Goal: Complete application form

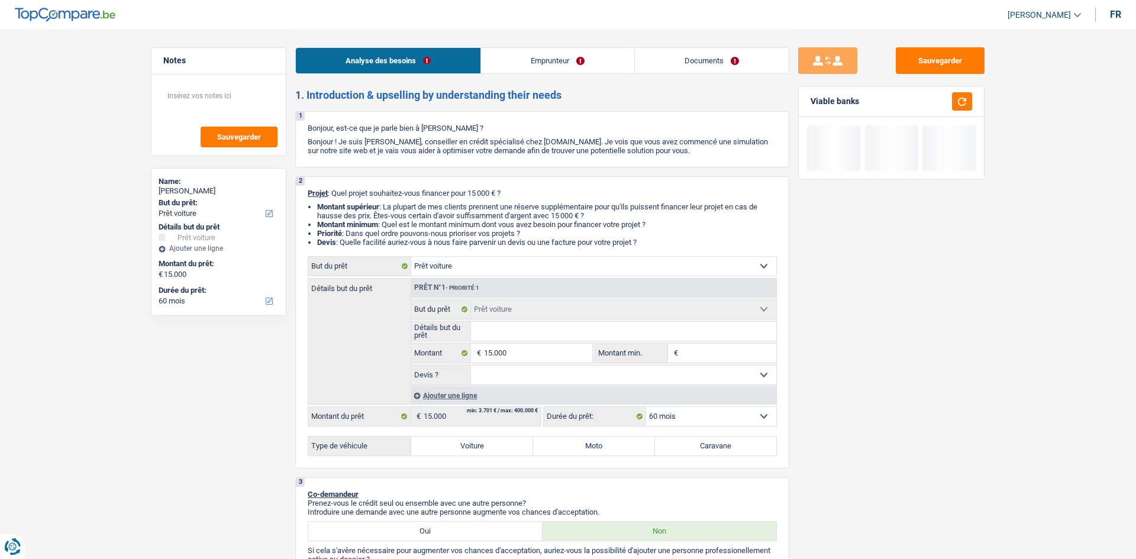
select select "car"
select select "60"
select select "car"
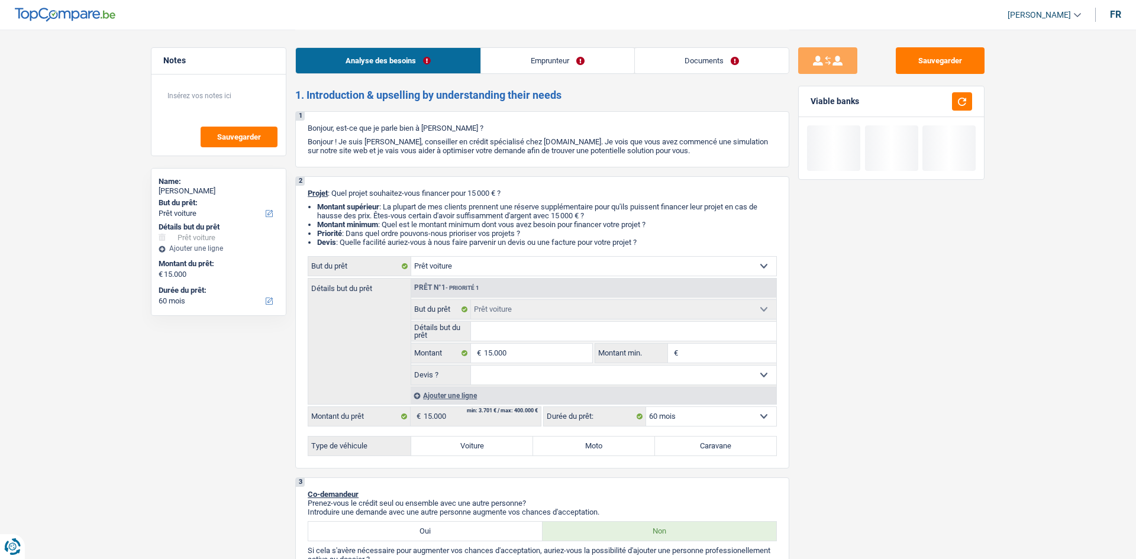
select select "60"
select select "car"
select select "60"
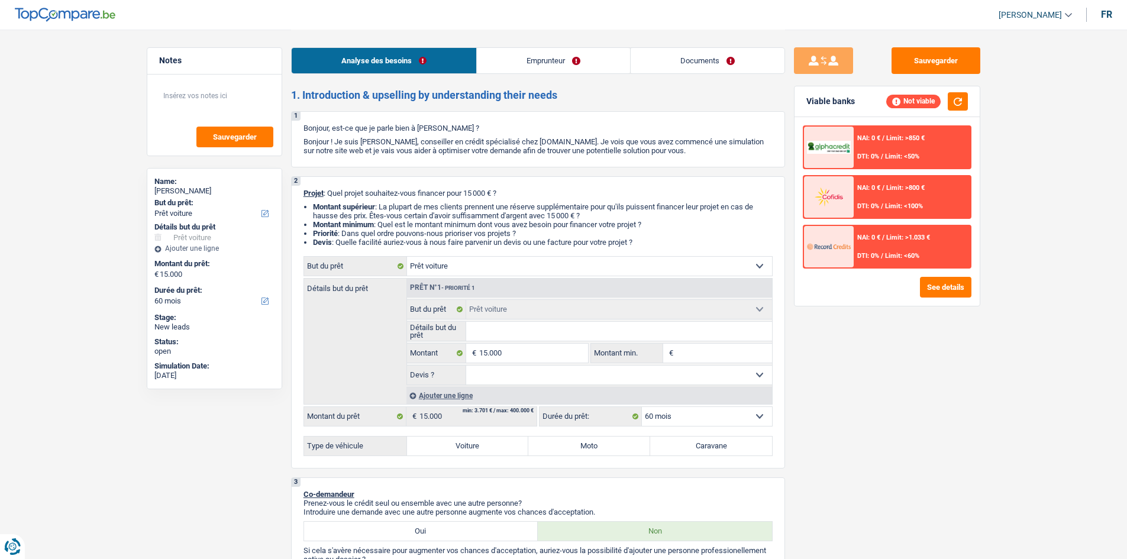
click at [706, 47] on li "Documents" at bounding box center [707, 60] width 155 height 27
click at [706, 57] on link "Documents" at bounding box center [707, 60] width 154 height 25
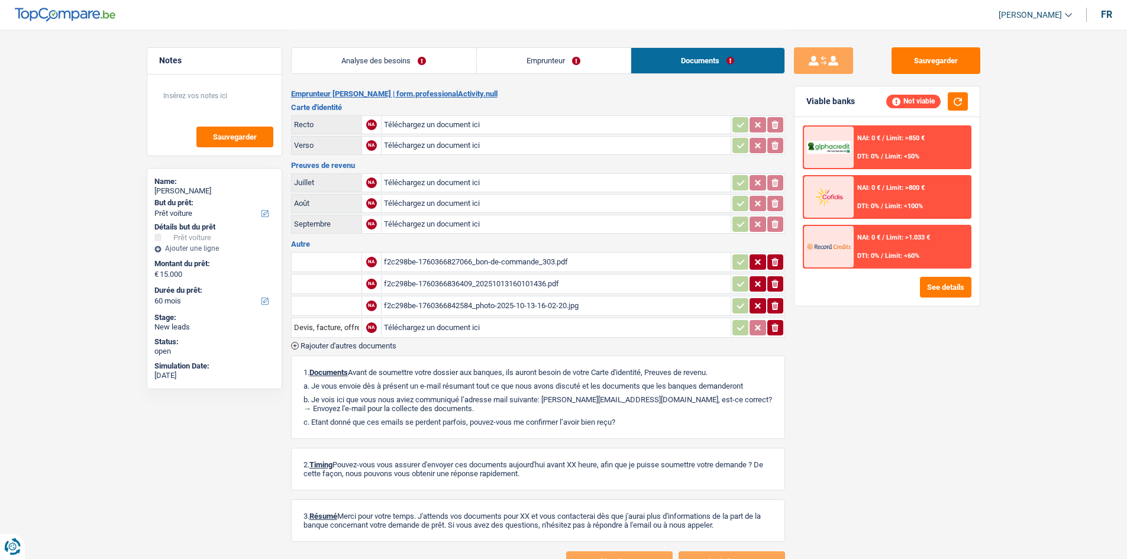
click at [559, 264] on div "f2c298be-1760366827066_bon-de-commande_303.pdf" at bounding box center [556, 262] width 344 height 18
click at [483, 286] on div "f2c298be-1760366836409_20251013160101436.pdf" at bounding box center [556, 284] width 344 height 18
click at [441, 306] on div "f2c298be-1760366842584_photo-2025-10-13-16-02-20.jpg" at bounding box center [556, 306] width 344 height 18
click at [434, 75] on div "Analyse des besoins Emprunteur Documents" at bounding box center [538, 55] width 494 height 50
click at [426, 63] on link "Analyse des besoins" at bounding box center [384, 60] width 185 height 25
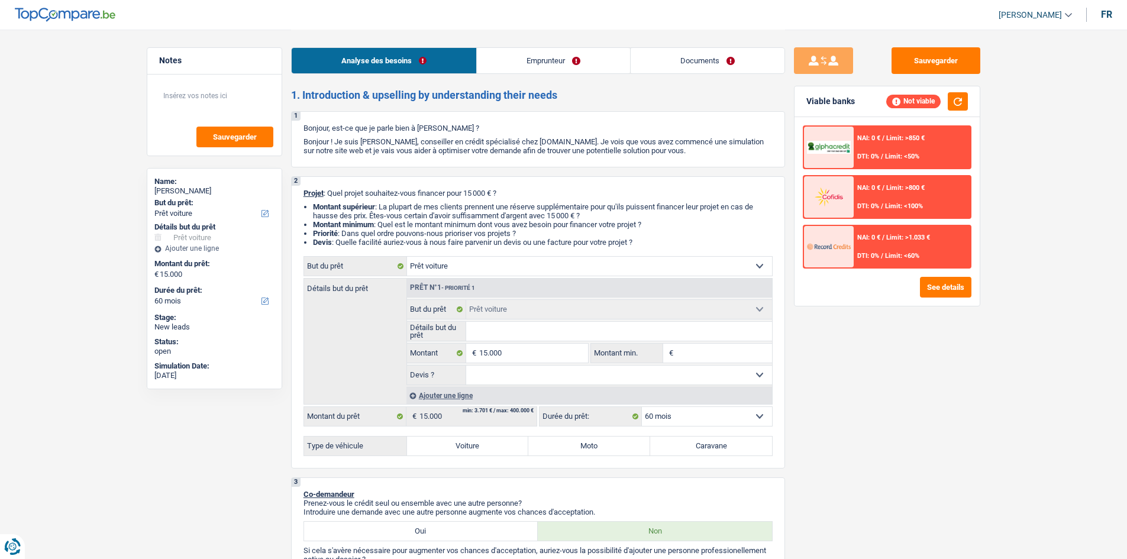
click at [564, 331] on input "Détails but du prêt" at bounding box center [619, 331] width 306 height 19
type input "S"
type input "Sk"
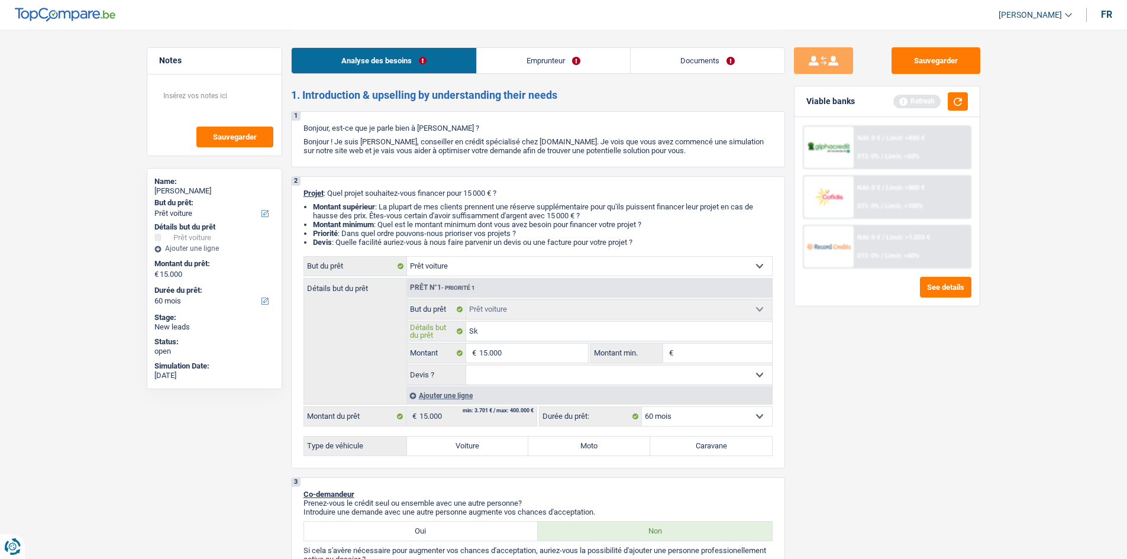
type input "Sko"
type input "Skod"
type input "Skoda"
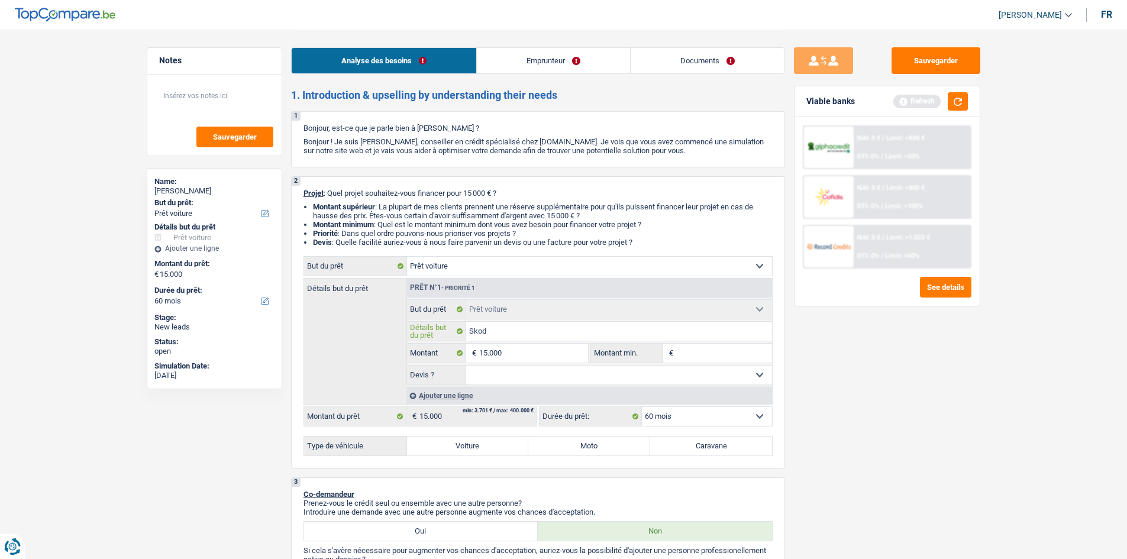
type input "Skoda"
type input "Skoda S"
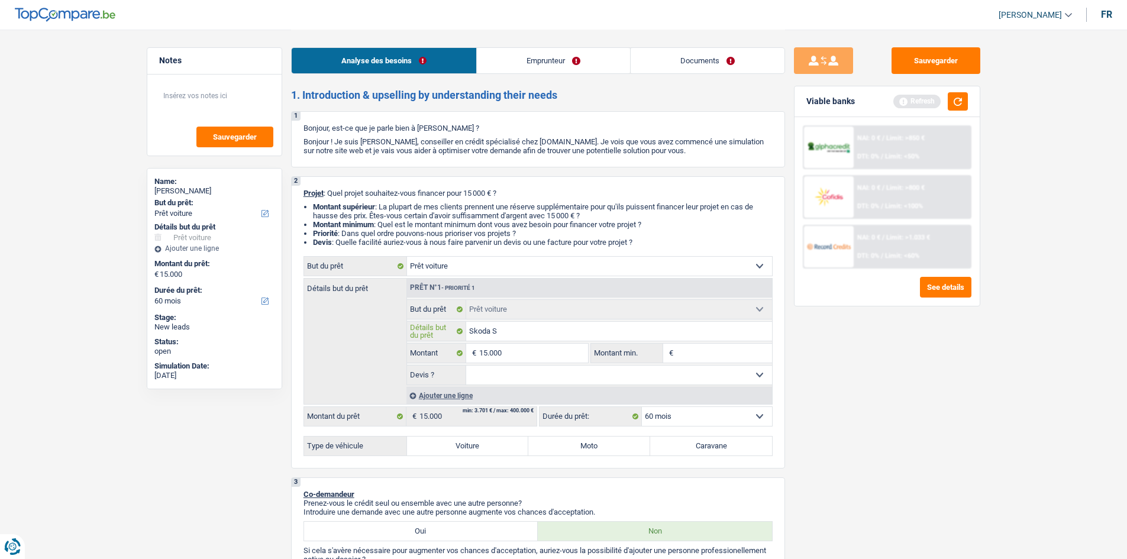
type input "Skoda Su"
type input "Skoda Sup"
type input "Skoda Supe"
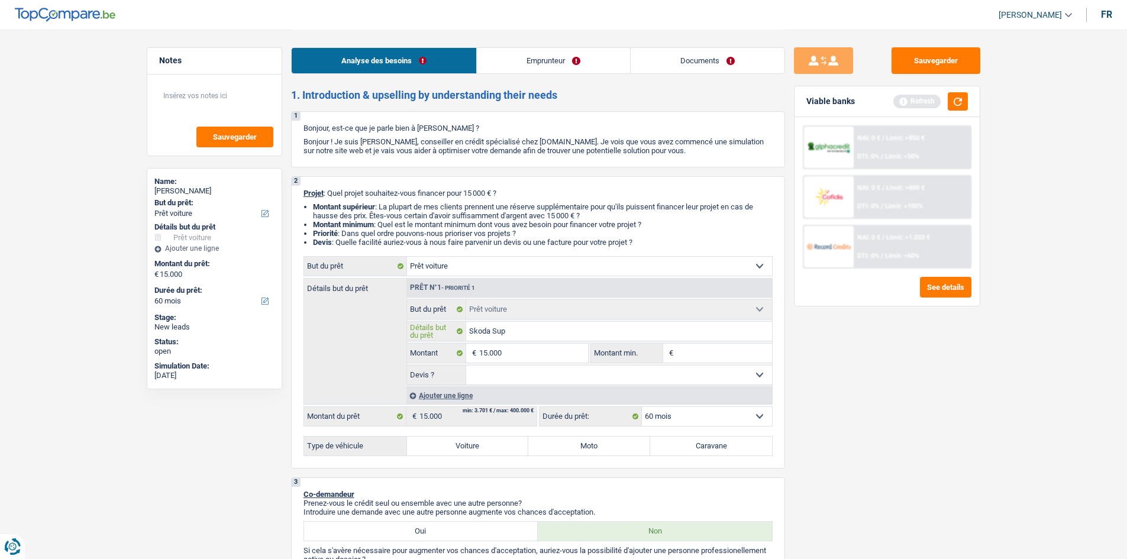
type input "Skoda Supe"
type input "Skoda Super"
type input "Skoda Superd"
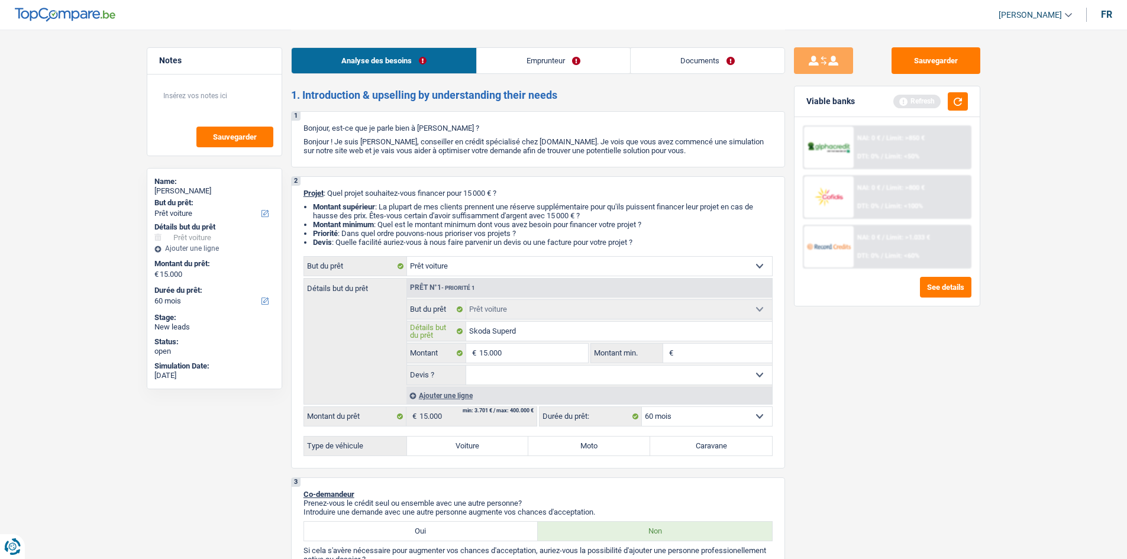
type input "Skoda Super"
type input "Skoda Superb"
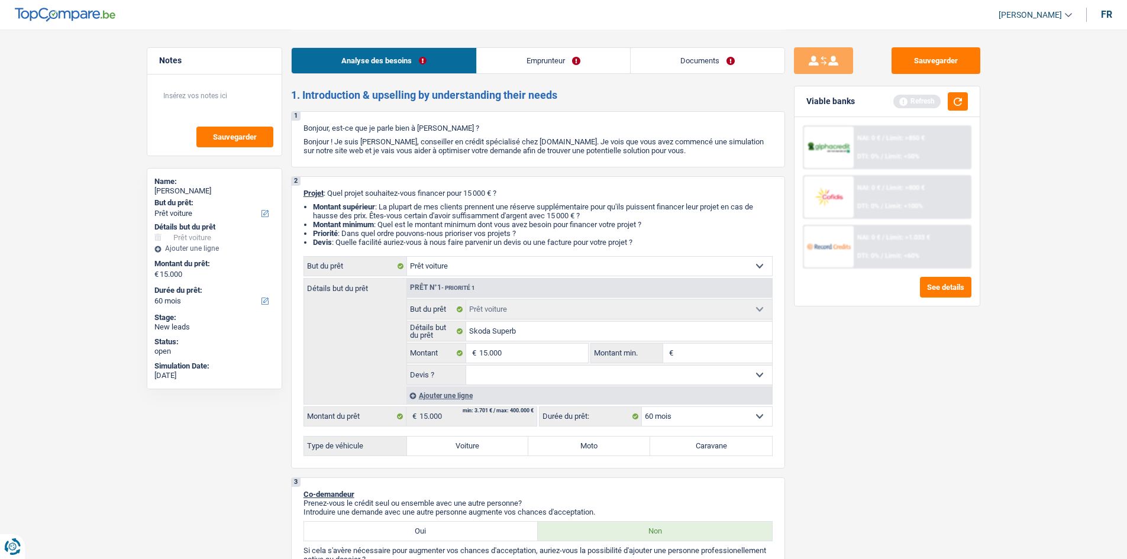
click at [700, 350] on input "Montant min." at bounding box center [724, 353] width 96 height 19
click at [674, 379] on select "Oui Non Non répondu Sélectionner une option" at bounding box center [619, 375] width 306 height 19
select select "yes"
click at [466, 366] on select "Oui Non Non répondu Sélectionner une option" at bounding box center [619, 375] width 306 height 19
select select "yes"
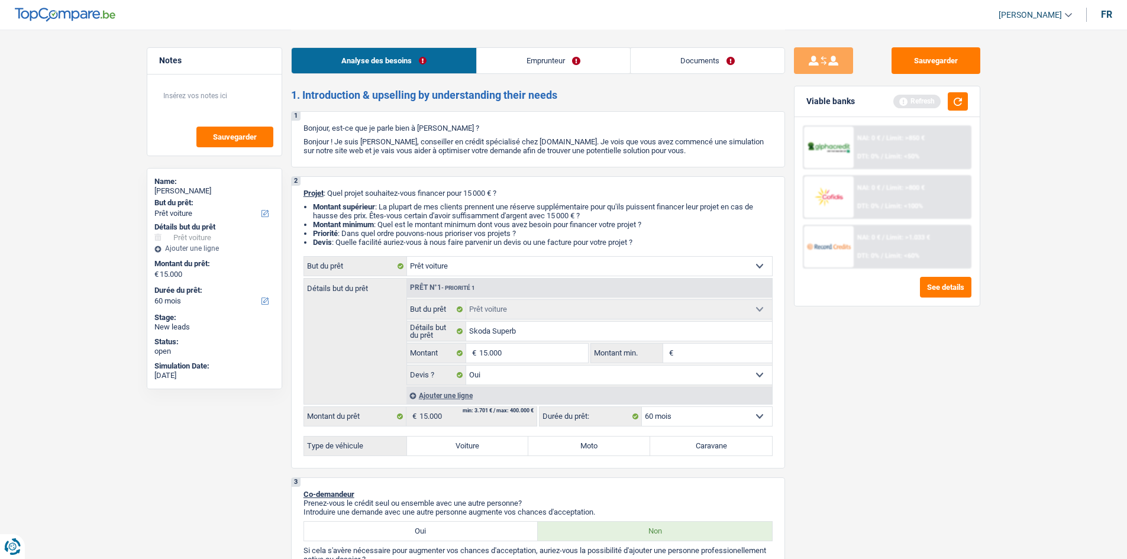
click at [887, 395] on div "Sauvegarder Viable banks Refresh NAI: 0 € / Limit: >850 € DTI: 0% / Limit: <50%…" at bounding box center [887, 293] width 204 height 493
click at [477, 448] on label "Voiture" at bounding box center [468, 445] width 122 height 19
click at [477, 448] on input "Voiture" at bounding box center [468, 445] width 122 height 19
radio input "true"
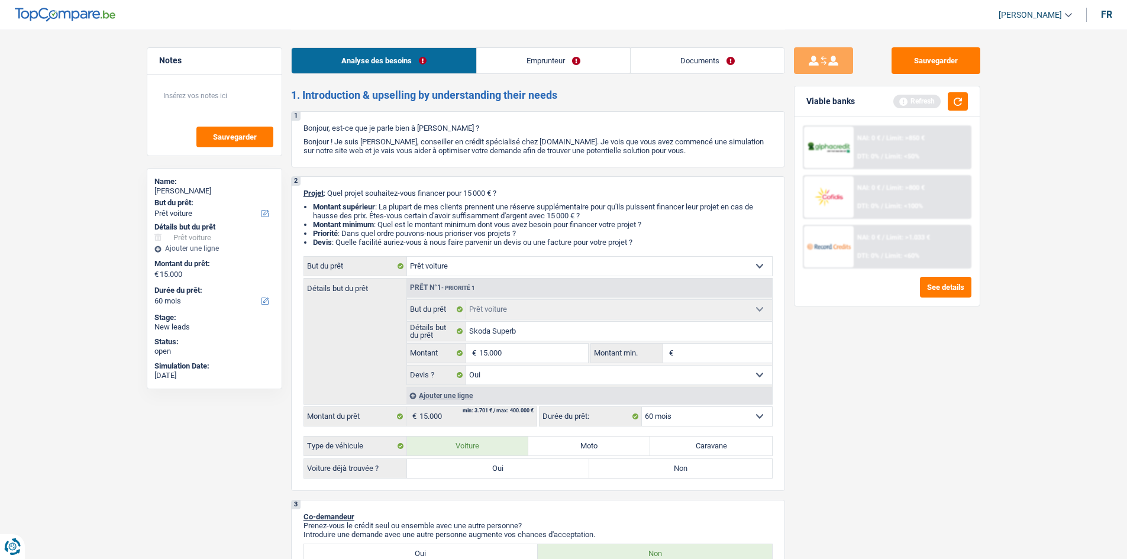
click at [495, 478] on div "Voiture déjà trouvée ? Oui Non Tous les champs sont obligatoires. Veuillez séle…" at bounding box center [537, 468] width 469 height 20
click at [498, 474] on label "Oui" at bounding box center [498, 468] width 183 height 19
click at [498, 474] on input "Oui" at bounding box center [498, 468] width 183 height 19
radio input "true"
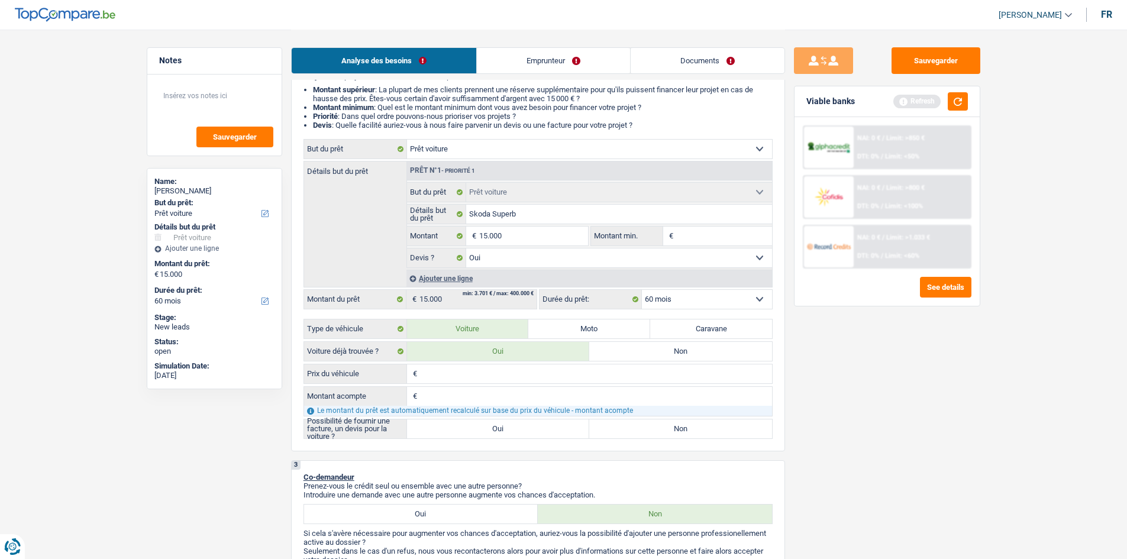
scroll to position [118, 0]
click at [956, 104] on button "button" at bounding box center [958, 101] width 20 height 18
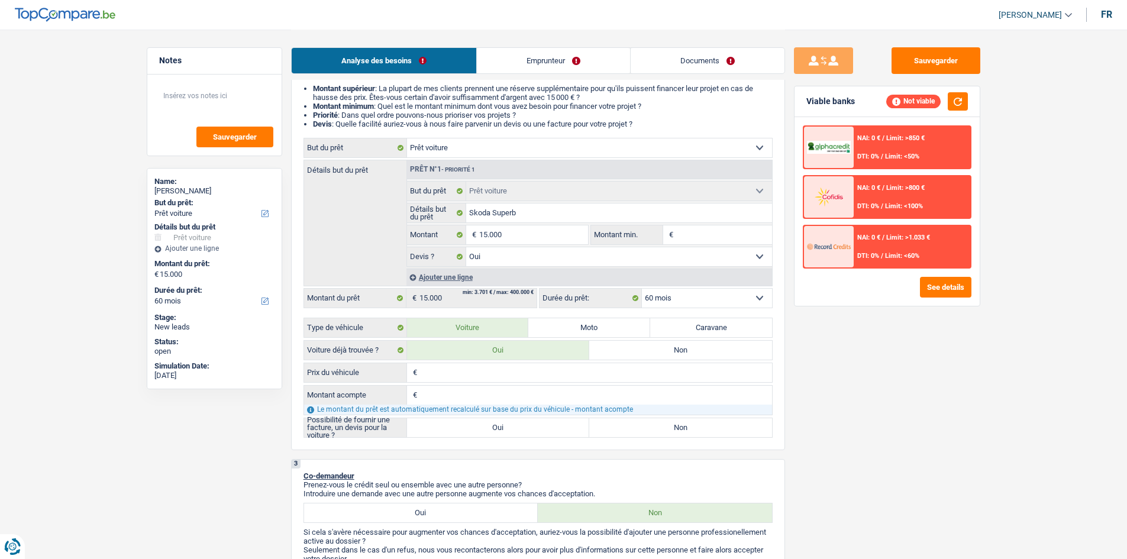
click at [523, 378] on input "Prix du véhicule" at bounding box center [596, 372] width 352 height 19
type input "1"
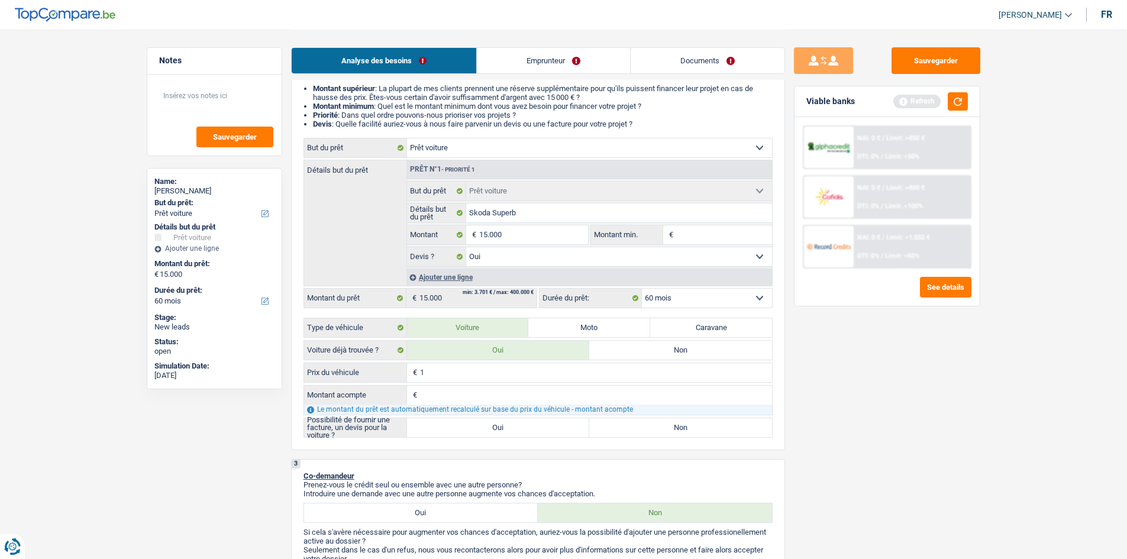
type input "19"
type input "199"
type input "1.990"
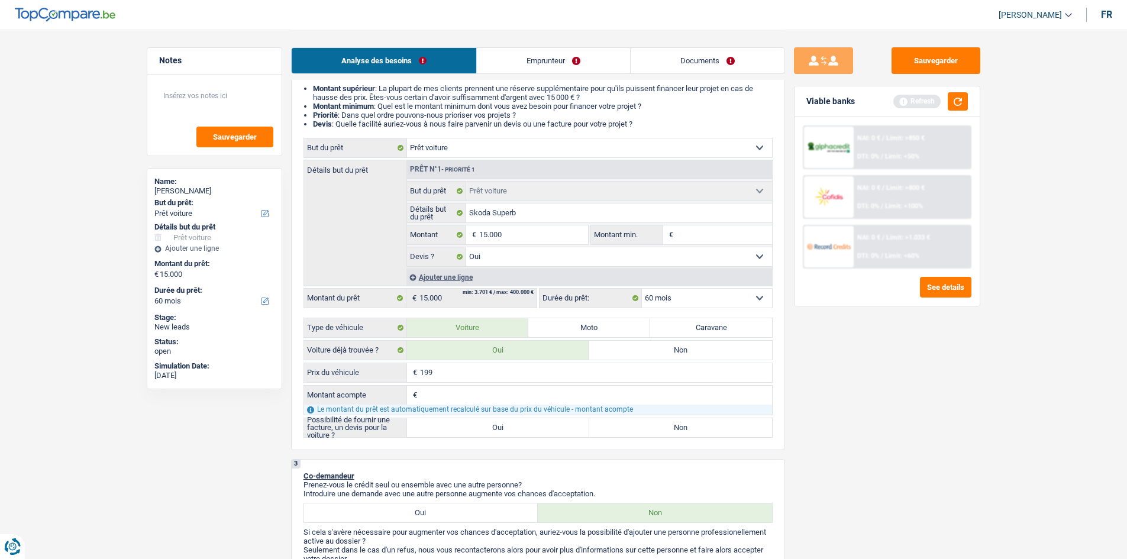
type input "1.990"
type input "19.900"
click at [469, 398] on input "Montant acompte" at bounding box center [596, 395] width 352 height 19
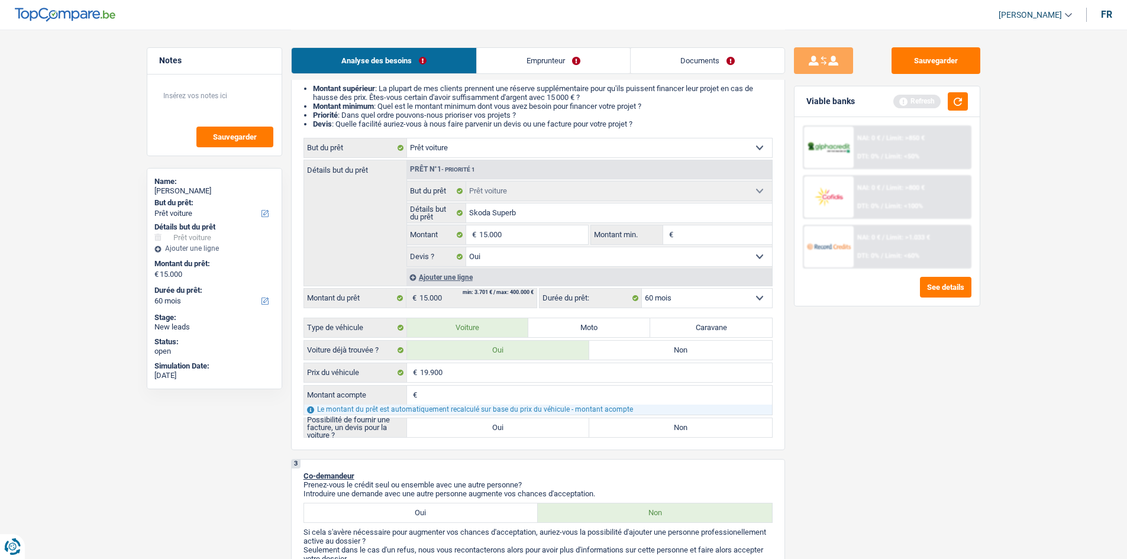
type input "4"
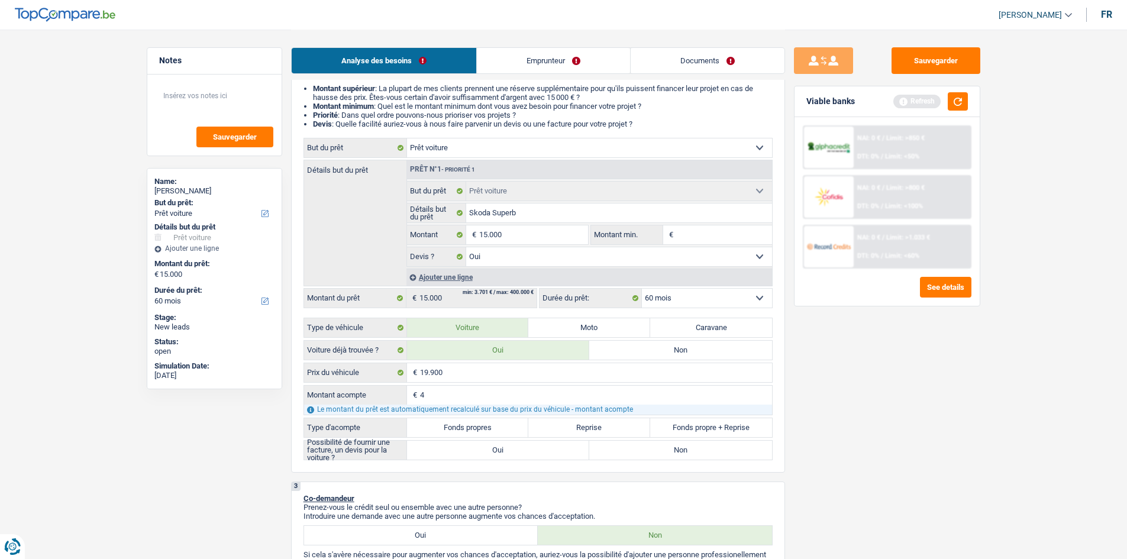
type input "49"
type input "490"
type input "4.900"
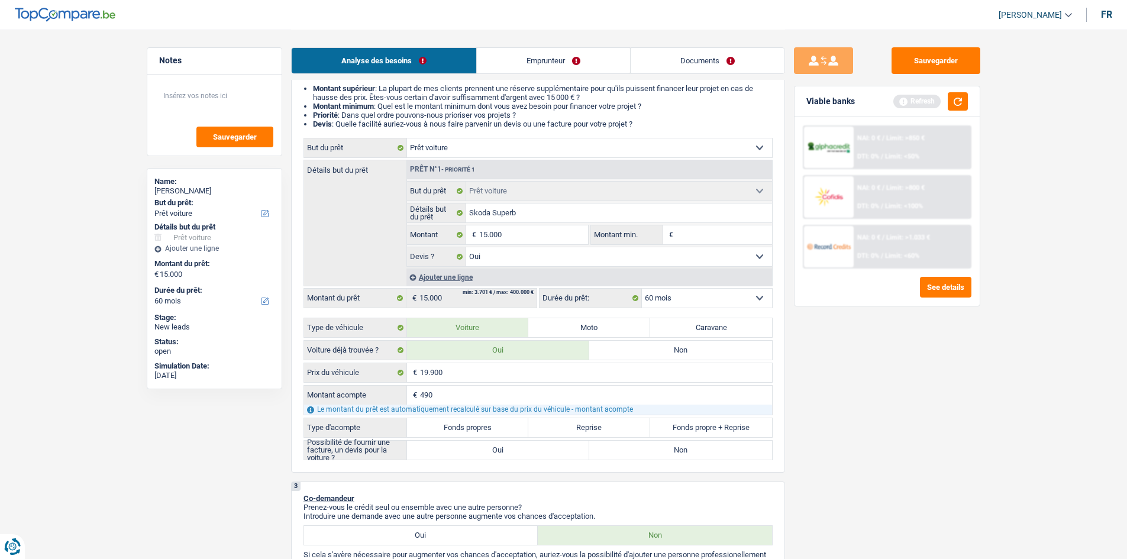
type input "4.900"
click at [506, 428] on label "Fonds propres" at bounding box center [468, 427] width 122 height 19
click at [506, 428] on input "Fonds propres" at bounding box center [468, 427] width 122 height 19
radio input "true"
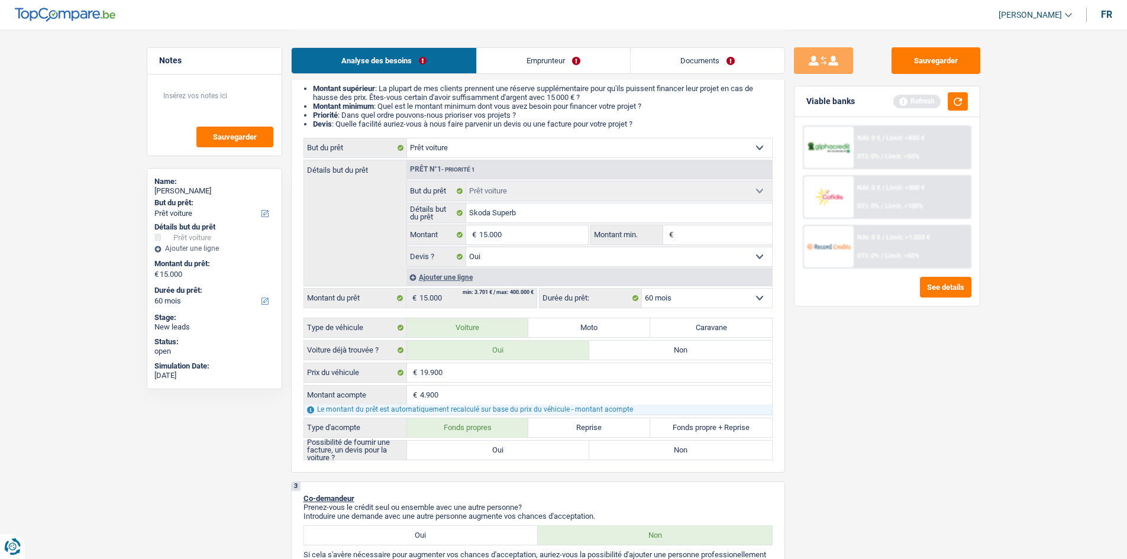
radio input "true"
click at [932, 409] on div "Sauvegarder Viable banks Refresh NAI: 0 € / Limit: >850 € DTI: 0% / Limit: <50%…" at bounding box center [887, 293] width 204 height 493
click at [505, 453] on label "Oui" at bounding box center [498, 450] width 183 height 19
click at [505, 453] on input "Oui" at bounding box center [498, 450] width 183 height 19
radio input "true"
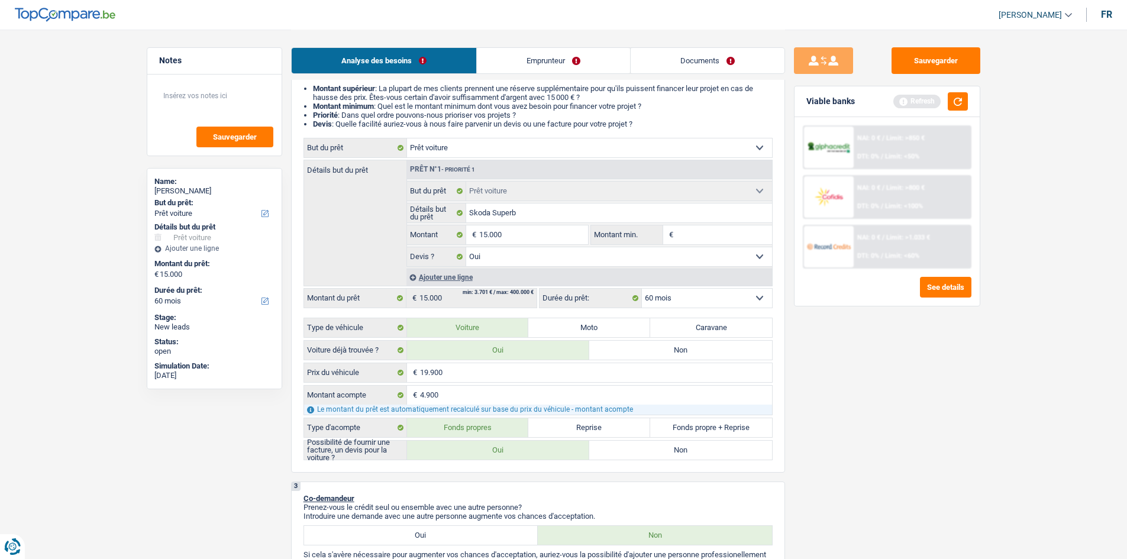
radio input "true"
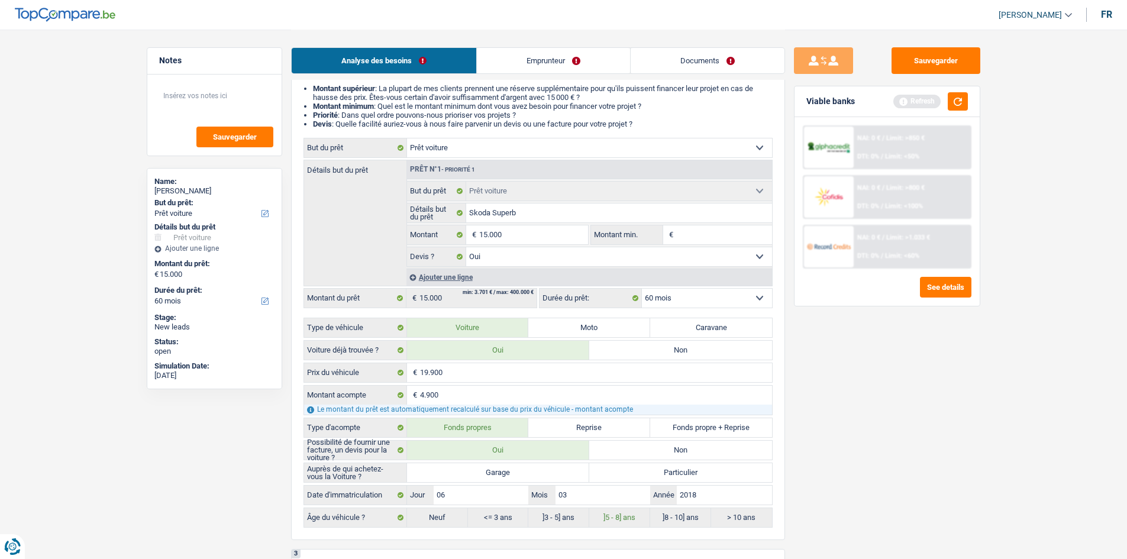
click at [879, 408] on div "Sauvegarder Viable banks Refresh NAI: 0 € / Limit: >850 € DTI: 0% / Limit: <50%…" at bounding box center [887, 293] width 204 height 493
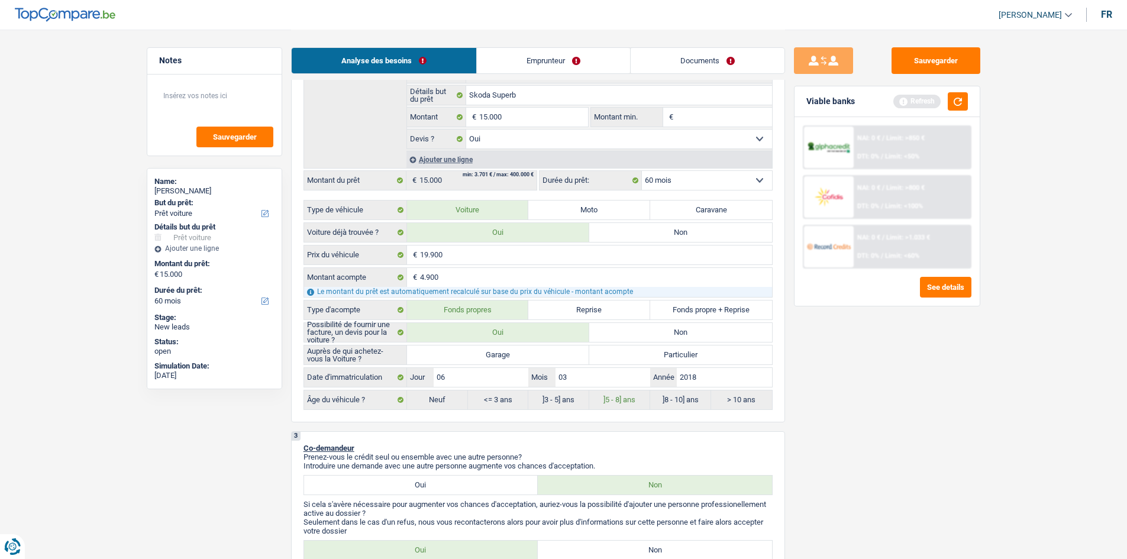
scroll to position [237, 0]
click at [535, 354] on label "Garage" at bounding box center [498, 354] width 183 height 19
click at [535, 354] on input "Garage" at bounding box center [498, 354] width 183 height 19
radio input "true"
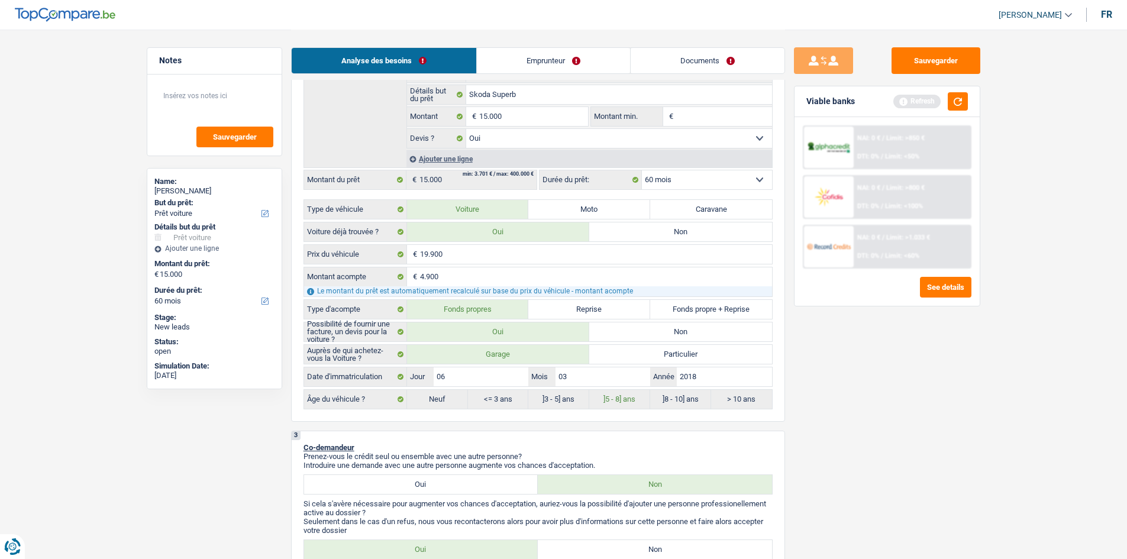
click at [983, 384] on div "Sauvegarder Viable banks Refresh NAI: 0 € / Limit: >850 € DTI: 0% / Limit: <50%…" at bounding box center [887, 293] width 204 height 493
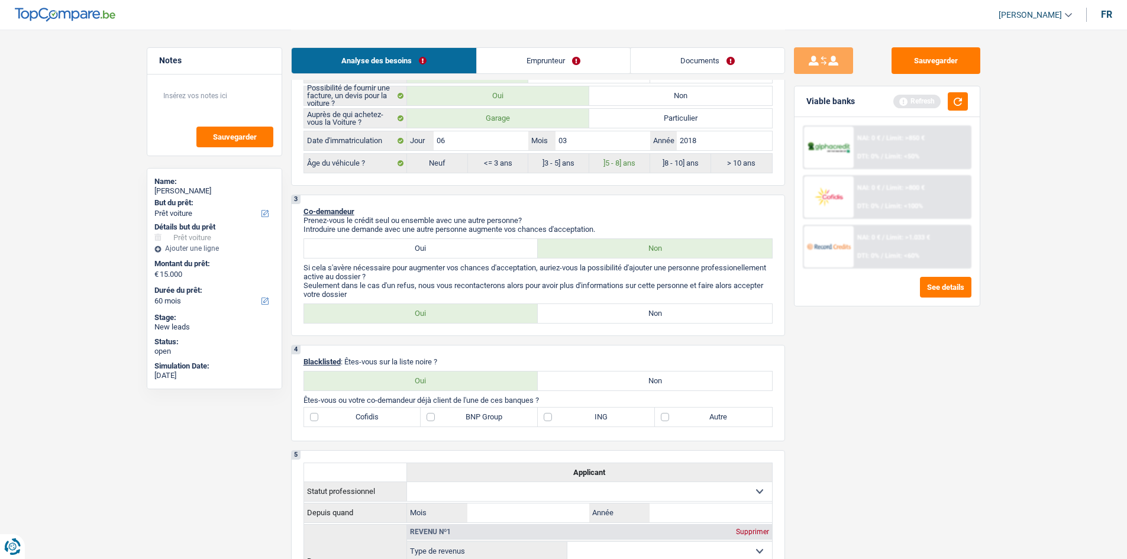
scroll to position [473, 0]
click at [714, 315] on label "Non" at bounding box center [655, 312] width 234 height 19
click at [714, 315] on input "Non" at bounding box center [655, 312] width 234 height 19
radio input "true"
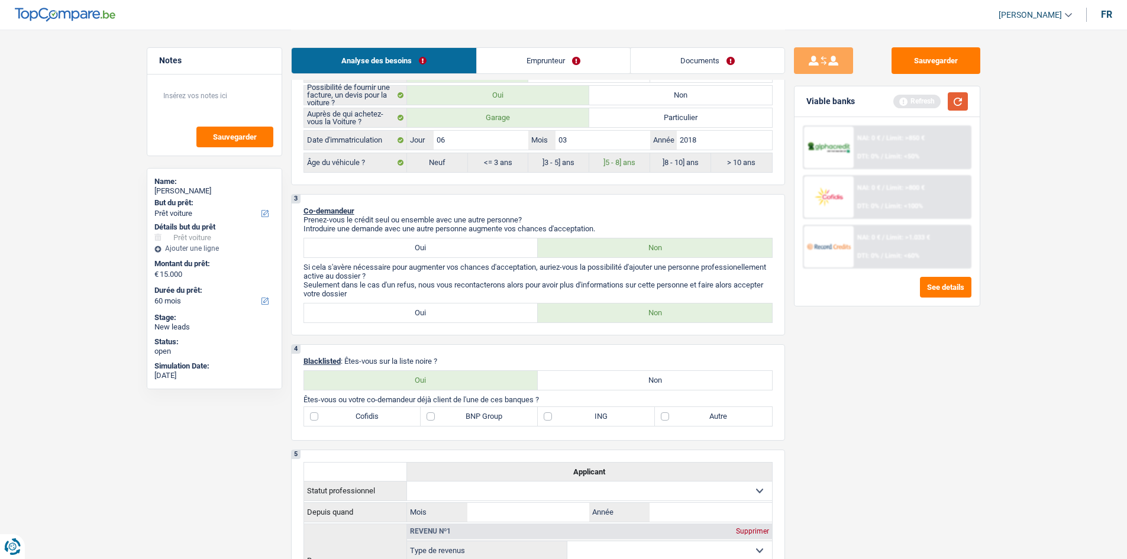
click at [966, 101] on button "button" at bounding box center [958, 101] width 20 height 18
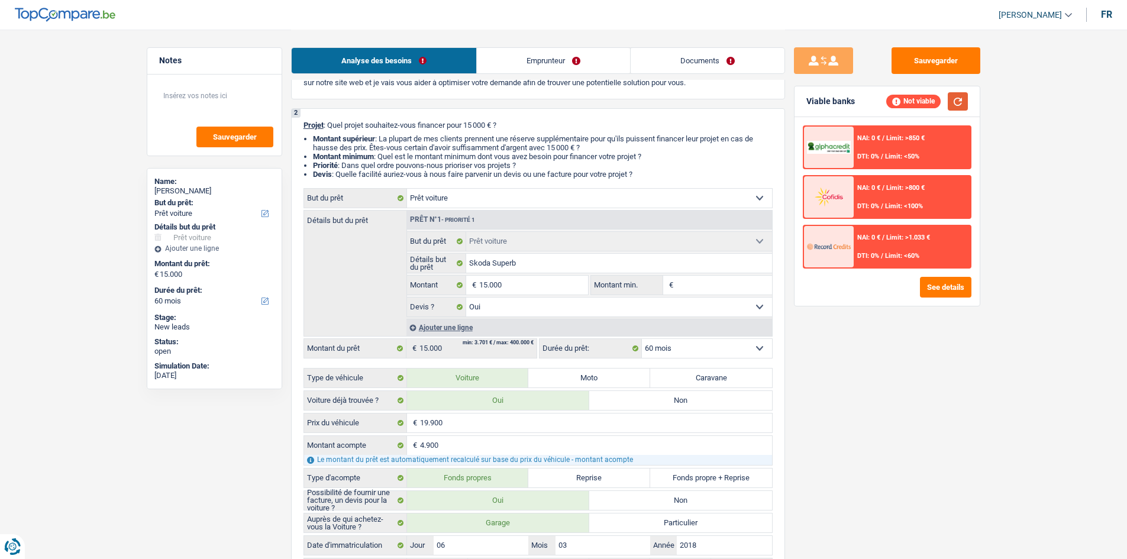
scroll to position [59, 0]
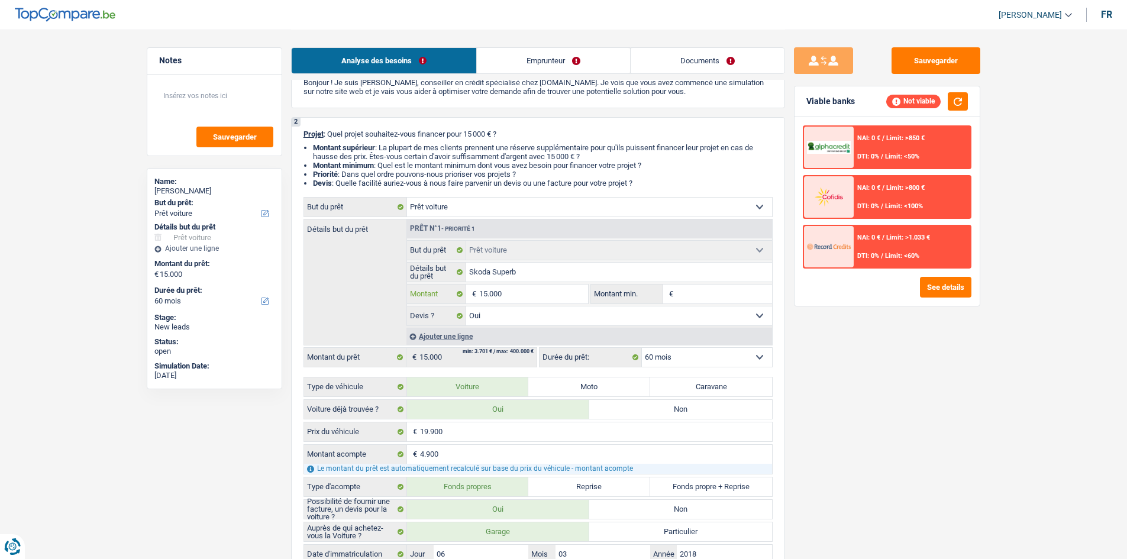
click at [562, 295] on input "15.000" at bounding box center [533, 293] width 108 height 19
click at [742, 296] on input "Montant min." at bounding box center [724, 293] width 96 height 19
paste input "15.000"
type input "15.000"
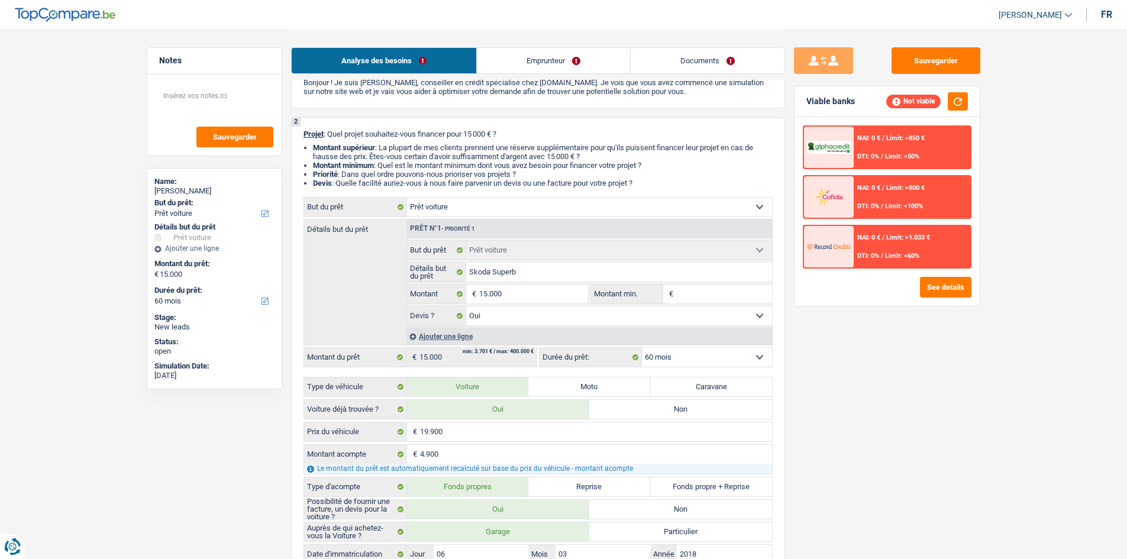
type input "15.000"
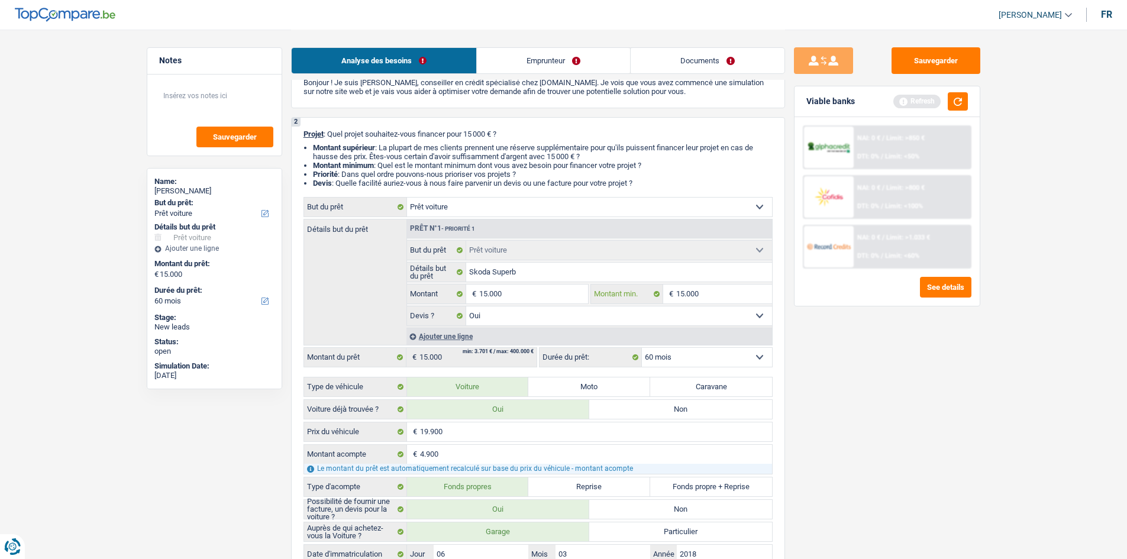
type input "15.000"
click at [904, 359] on div "Sauvegarder Viable banks Refresh NAI: 0 € / Limit: >850 € DTI: 0% / Limit: <50%…" at bounding box center [887, 293] width 204 height 493
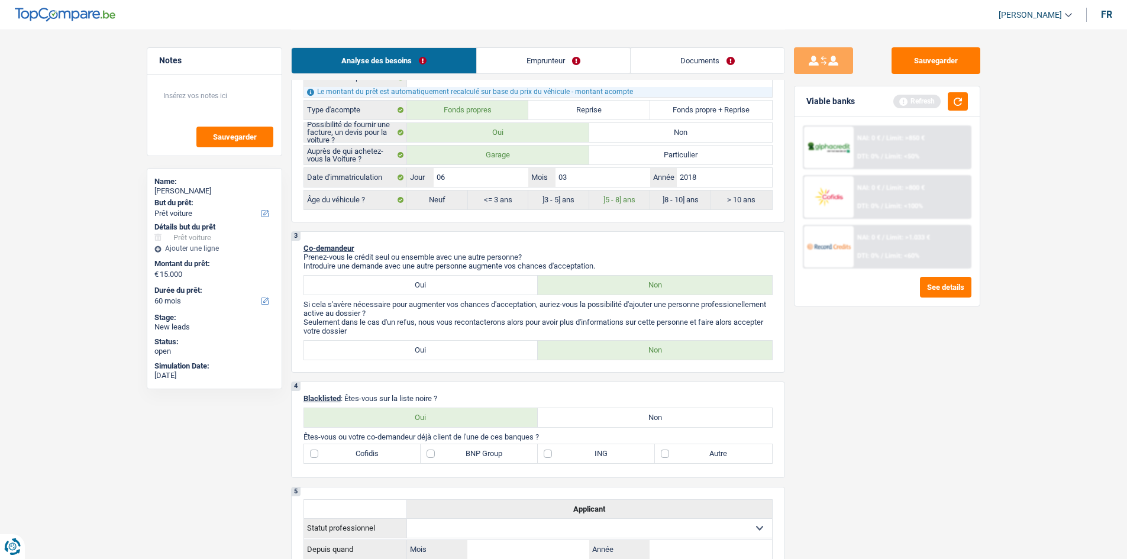
scroll to position [473, 0]
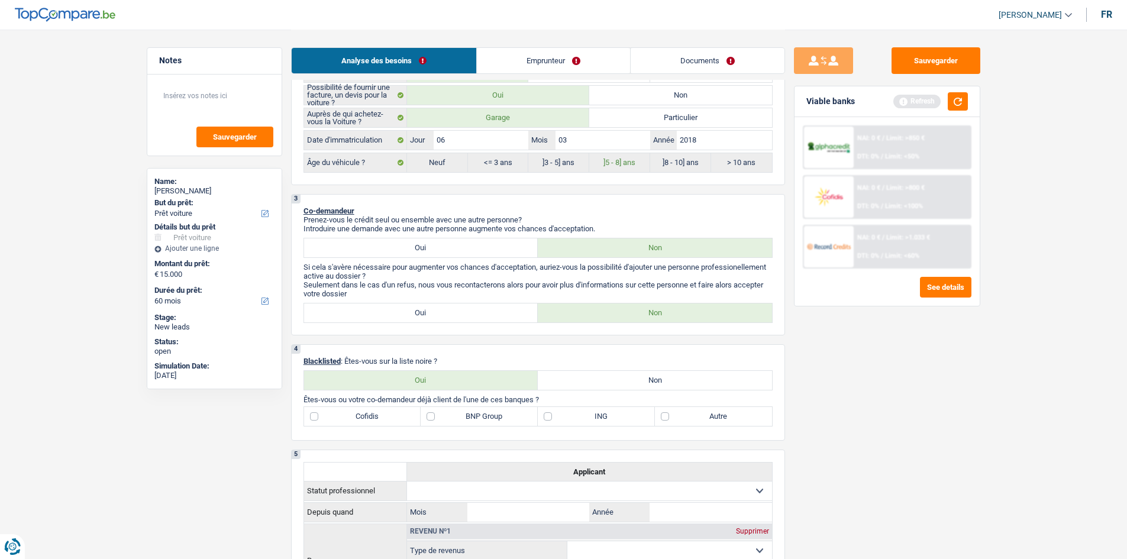
click at [877, 392] on div "Sauvegarder Viable banks Refresh NAI: 0 € / Limit: >850 € DTI: 0% / Limit: <50%…" at bounding box center [887, 293] width 204 height 493
click at [730, 378] on label "Non" at bounding box center [655, 380] width 234 height 19
click at [730, 378] on input "Non" at bounding box center [655, 380] width 234 height 19
radio input "true"
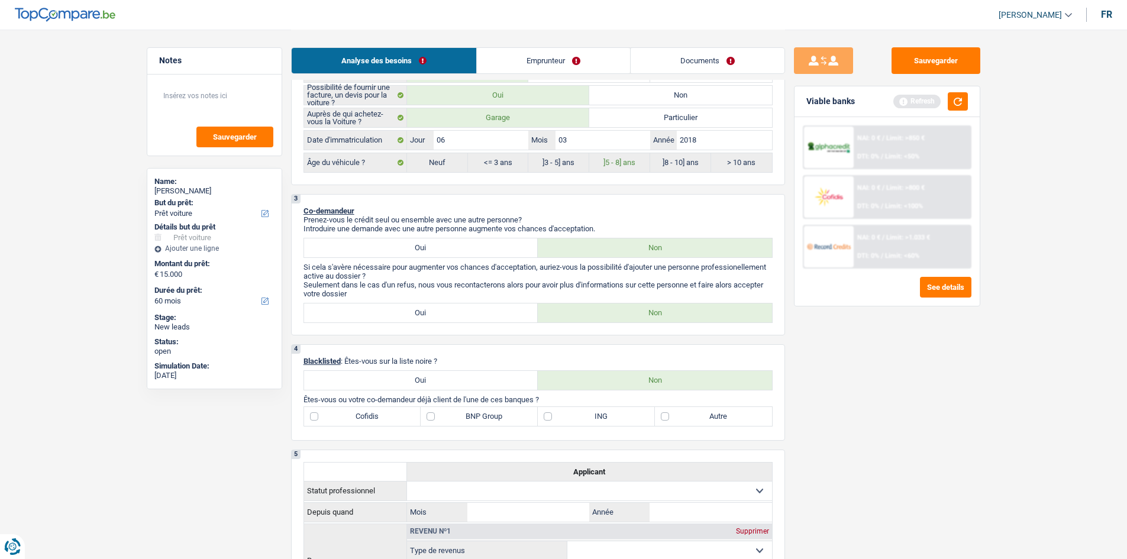
click at [904, 377] on div "Sauvegarder Viable banks Refresh NAI: 0 € / Limit: >850 € DTI: 0% / Limit: <50%…" at bounding box center [887, 293] width 204 height 493
click at [594, 415] on label "ING" at bounding box center [596, 416] width 117 height 19
click at [594, 415] on input "ING" at bounding box center [596, 416] width 117 height 19
checkbox input "true"
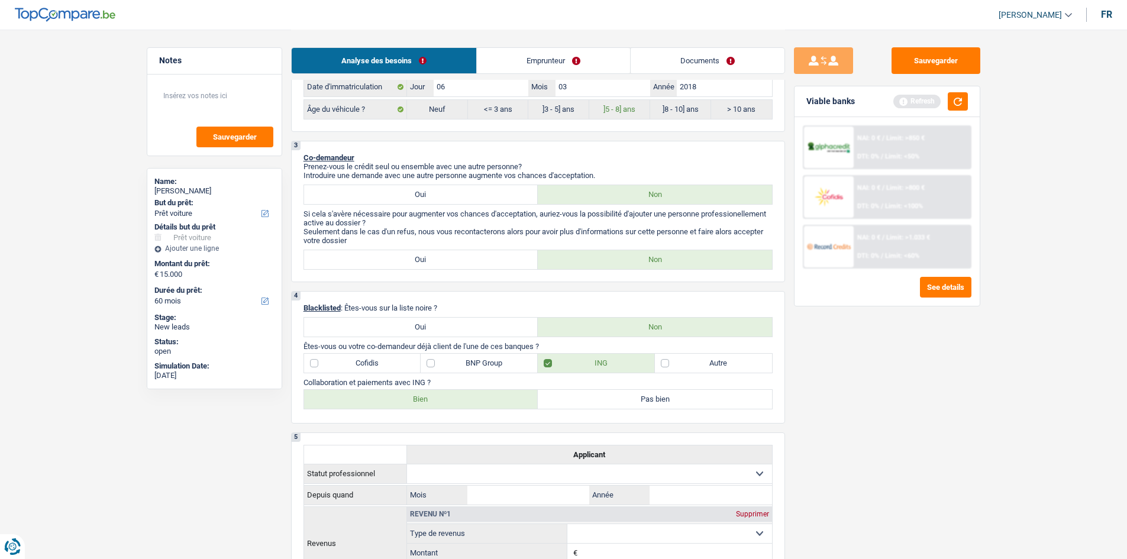
scroll to position [591, 0]
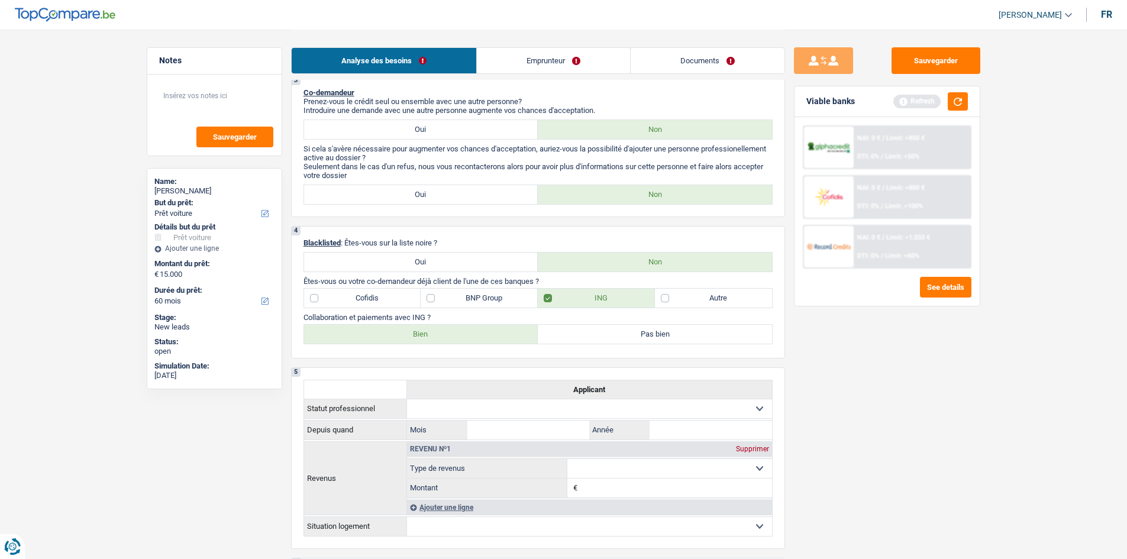
click at [474, 336] on label "Bien" at bounding box center [421, 334] width 234 height 19
click at [474, 336] on input "Bien" at bounding box center [421, 334] width 234 height 19
radio input "true"
click at [950, 376] on div "Sauvegarder Viable banks Refresh NAI: 0 € / Limit: >850 € DTI: 0% / Limit: <50%…" at bounding box center [887, 293] width 204 height 493
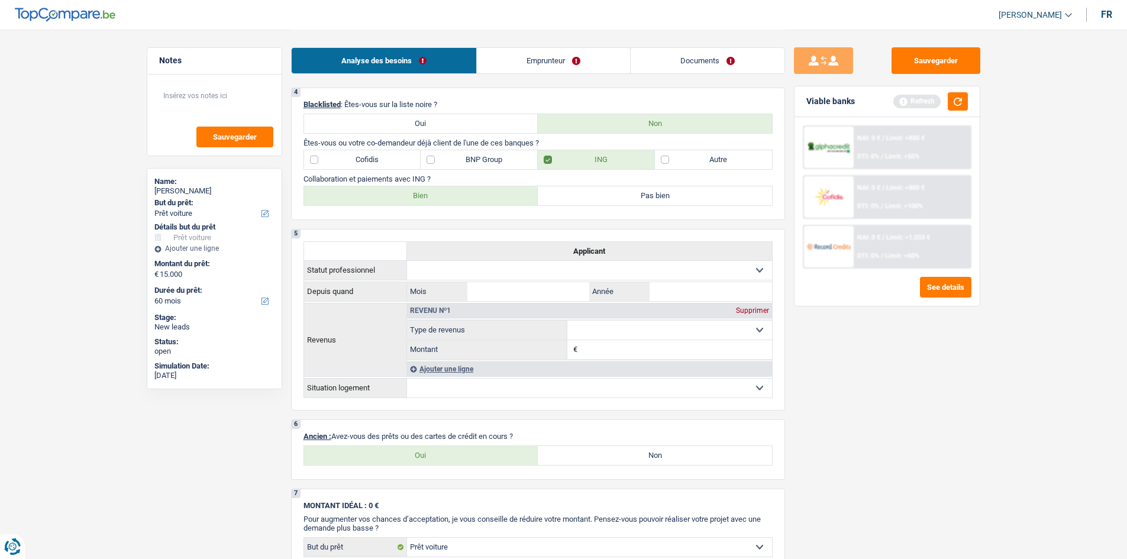
scroll to position [887, 0]
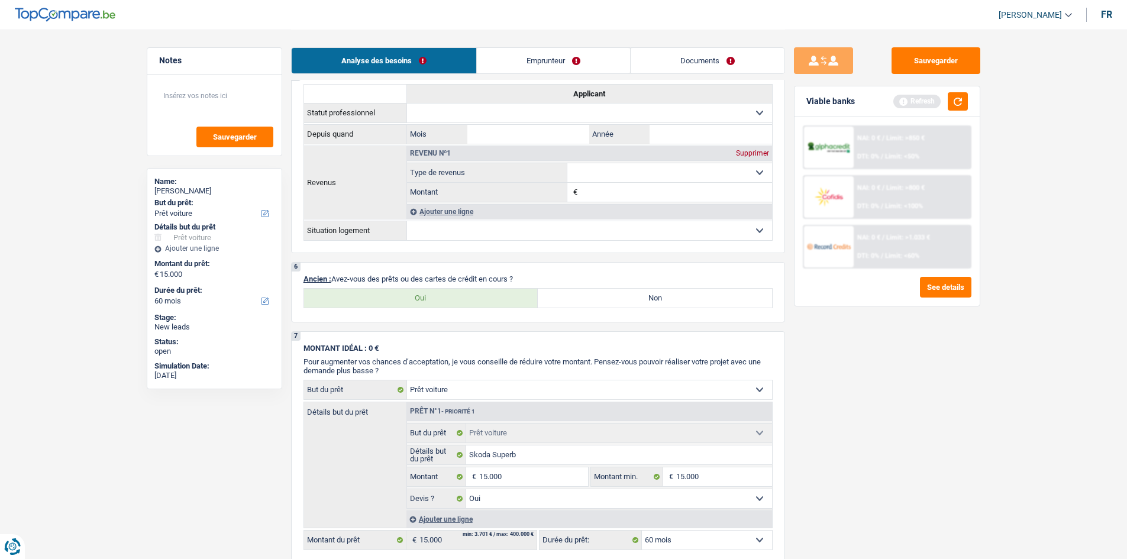
click at [632, 295] on label "Non" at bounding box center [655, 298] width 234 height 19
click at [632, 295] on input "Non" at bounding box center [655, 298] width 234 height 19
radio input "true"
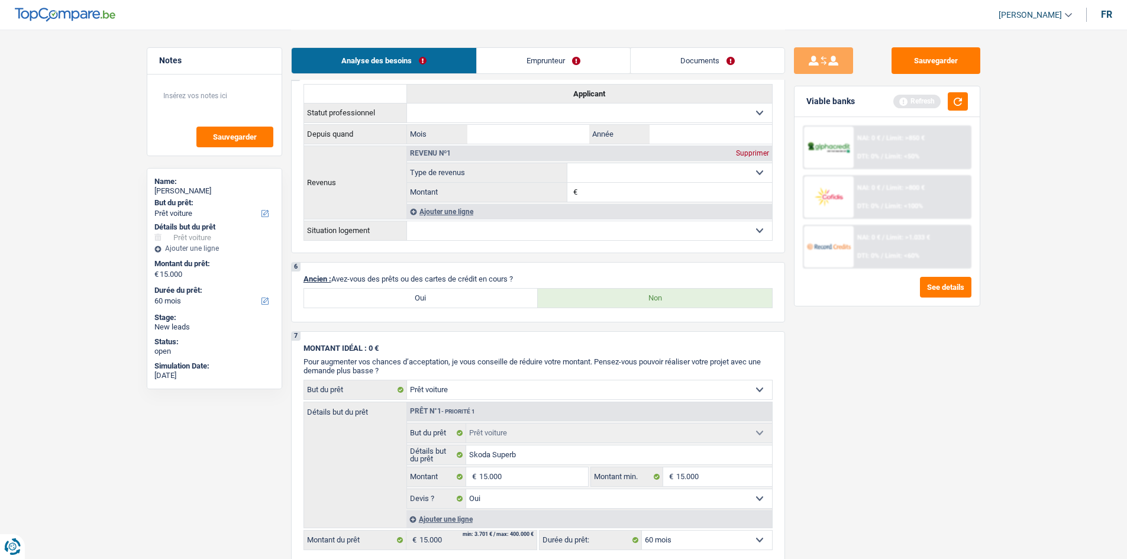
click at [917, 364] on div "Sauvegarder Viable banks Refresh NAI: 0 € / Limit: >850 € DTI: 0% / Limit: <50%…" at bounding box center [887, 293] width 204 height 493
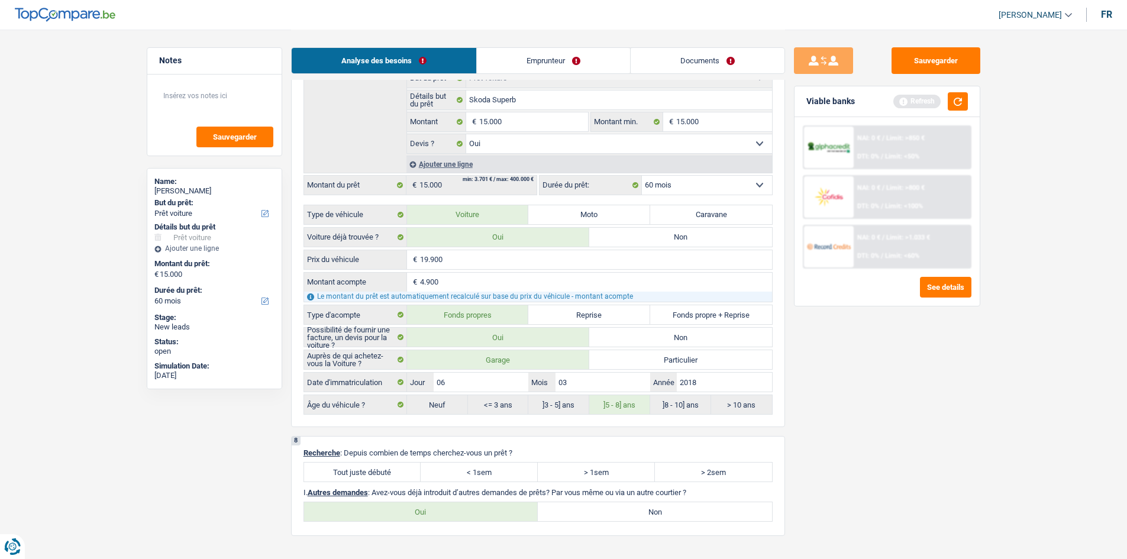
scroll to position [1420, 0]
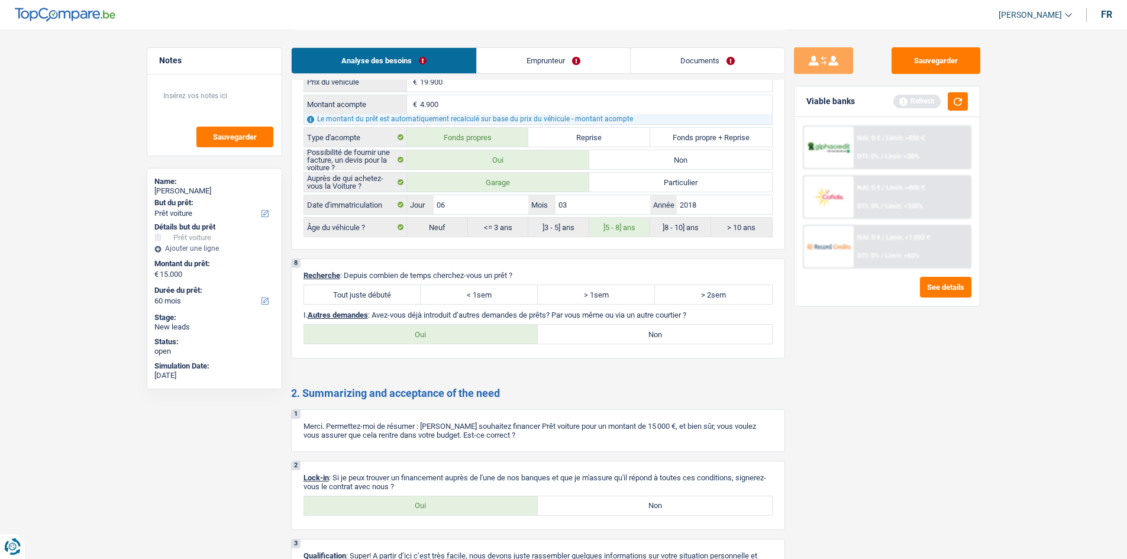
click at [389, 299] on label "Tout juste débuté" at bounding box center [362, 294] width 117 height 19
click at [389, 299] on input "Tout juste débuté" at bounding box center [362, 294] width 117 height 19
radio input "true"
click at [689, 342] on label "Non" at bounding box center [655, 334] width 234 height 19
click at [689, 342] on input "Non" at bounding box center [655, 334] width 234 height 19
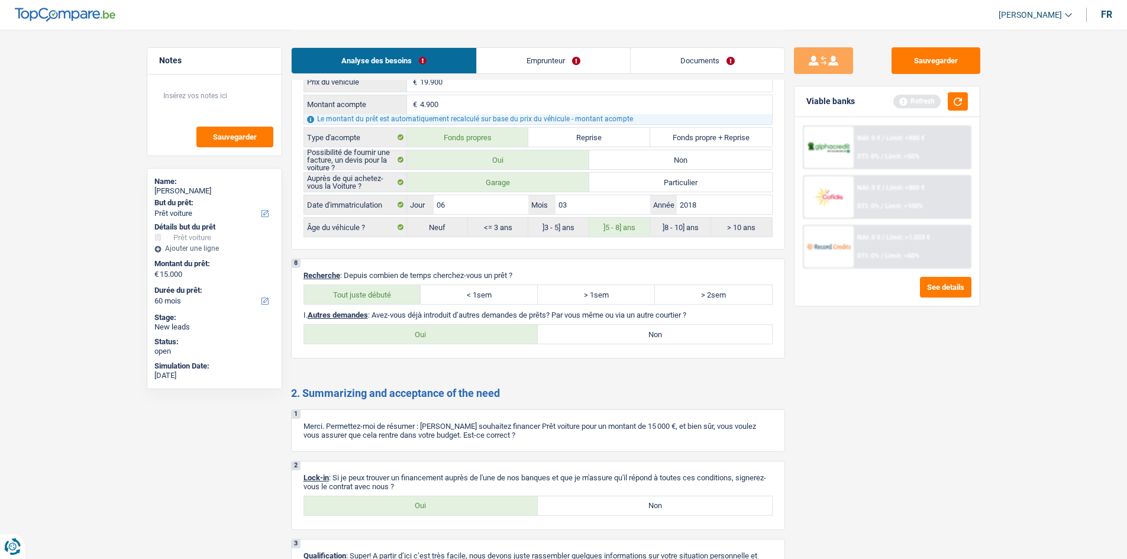
radio input "true"
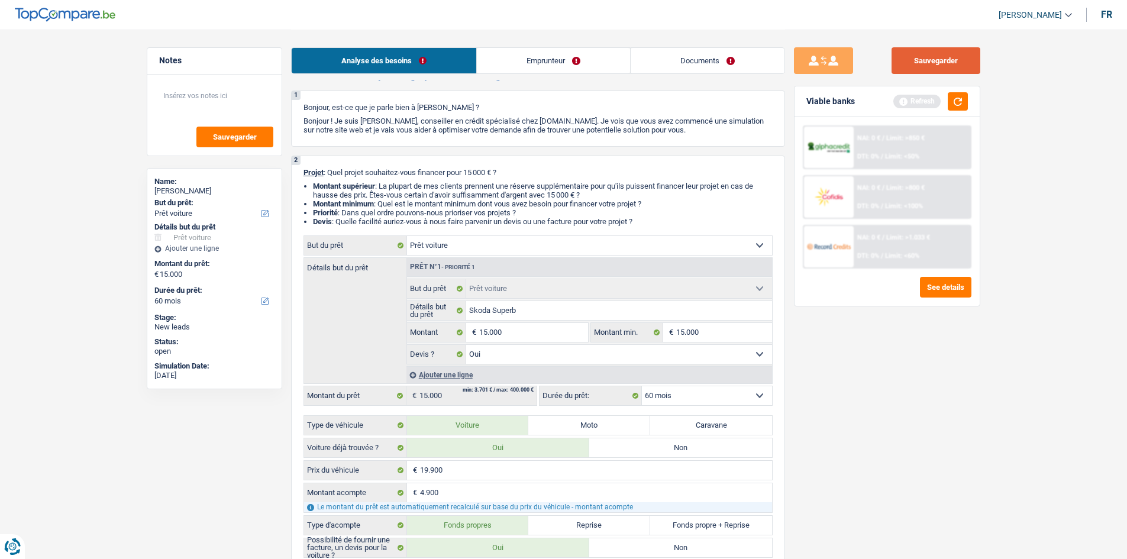
scroll to position [12, 0]
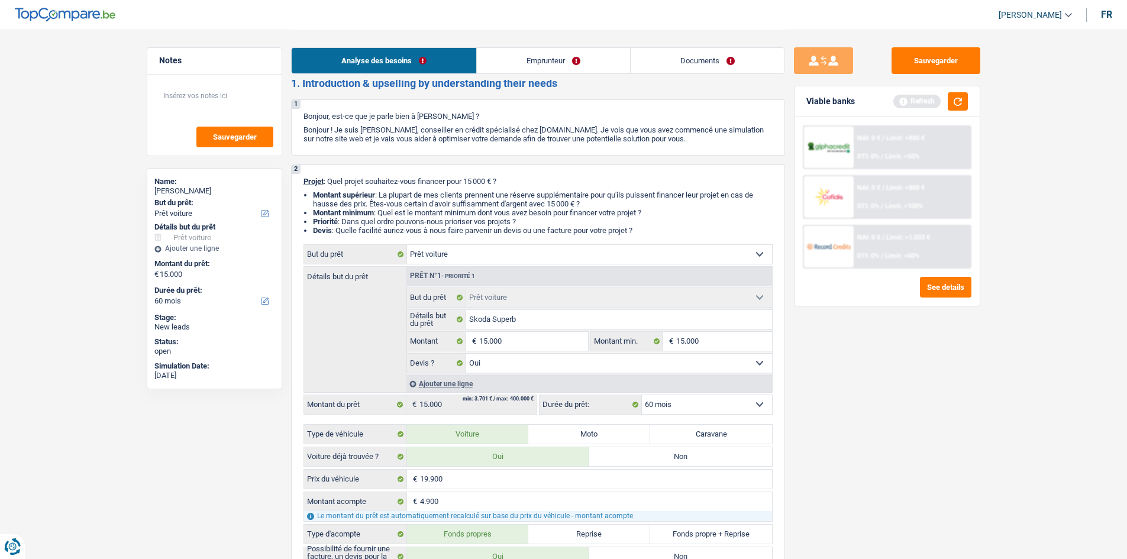
click at [522, 59] on link "Emprunteur" at bounding box center [553, 60] width 153 height 25
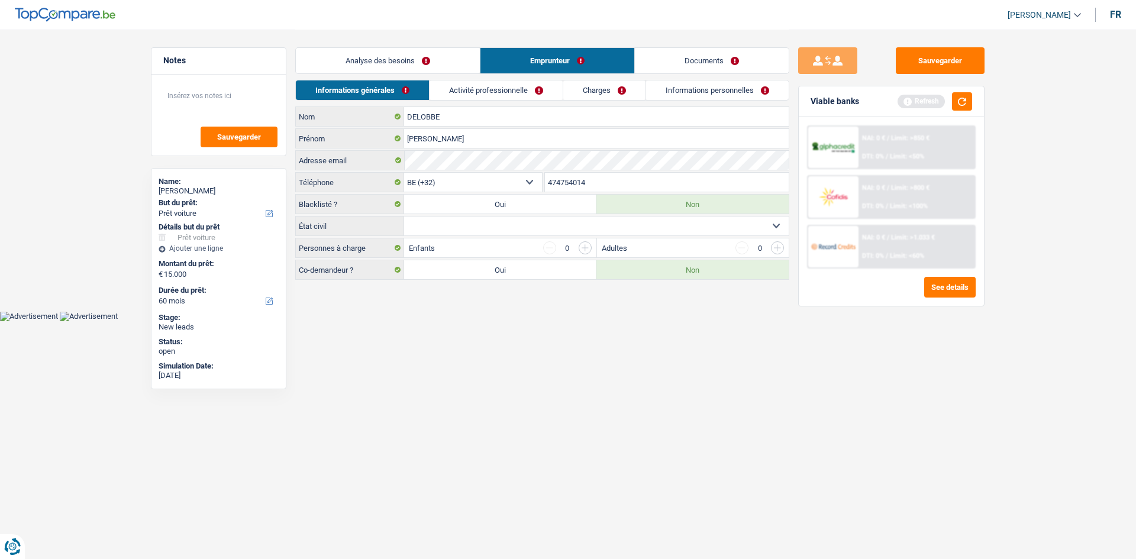
click at [474, 63] on link "Analyse des besoins" at bounding box center [388, 60] width 184 height 25
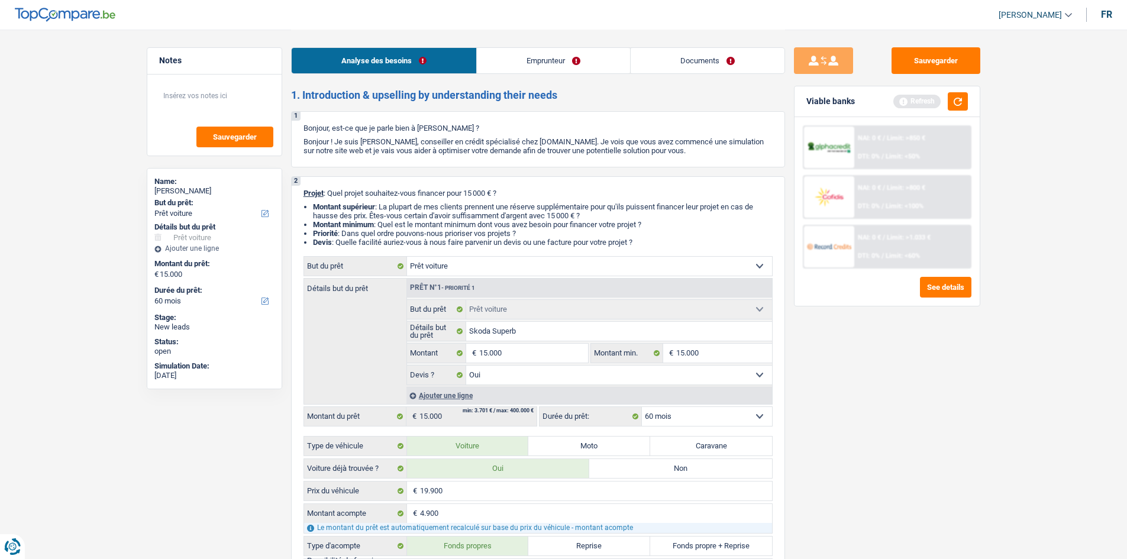
click at [569, 69] on link "Emprunteur" at bounding box center [553, 60] width 153 height 25
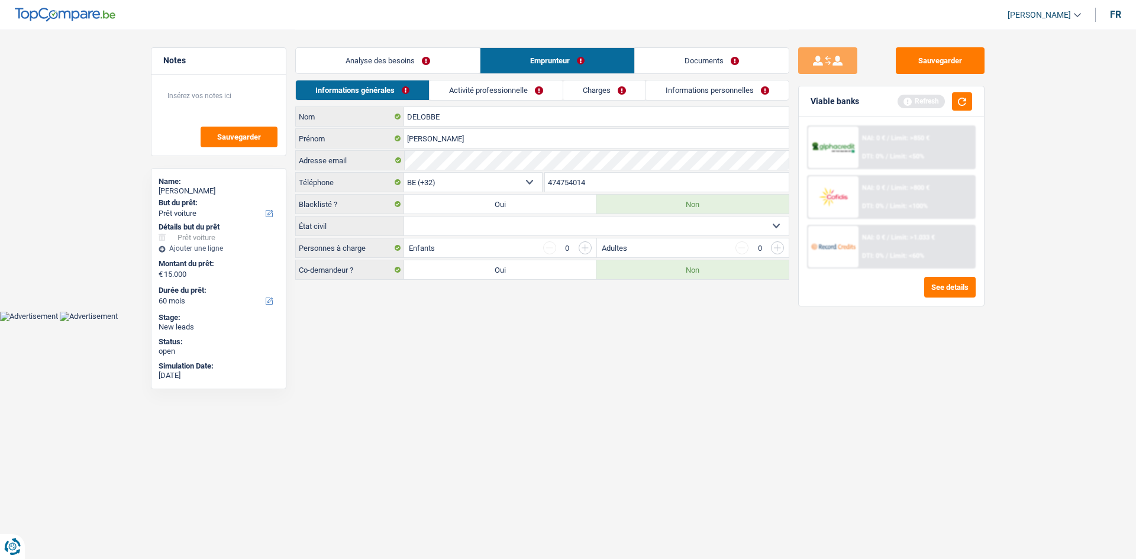
click at [470, 227] on select "Célibataire Marié(e) Cohabitant(e) légal(e) Divorcé(e) Veuf(ve) Séparé (de fait…" at bounding box center [596, 225] width 384 height 19
select select "single"
click at [404, 216] on select "Célibataire Marié(e) Cohabitant(e) légal(e) Divorcé(e) Veuf(ve) Séparé (de fait…" at bounding box center [596, 225] width 384 height 19
click at [578, 307] on main "Notes Sauvegarder Name: VINCENT DELOBBE But du prêt: Confort maison: meubles, t…" at bounding box center [568, 155] width 1136 height 311
click at [575, 321] on html "Vous avez le contrôle de vos données Nous utilisons des cookies, tout comme nos…" at bounding box center [568, 160] width 1136 height 321
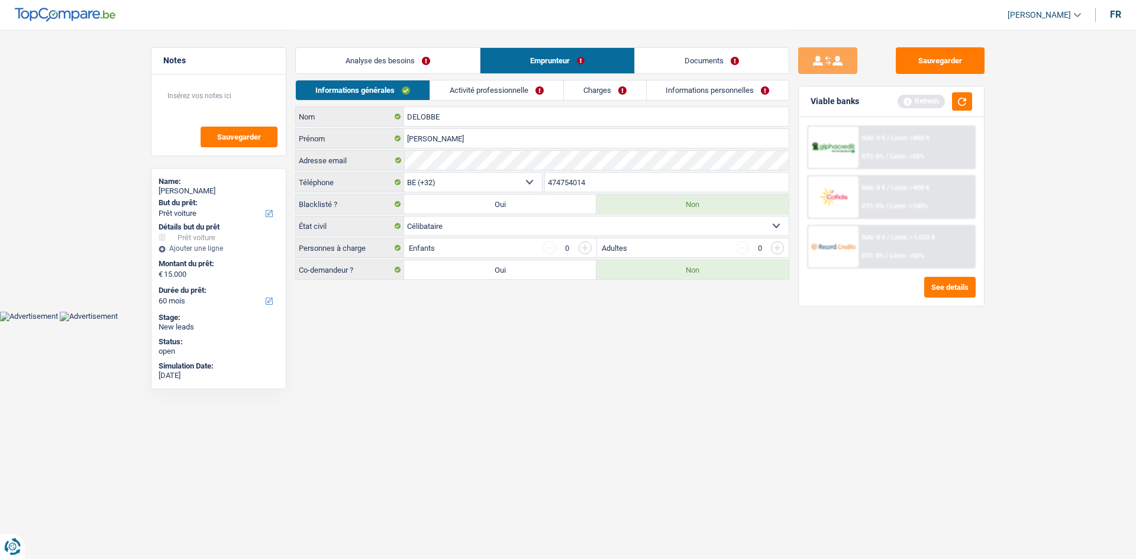
click at [523, 92] on link "Activité professionnelle" at bounding box center [496, 90] width 133 height 20
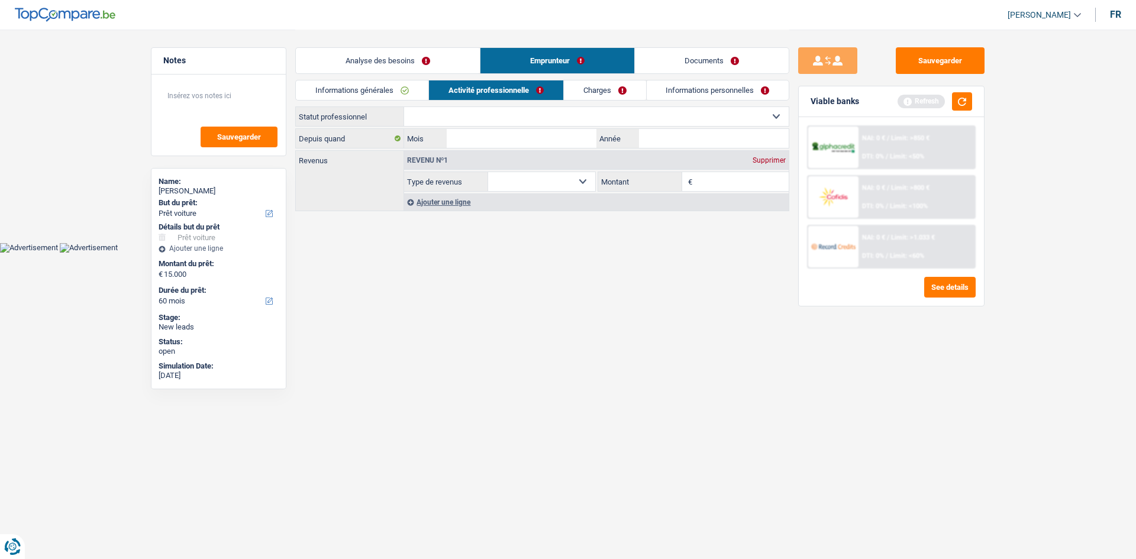
click at [567, 114] on select "Ouvrier Employé privé Employé public Invalide Indépendant Pensionné Chômeur Mut…" at bounding box center [596, 116] width 384 height 19
click at [537, 112] on select "Ouvrier Employé privé Employé public Invalide Indépendant Pensionné Chômeur Mut…" at bounding box center [596, 116] width 384 height 19
select select "worker"
click at [404, 107] on select "Ouvrier Employé privé Employé public Invalide Indépendant Pensionné Chômeur Mut…" at bounding box center [596, 116] width 384 height 19
select select "netSalary"
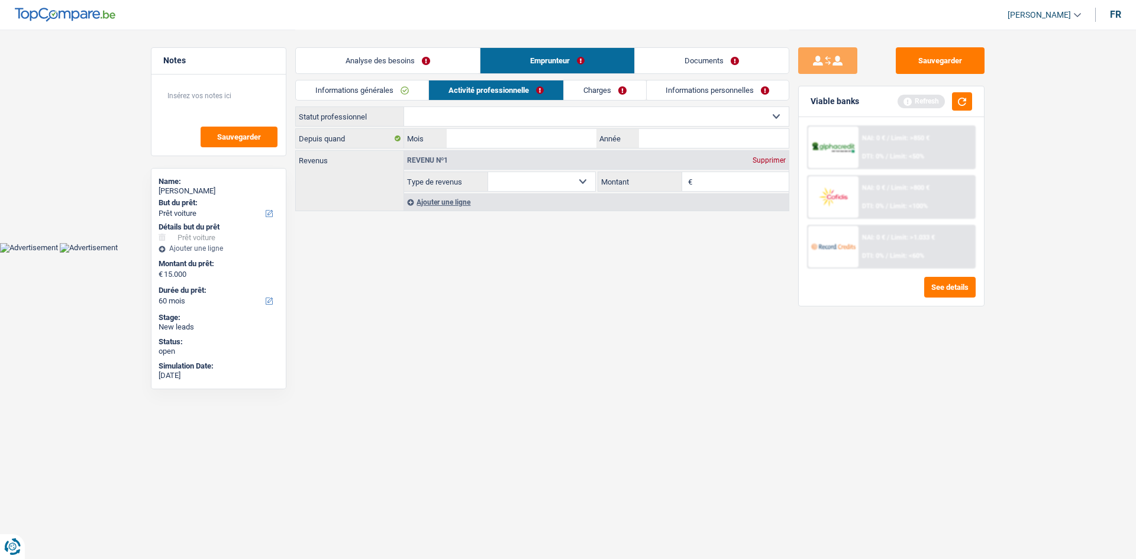
select select "netSalary"
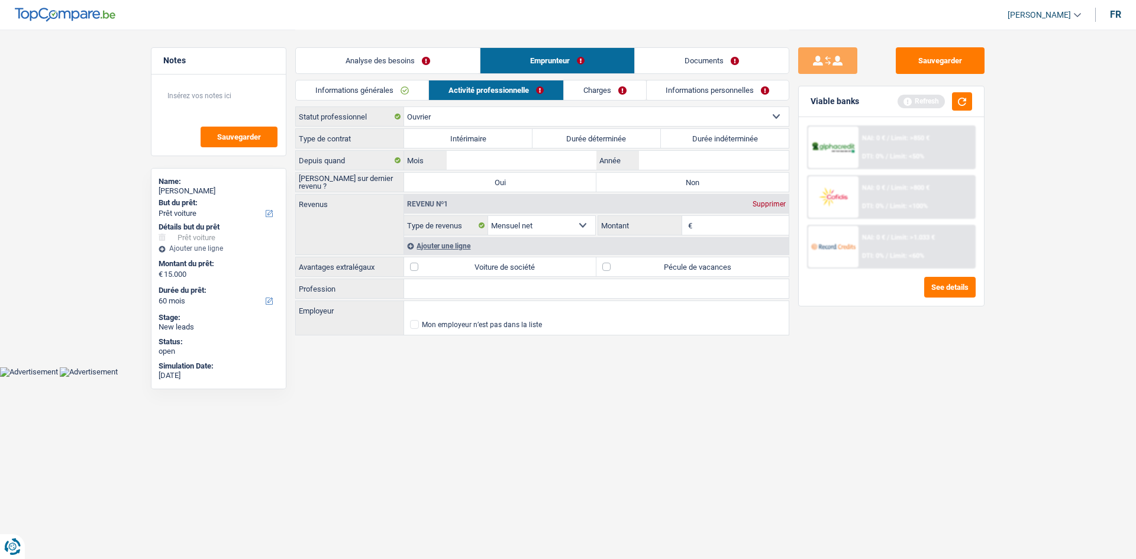
click at [694, 136] on label "Durée indéterminée" at bounding box center [725, 138] width 128 height 19
click at [694, 136] on input "Durée indéterminée" at bounding box center [725, 138] width 128 height 19
radio input "true"
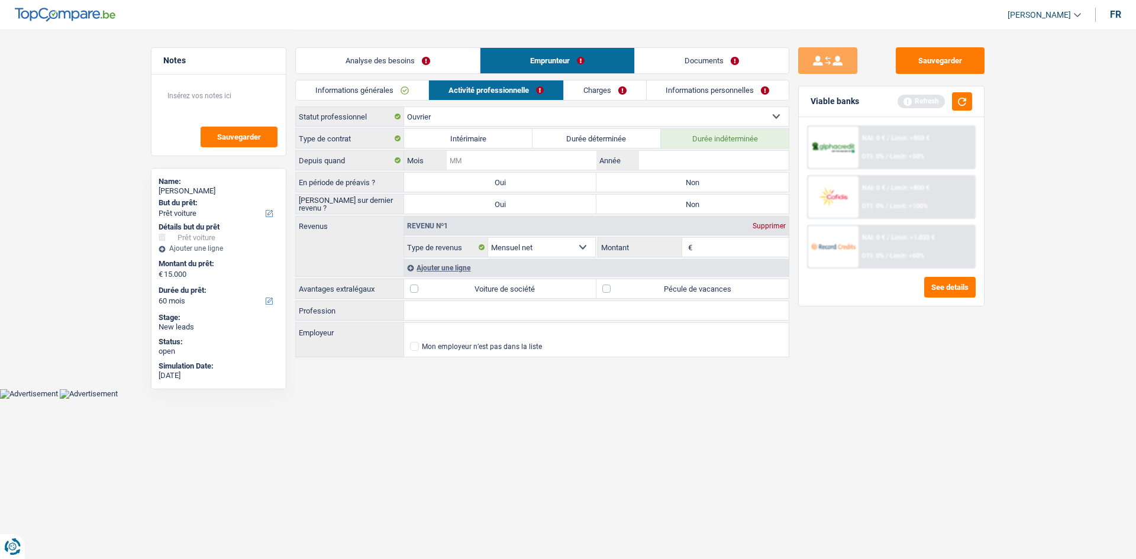
click at [503, 168] on input "Mois" at bounding box center [522, 160] width 150 height 19
type input "11"
click at [662, 163] on input "Année" at bounding box center [714, 160] width 150 height 19
type input "2014"
click at [648, 185] on label "Non" at bounding box center [692, 182] width 192 height 19
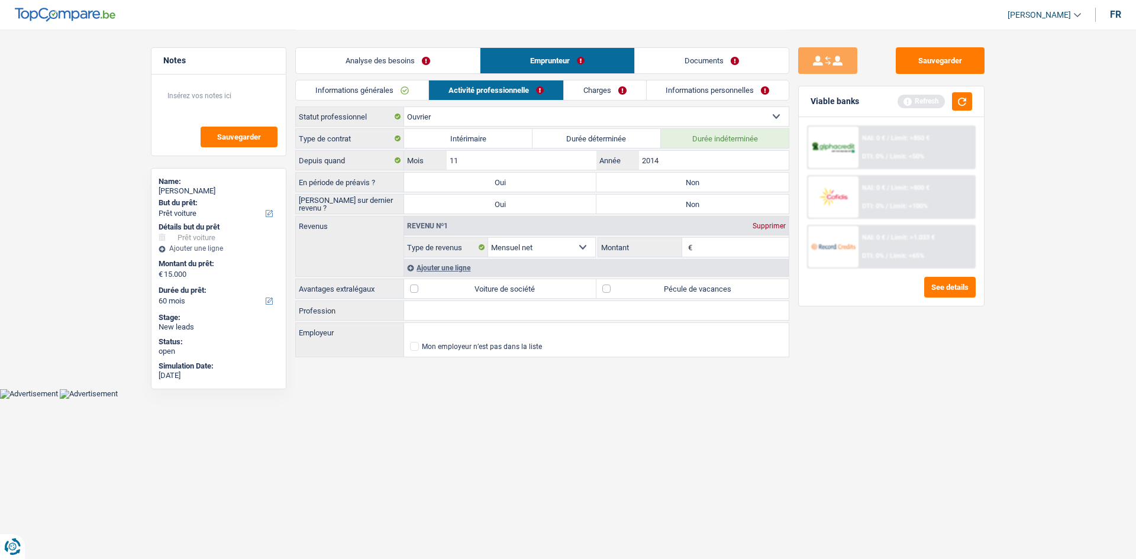
click at [648, 185] on input "Non" at bounding box center [692, 182] width 192 height 19
radio input "true"
click at [642, 202] on label "Non" at bounding box center [692, 204] width 192 height 19
click at [642, 202] on input "Non" at bounding box center [692, 204] width 192 height 19
radio input "true"
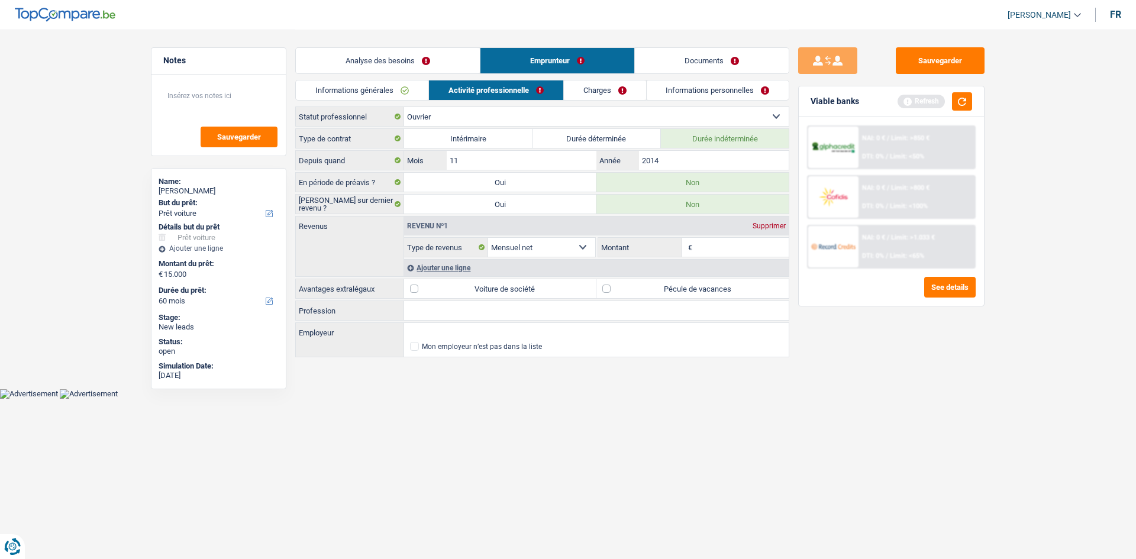
click at [704, 249] on input "Montant" at bounding box center [742, 247] width 94 height 19
type input "2.273"
click at [464, 269] on div "Ajouter une ligne" at bounding box center [596, 267] width 384 height 17
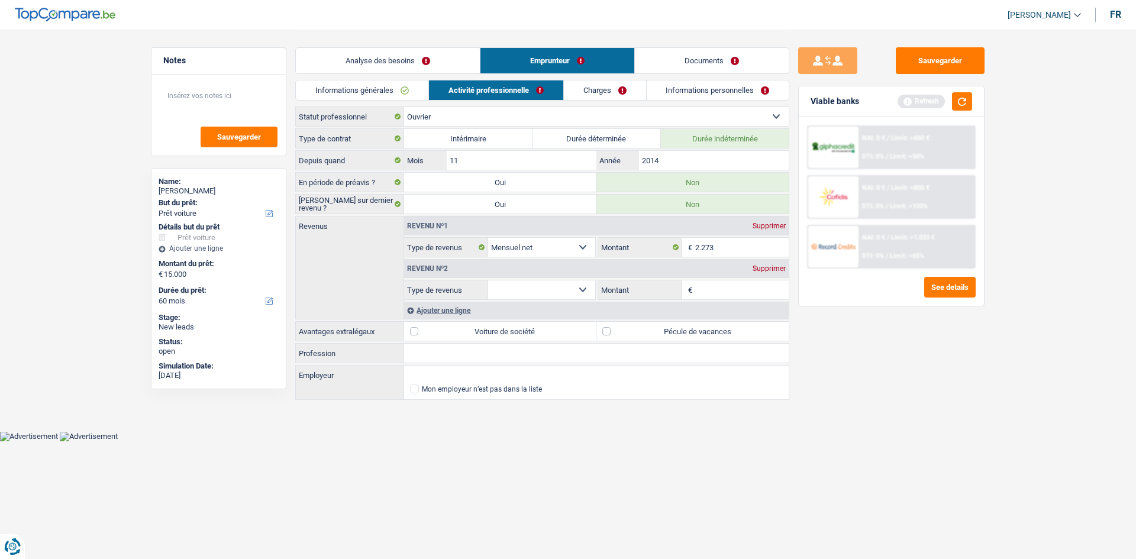
click at [551, 293] on select "Allocation d'handicap Allocations chômage Allocations familiales Chèques repas …" at bounding box center [541, 289] width 107 height 19
select select "mealVouchers"
click at [488, 280] on select "Allocation d'handicap Allocations chômage Allocations familiales Chèques repas …" at bounding box center [541, 289] width 107 height 19
click at [736, 289] on input "Montant par jour" at bounding box center [742, 289] width 94 height 19
type input "6,0"
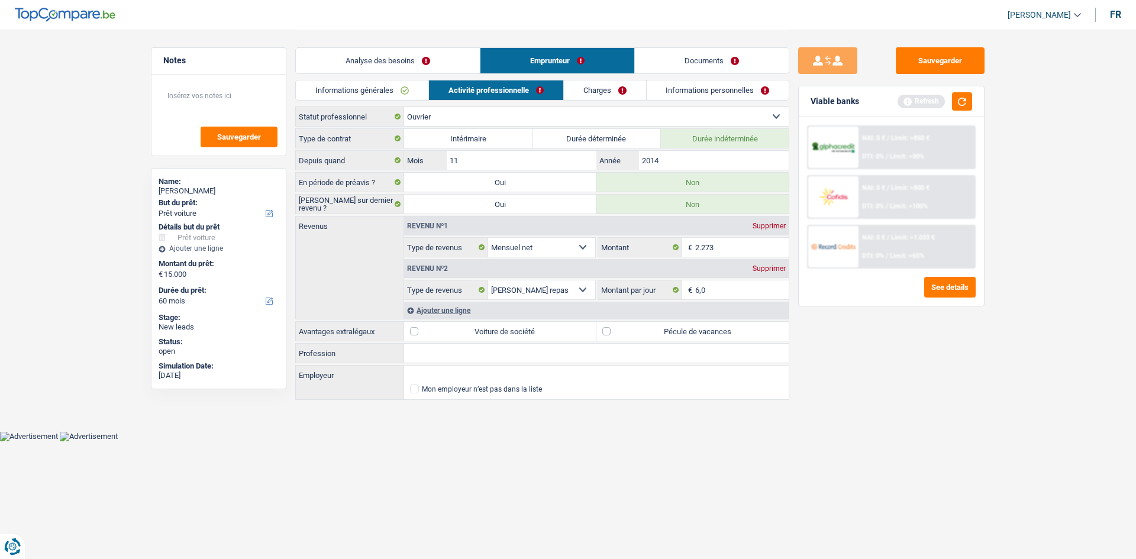
click at [852, 356] on div "Sauvegarder Viable banks Refresh NAI: 0 € / Limit: >850 € DTI: 0% / Limit: <50%…" at bounding box center [891, 293] width 204 height 493
click at [694, 332] on label "Pécule de vacances" at bounding box center [692, 331] width 192 height 19
click at [694, 332] on input "Pécule de vacances" at bounding box center [692, 331] width 192 height 19
checkbox input "true"
click at [615, 89] on link "Charges" at bounding box center [605, 90] width 82 height 20
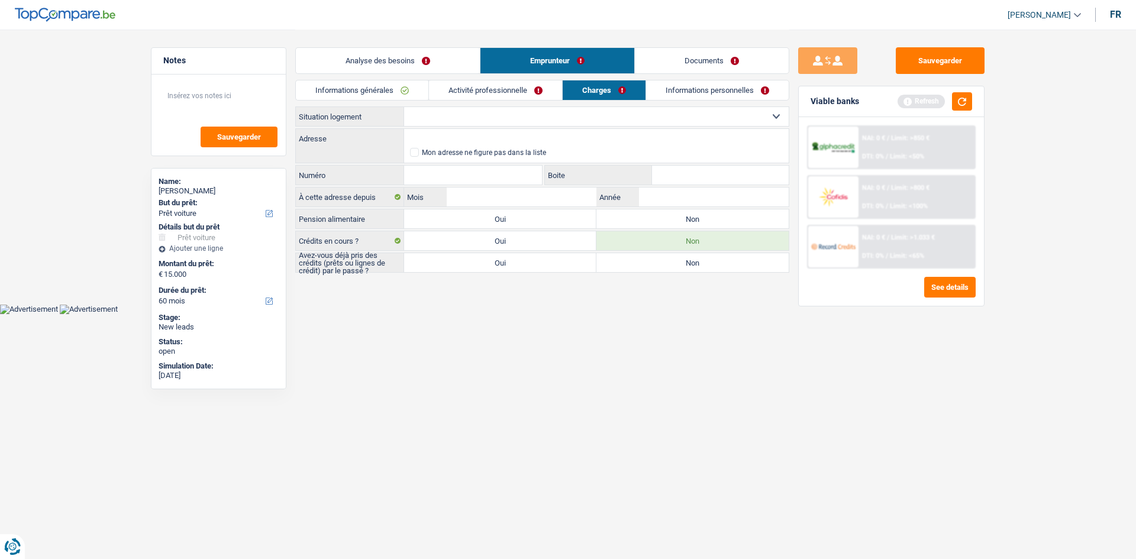
click at [606, 112] on select "Locataire Propriétaire avec prêt hypothécaire Propriétaire sans prêt hypothécai…" at bounding box center [596, 116] width 384 height 19
select select "rents"
click at [404, 107] on select "Locataire Propriétaire avec prêt hypothécaire Propriétaire sans prêt hypothécai…" at bounding box center [596, 116] width 384 height 19
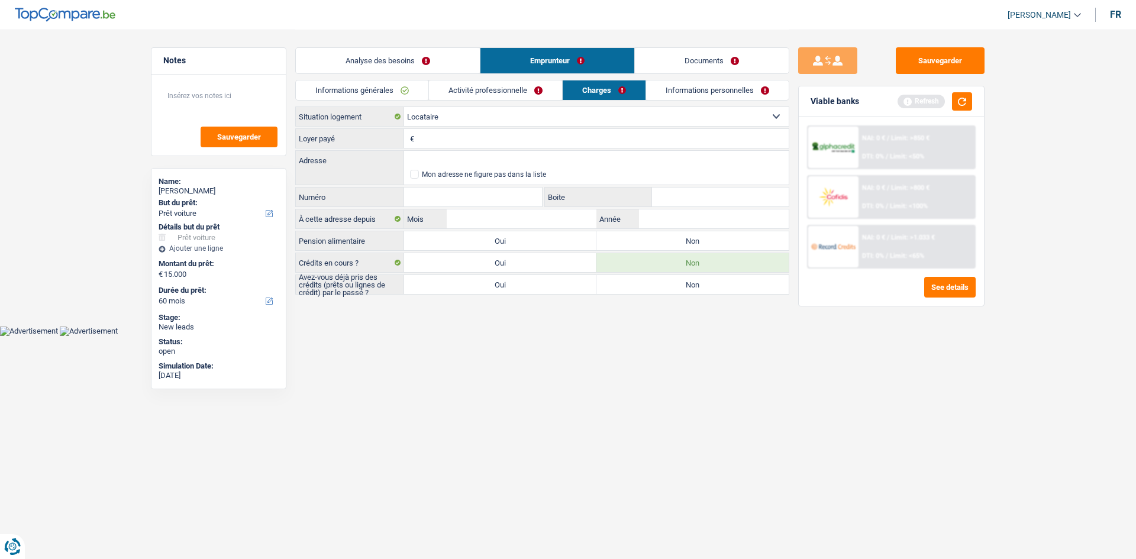
click at [460, 139] on input "Loyer payé" at bounding box center [602, 138] width 371 height 19
type input "1.200"
click at [515, 163] on input "Adresse" at bounding box center [596, 160] width 384 height 19
click at [447, 160] on input "place dewisb" at bounding box center [596, 160] width 384 height 19
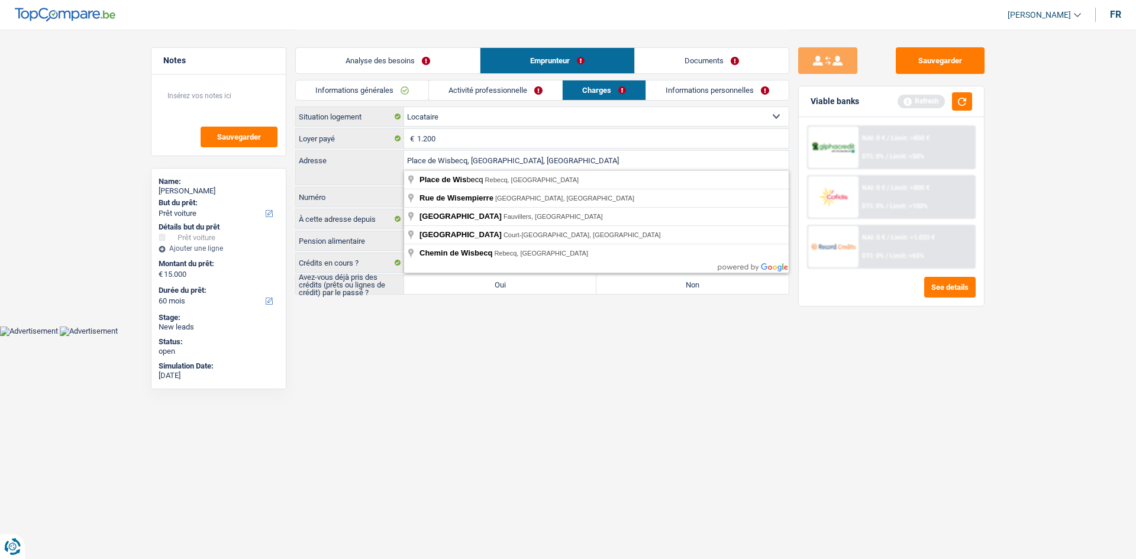
type input "Place de Wisbecq, 1430, Rebecq, BE"
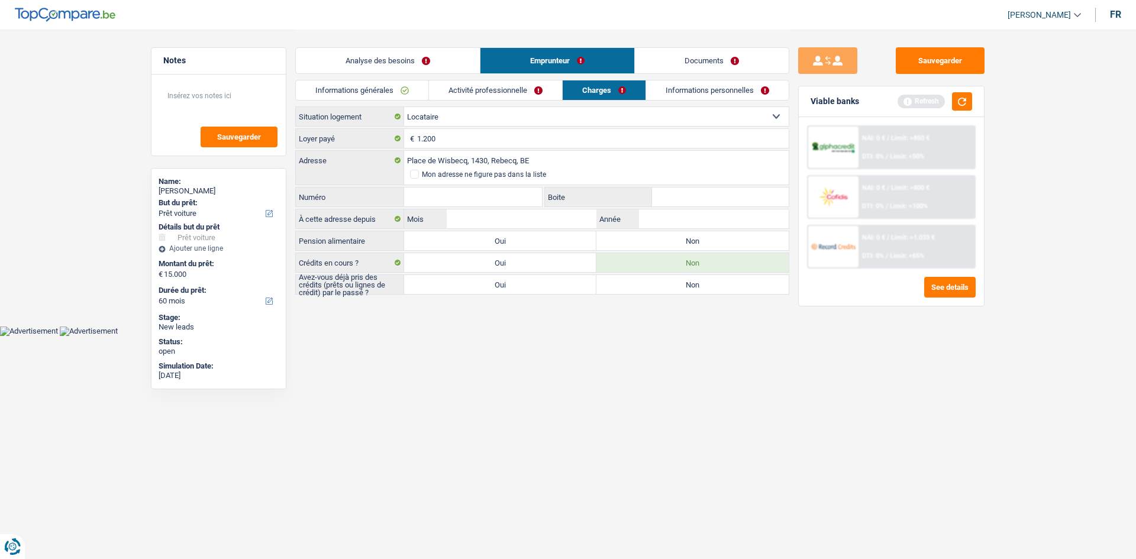
click at [531, 199] on input "Numéro" at bounding box center [473, 196] width 138 height 19
type input "15"
click at [722, 196] on input "Boite" at bounding box center [720, 196] width 137 height 19
type input "A"
click at [565, 224] on input "Mois" at bounding box center [522, 218] width 150 height 19
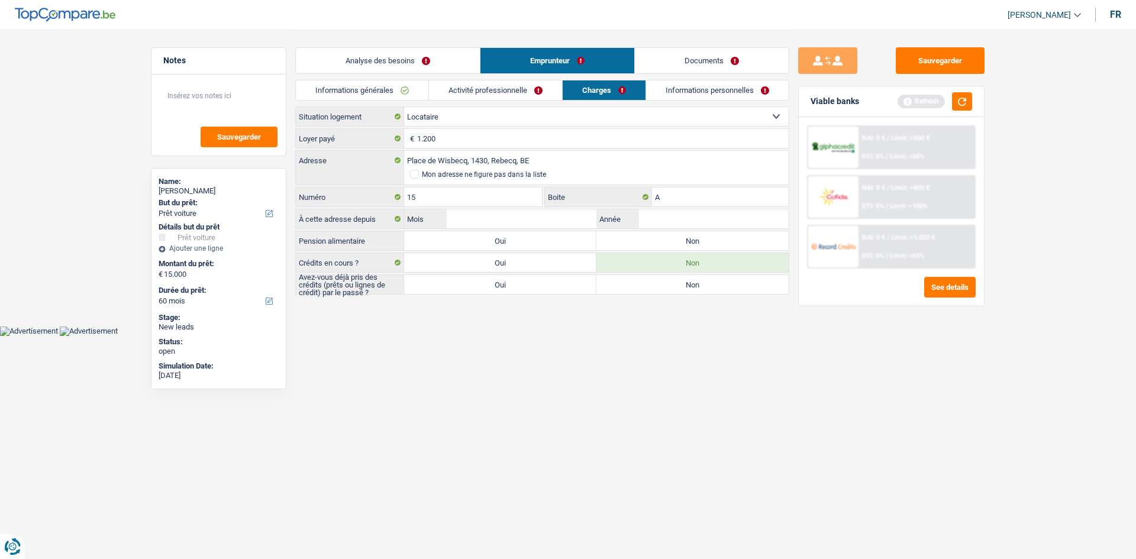
click at [644, 244] on label "Non" at bounding box center [692, 240] width 192 height 19
click at [644, 244] on input "Non" at bounding box center [692, 240] width 192 height 19
radio input "true"
click at [561, 220] on input "Mois" at bounding box center [522, 218] width 150 height 19
click at [554, 217] on input "Mois" at bounding box center [522, 218] width 150 height 19
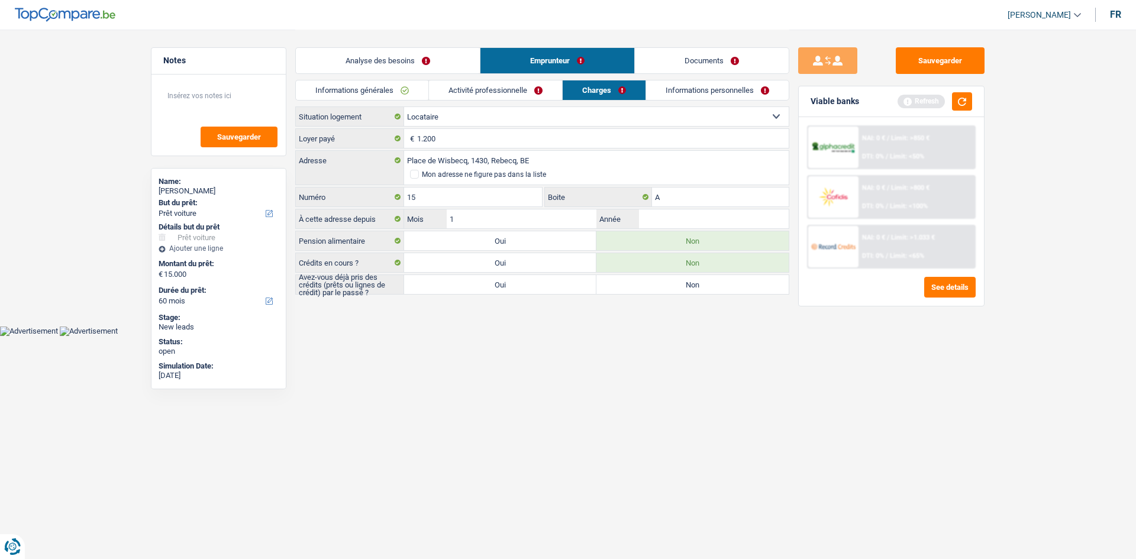
type input "12"
type input "2017"
click at [541, 280] on label "Oui" at bounding box center [500, 284] width 192 height 19
click at [541, 280] on input "Oui" at bounding box center [500, 284] width 192 height 19
radio input "true"
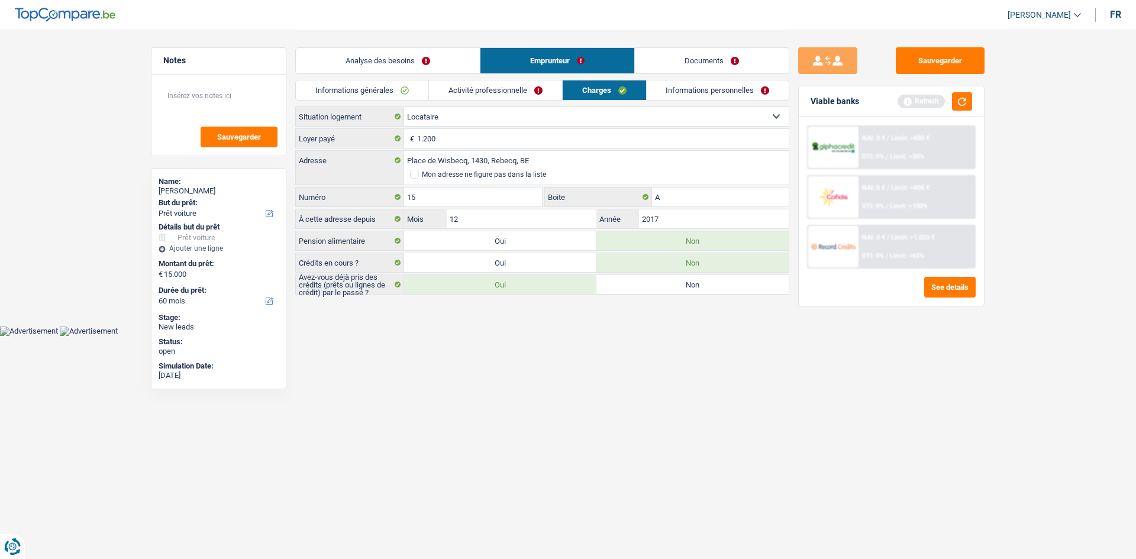
click at [714, 93] on link "Informations personnelles" at bounding box center [717, 90] width 143 height 20
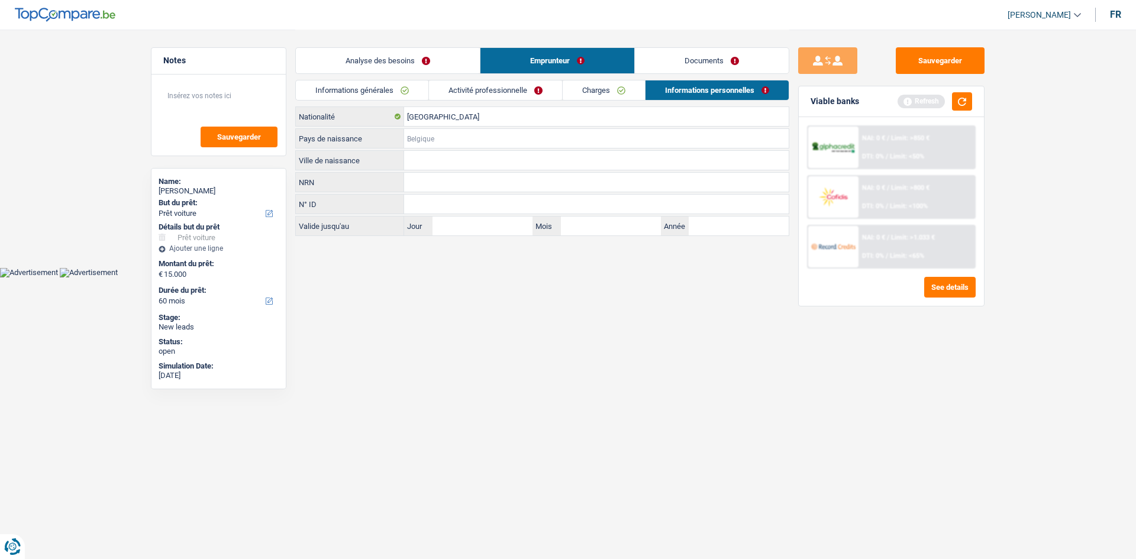
click at [448, 139] on input "Pays de naissance" at bounding box center [596, 138] width 384 height 19
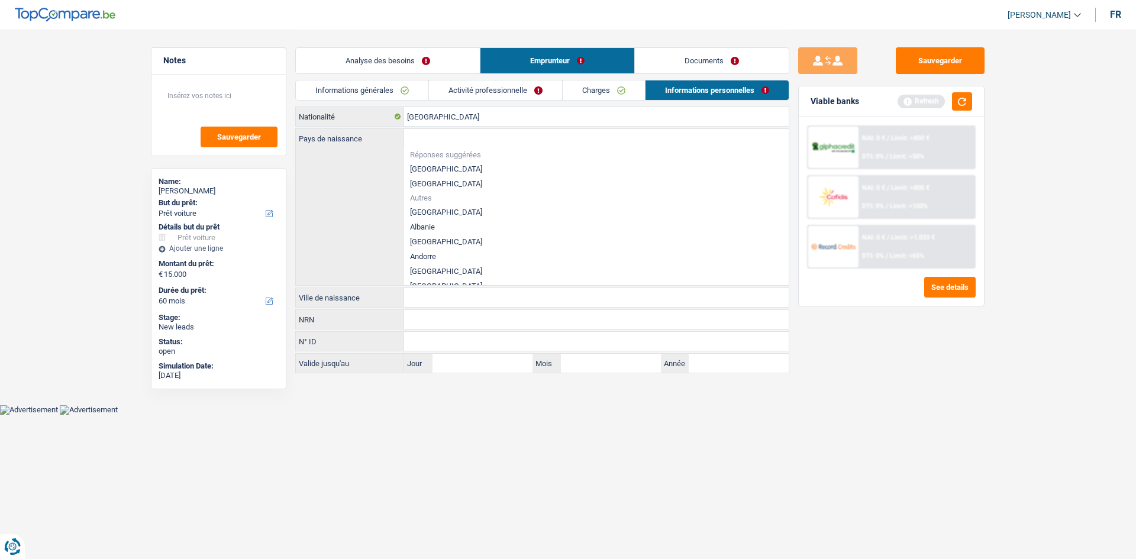
click at [421, 167] on li "[GEOGRAPHIC_DATA]" at bounding box center [596, 168] width 384 height 15
type input "[GEOGRAPHIC_DATA]"
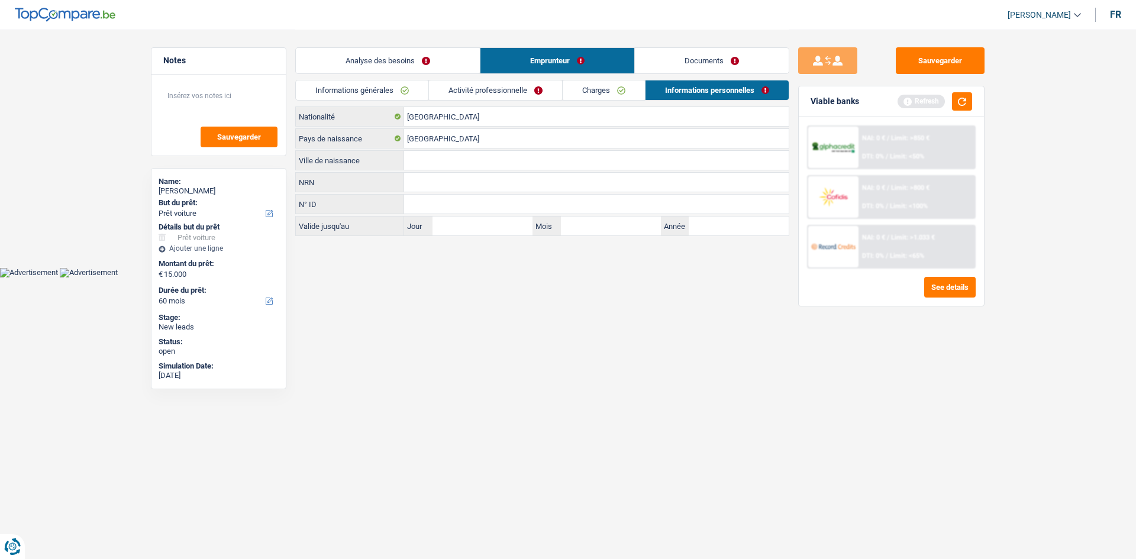
click at [440, 161] on input "Ville de naissance" at bounding box center [596, 160] width 384 height 19
click at [457, 158] on input "Ville de naissance" at bounding box center [596, 160] width 384 height 19
type input "Uccle"
click at [573, 277] on html "Vous avez le contrôle de vos données Nous utilisons des cookies, tout comme nos…" at bounding box center [568, 138] width 1136 height 277
click at [591, 90] on link "Charges" at bounding box center [603, 90] width 82 height 20
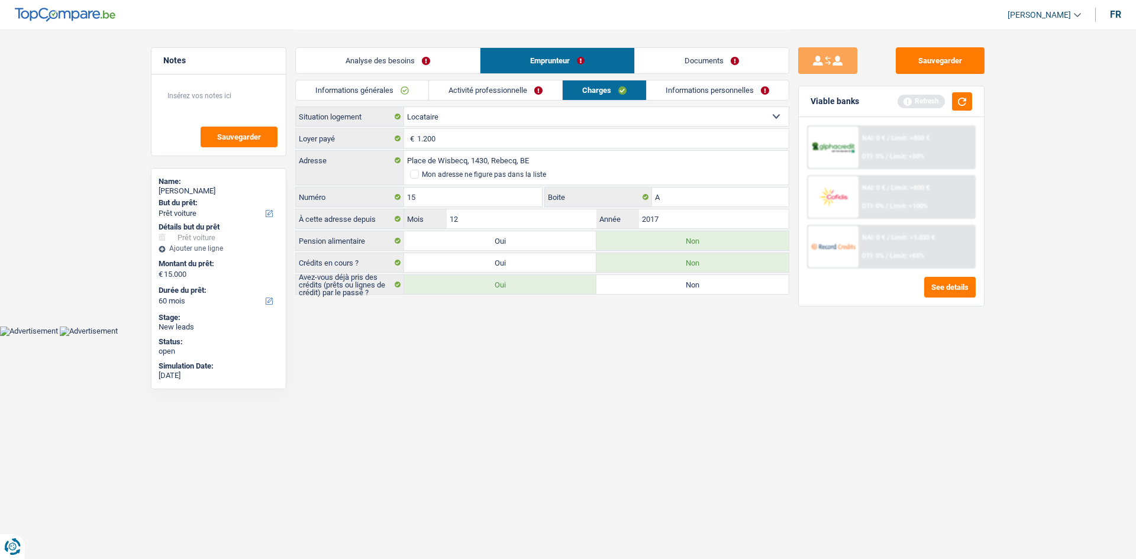
click at [520, 92] on link "Activité professionnelle" at bounding box center [495, 90] width 133 height 20
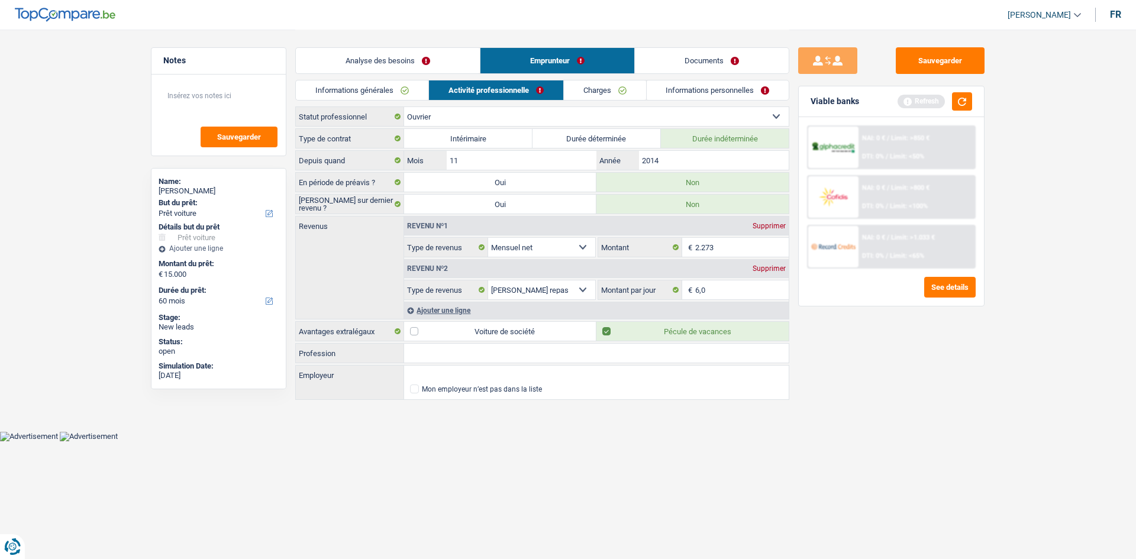
click at [396, 90] on link "Informations générales" at bounding box center [362, 90] width 132 height 20
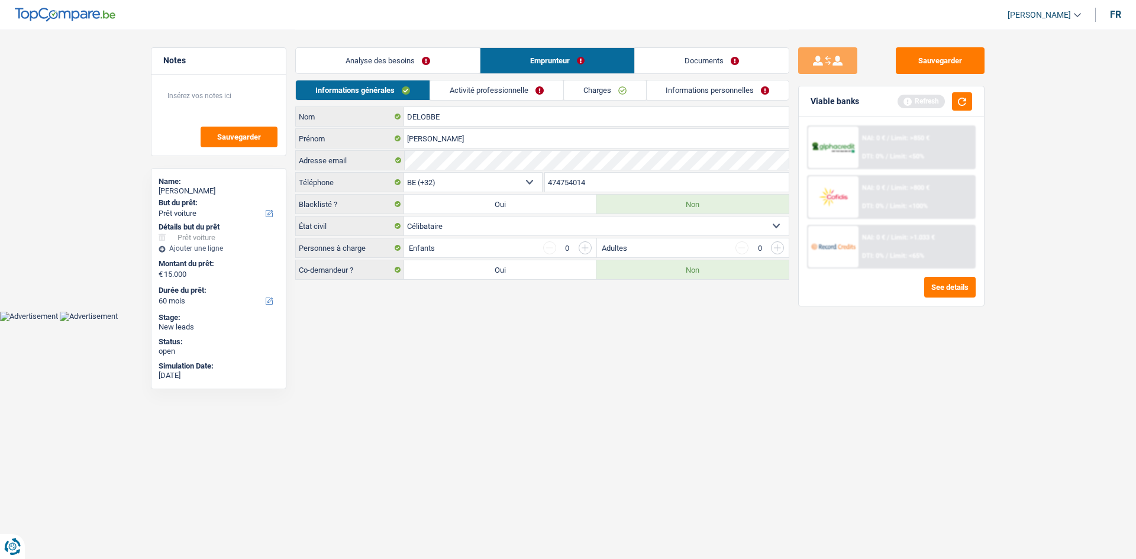
click at [433, 57] on link "Analyse des besoins" at bounding box center [388, 60] width 184 height 25
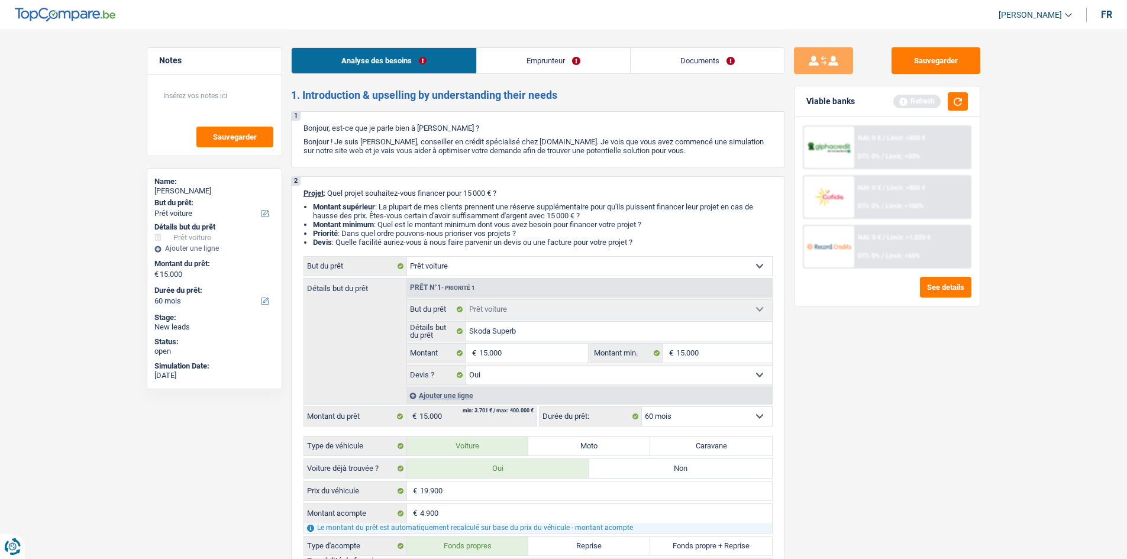
click at [849, 329] on div "Sauvegarder Viable banks Refresh NAI: 0 € / Limit: >850 € DTI: 0% / Limit: <50%…" at bounding box center [887, 293] width 204 height 493
click at [955, 104] on button "button" at bounding box center [958, 101] width 20 height 18
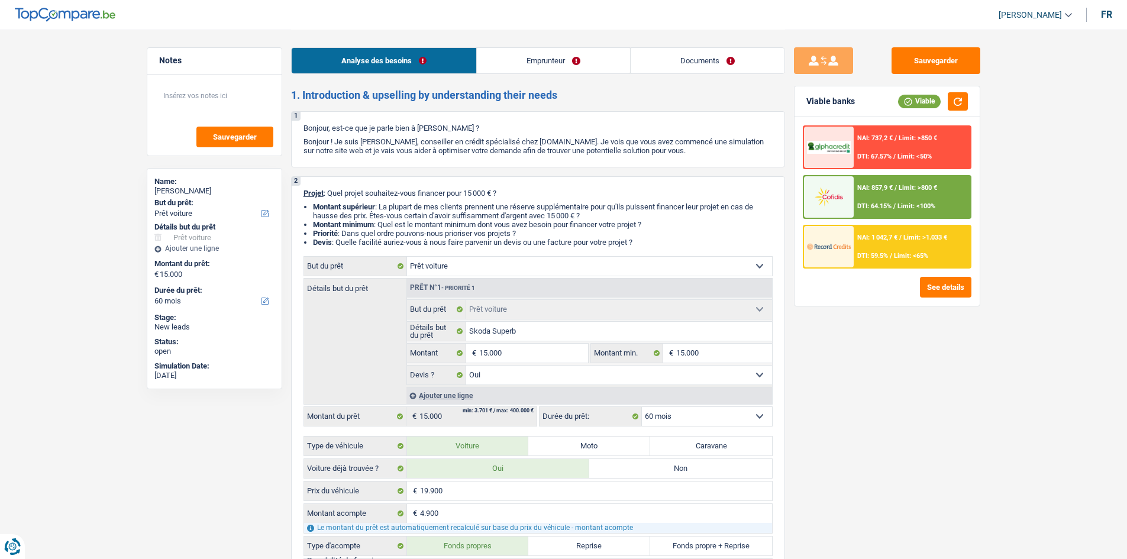
click at [965, 380] on div "Sauvegarder Viable banks Viable NAI: 737,2 € / Limit: >850 € DTI: 67.57% / Limi…" at bounding box center [887, 293] width 204 height 493
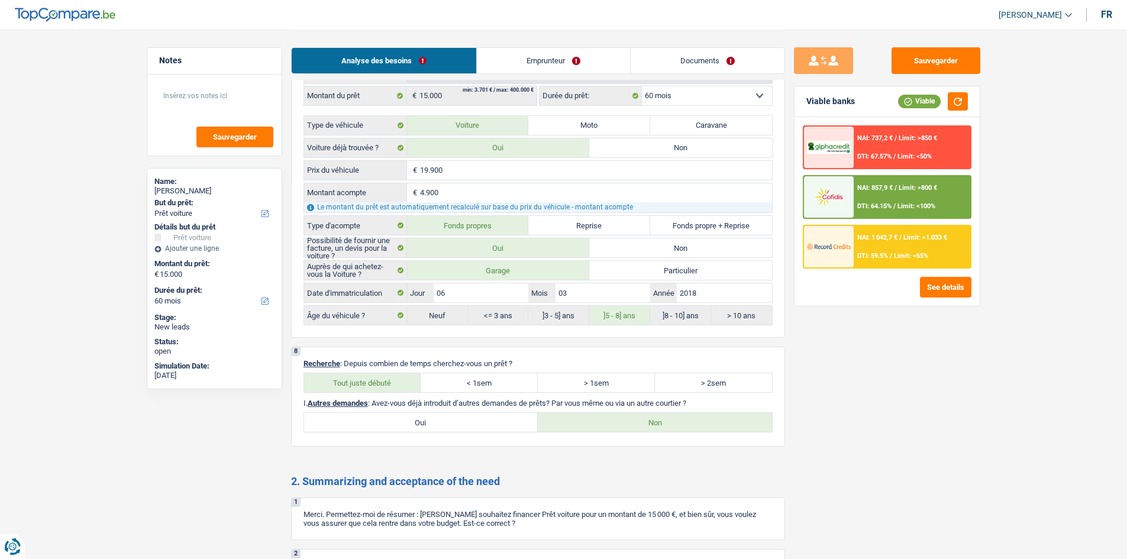
scroll to position [1603, 0]
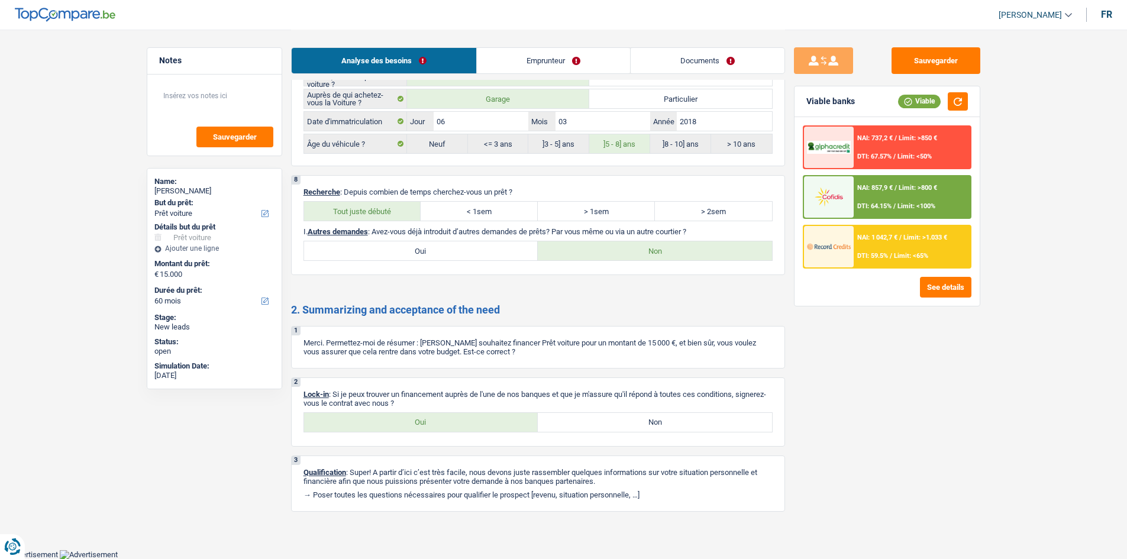
click at [444, 426] on label "Oui" at bounding box center [421, 422] width 234 height 19
click at [444, 426] on input "Oui" at bounding box center [421, 422] width 234 height 19
radio input "true"
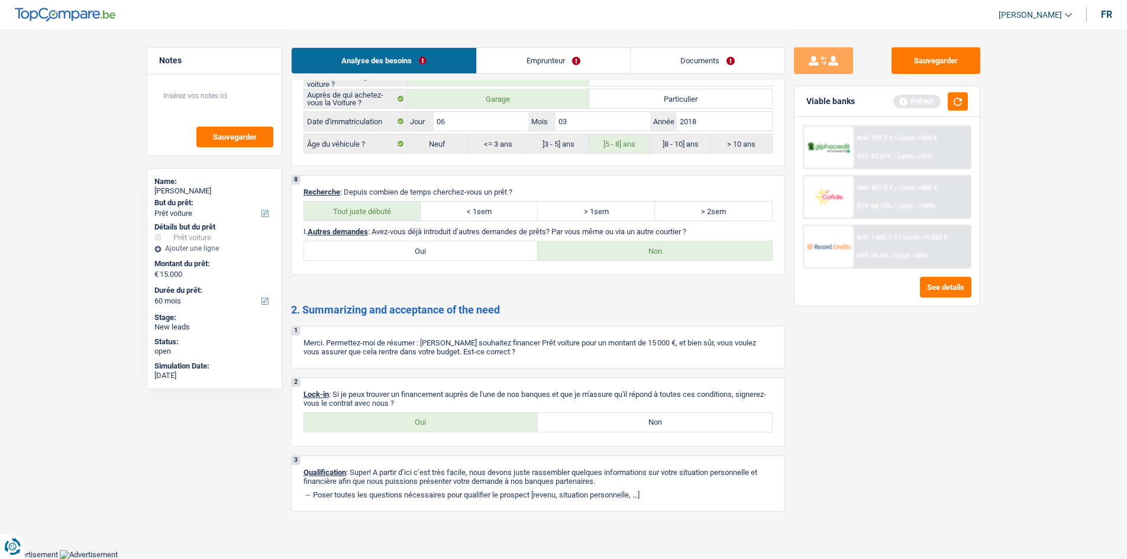
scroll to position [0, 0]
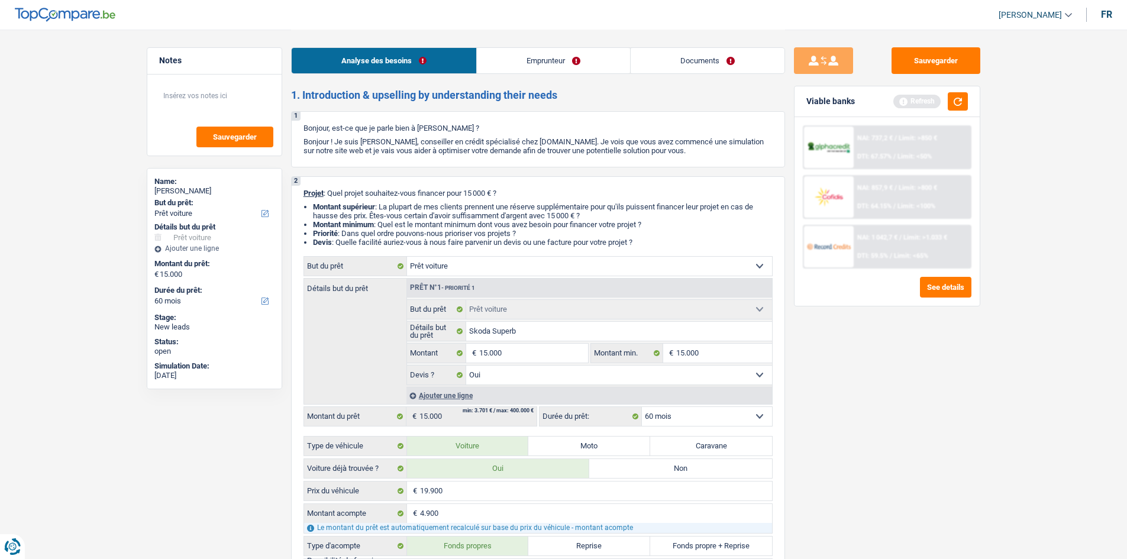
click at [868, 425] on div "Sauvegarder Viable banks Refresh NAI: 737,2 € / Limit: >850 € DTI: 67.57% / Lim…" at bounding box center [887, 293] width 204 height 493
drag, startPoint x: 529, startPoint y: 66, endPoint x: 440, endPoint y: 77, distance: 89.5
click at [528, 66] on link "Emprunteur" at bounding box center [553, 60] width 153 height 25
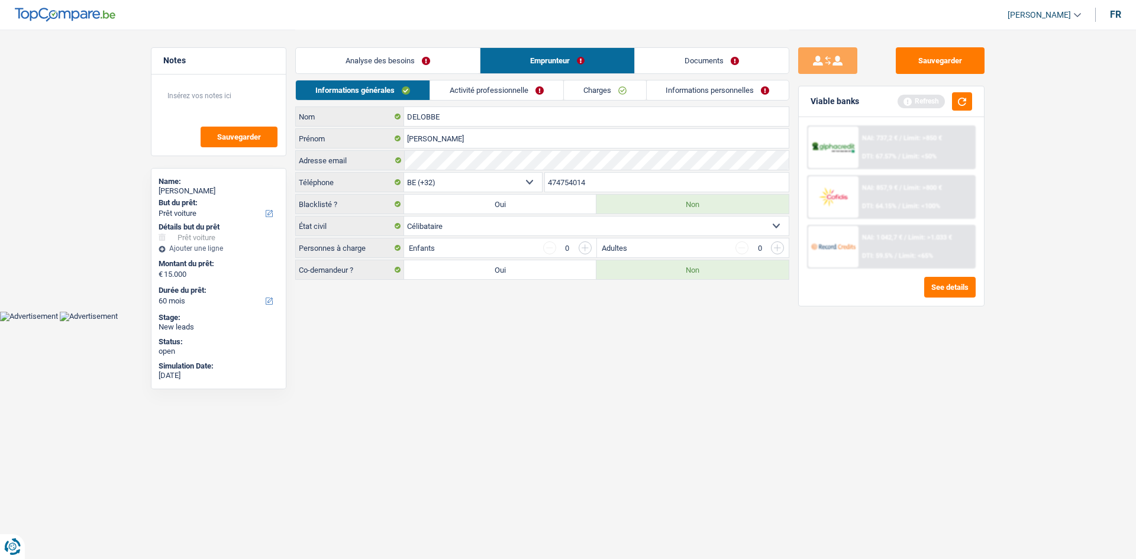
click at [483, 96] on link "Activité professionnelle" at bounding box center [496, 90] width 133 height 20
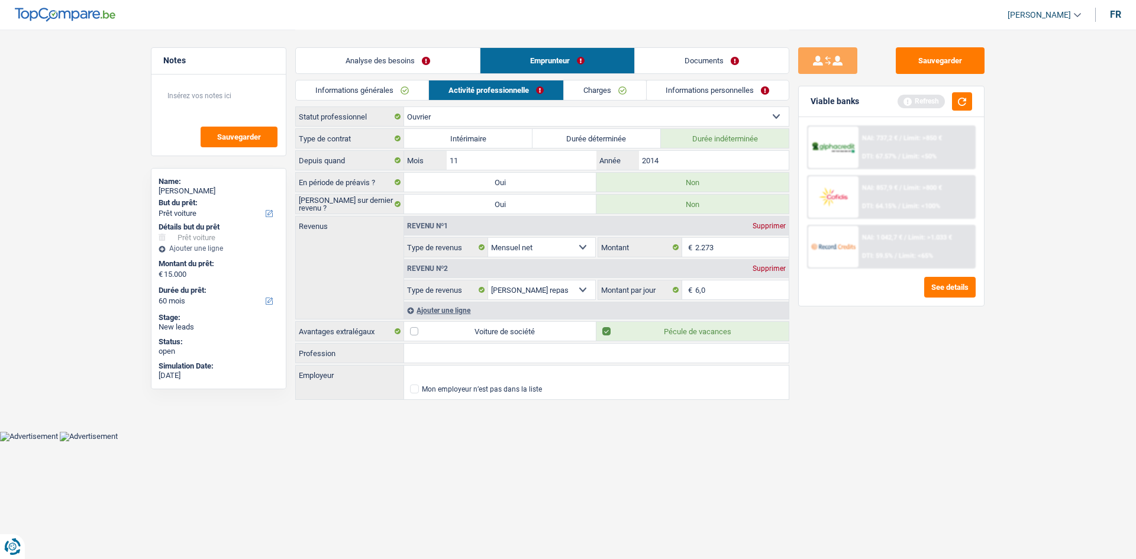
click at [603, 97] on link "Charges" at bounding box center [605, 90] width 82 height 20
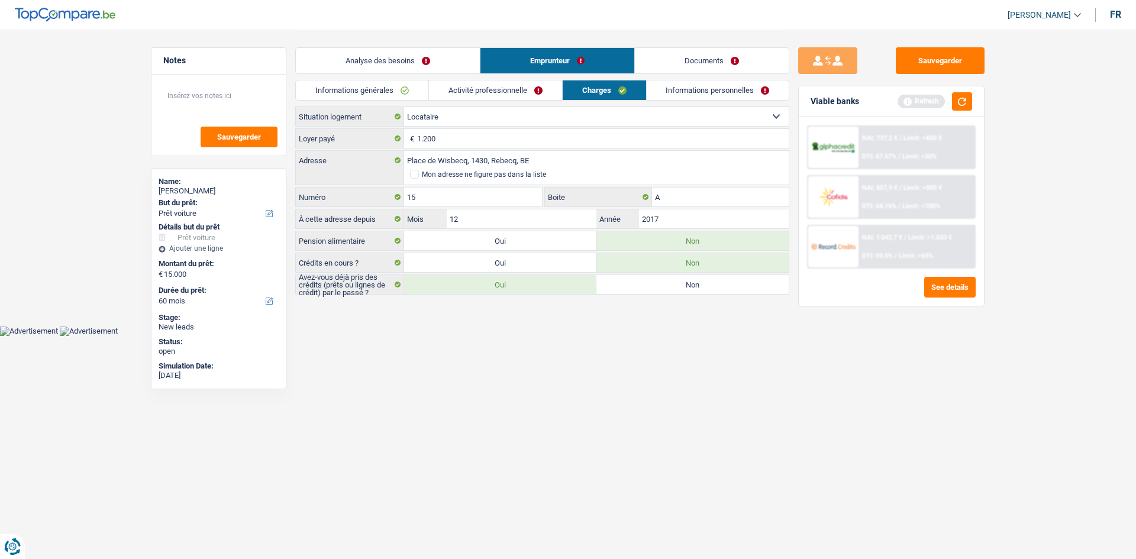
click at [677, 96] on link "Informations personnelles" at bounding box center [717, 90] width 143 height 20
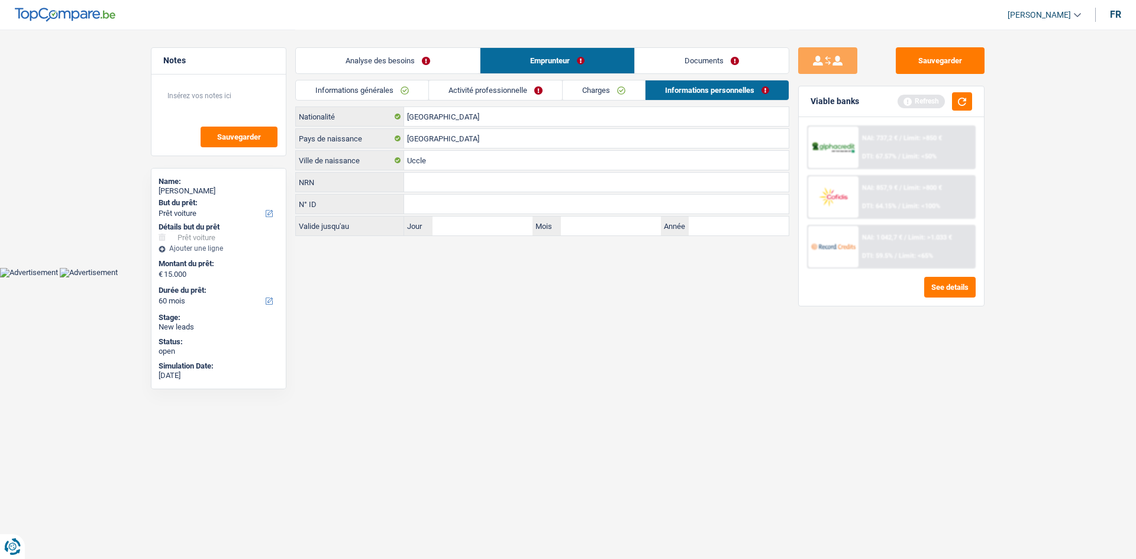
click at [691, 60] on link "Documents" at bounding box center [712, 60] width 154 height 25
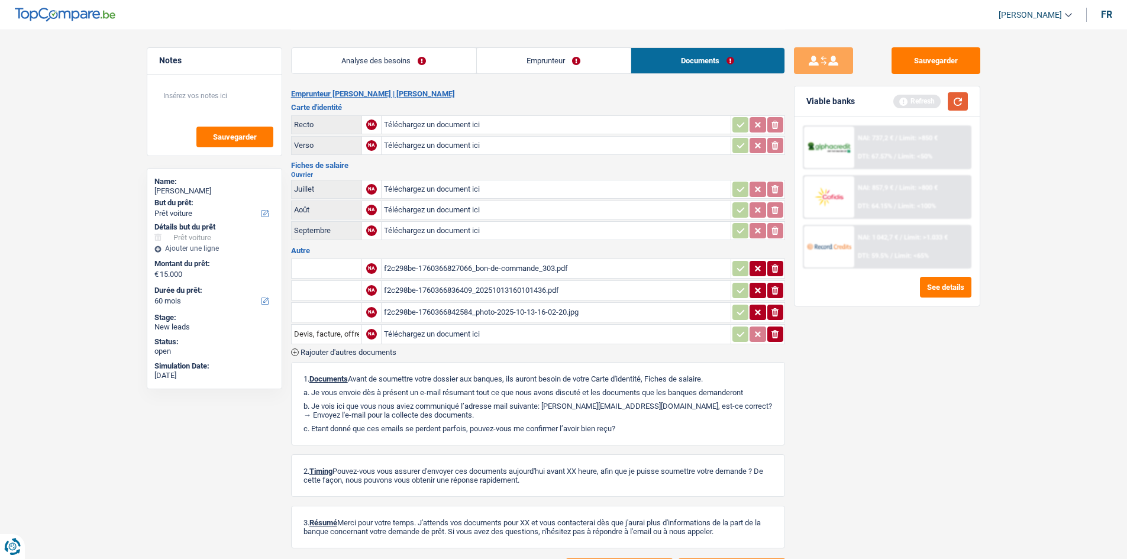
click at [961, 99] on button "button" at bounding box center [958, 101] width 20 height 18
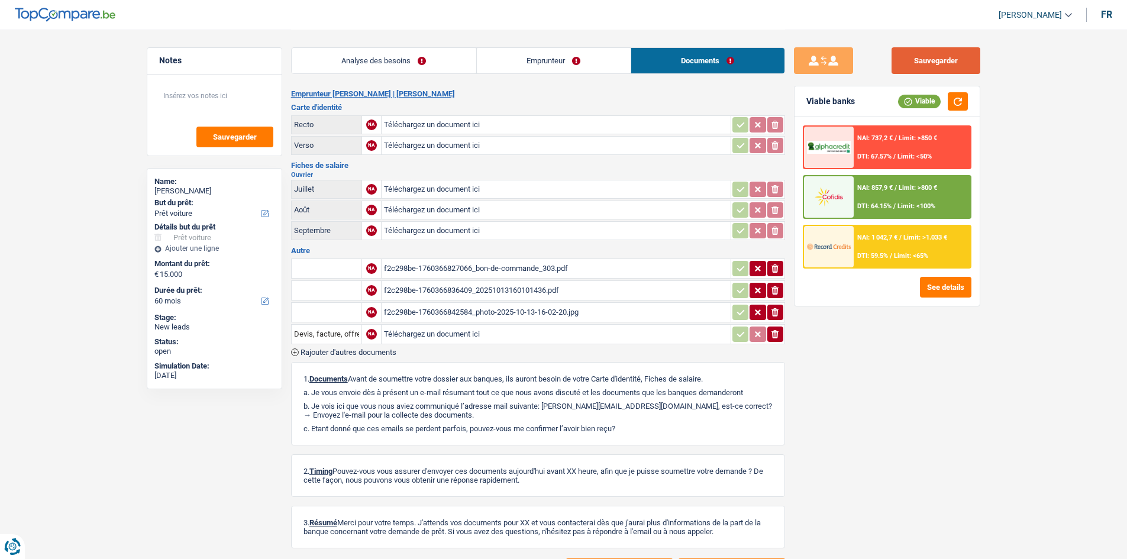
click at [920, 59] on button "Sauvegarder" at bounding box center [935, 60] width 89 height 27
click at [435, 62] on link "Analyse des besoins" at bounding box center [384, 60] width 185 height 25
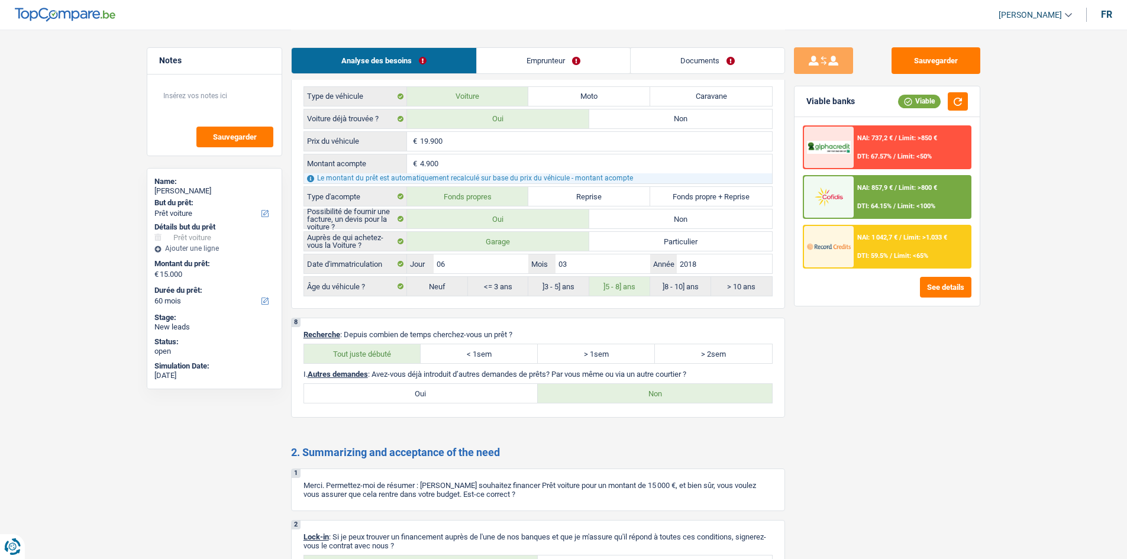
scroll to position [1603, 0]
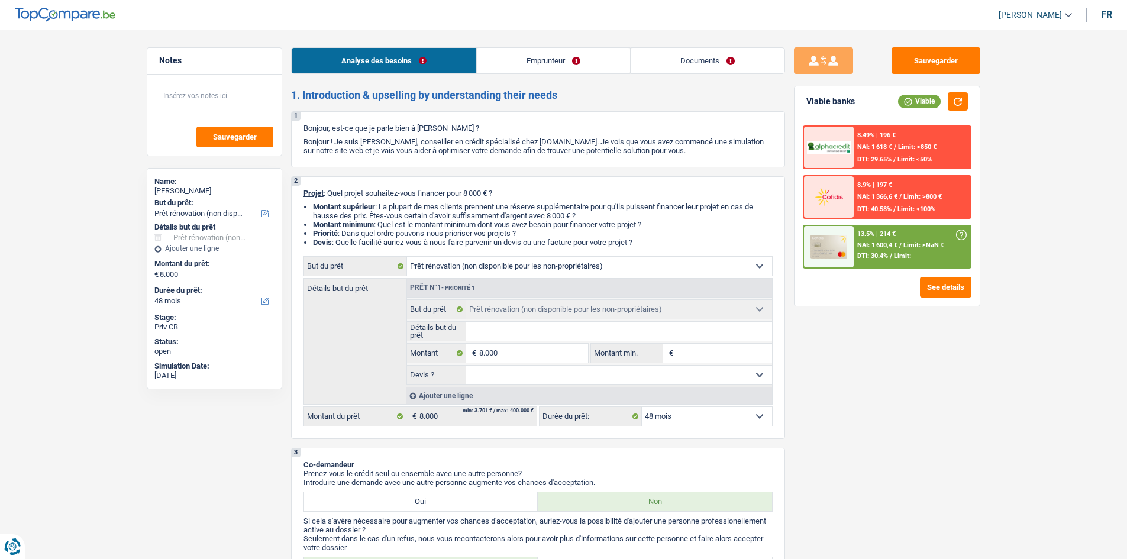
select select "renovation"
select select "48"
select select "renovation"
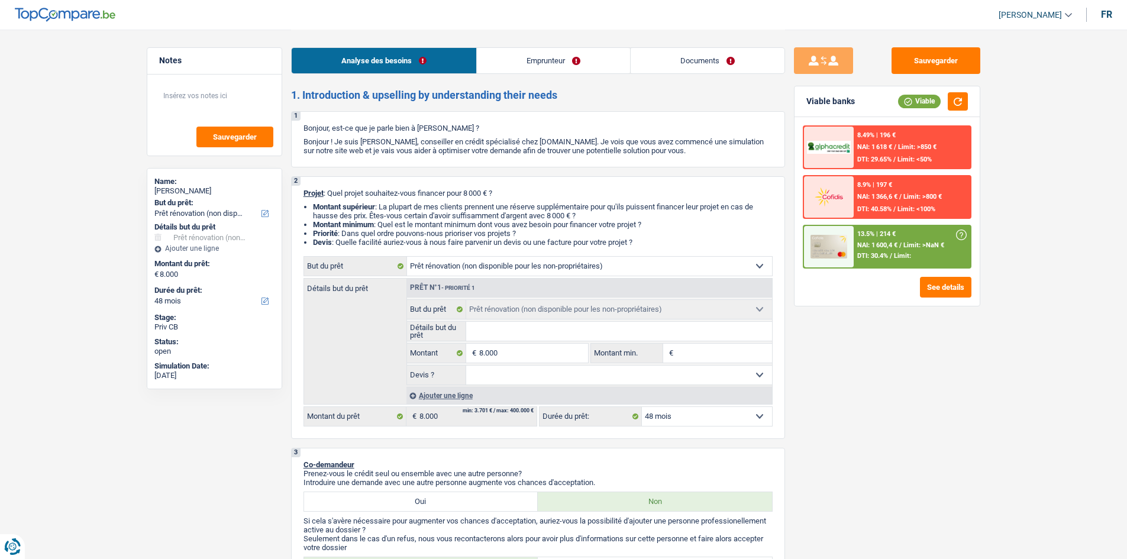
select select "48"
select select "privateEmployee"
select select "netSalary"
select select "mealVouchers"
select select "liveWithParents"
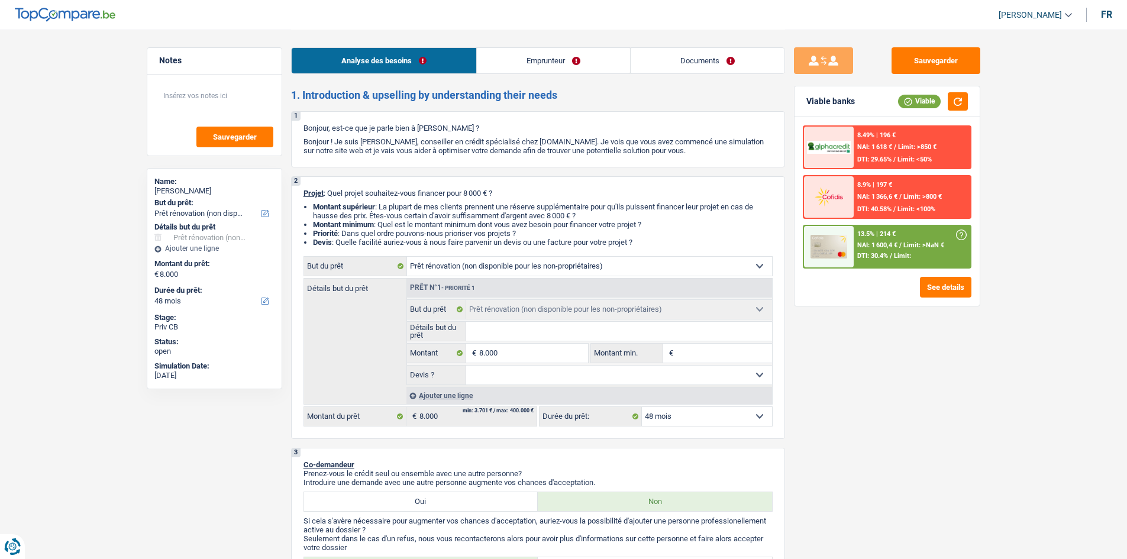
select select "carLoan"
select select "30"
select select "renovation"
select select "48"
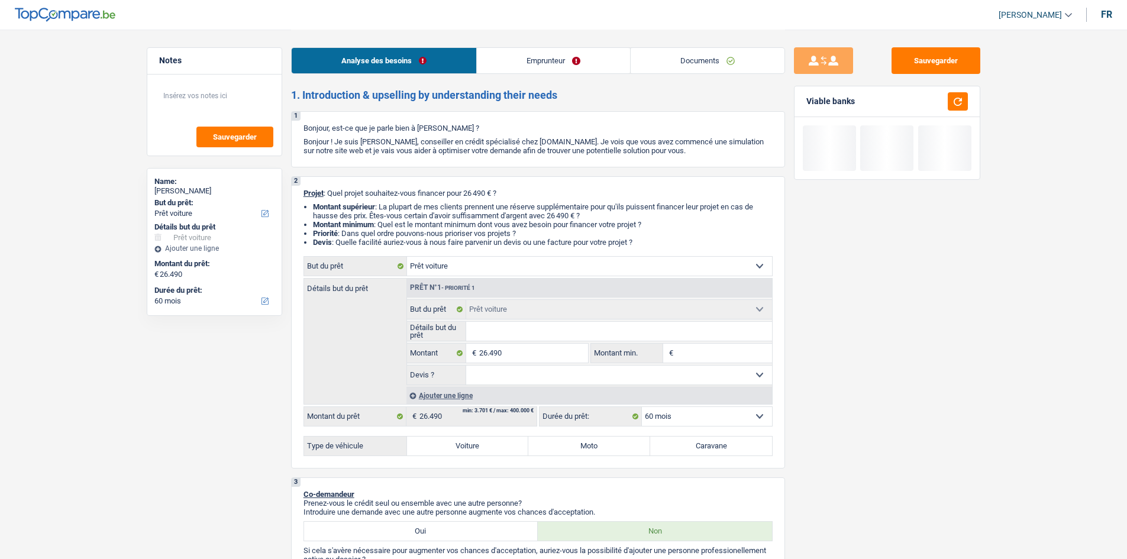
select select "car"
select select "60"
select select "car"
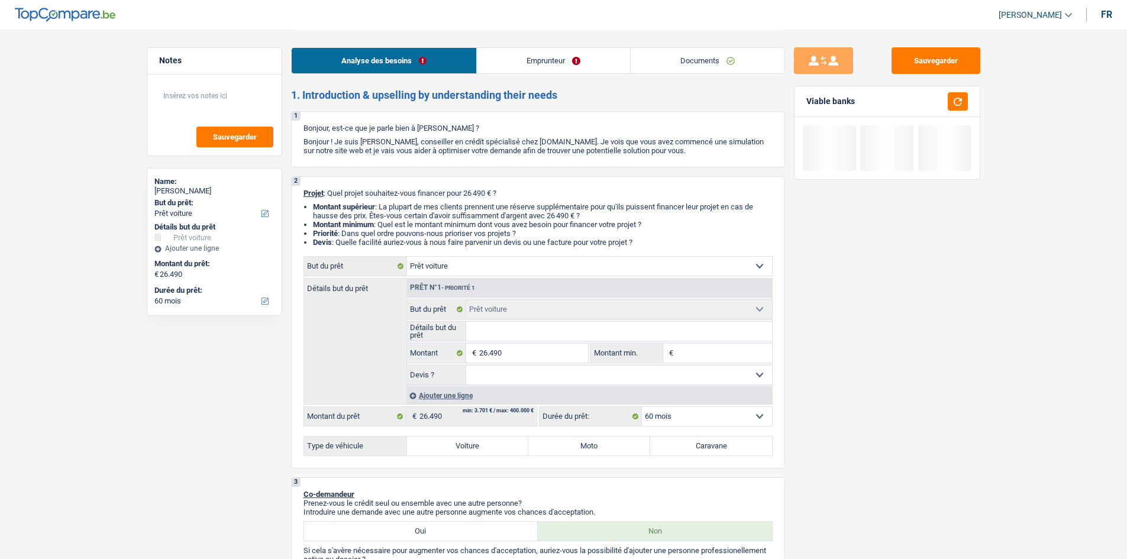
select select "60"
select select "car"
select select "60"
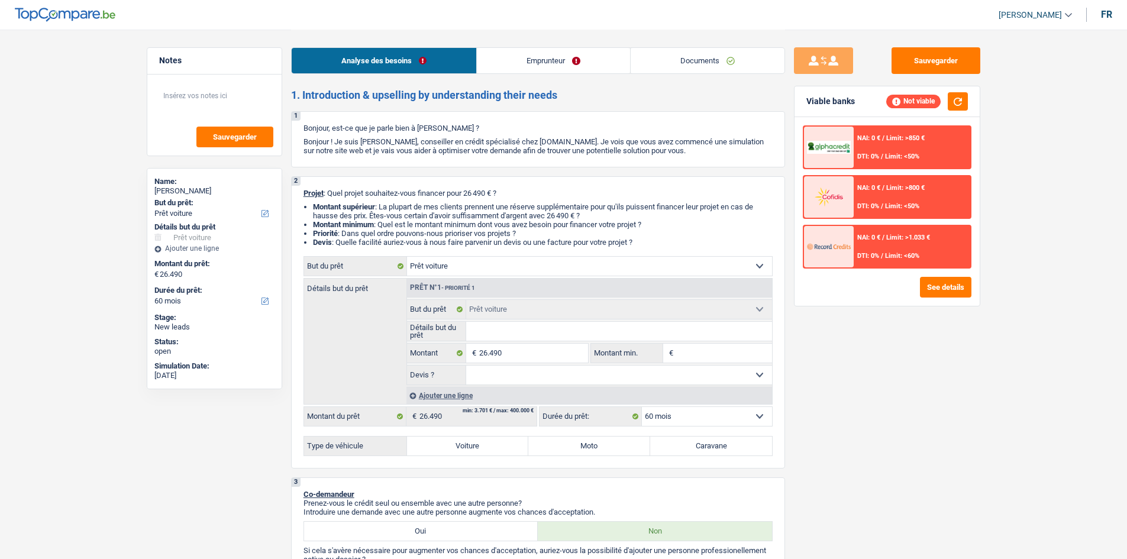
drag, startPoint x: 680, startPoint y: 57, endPoint x: 652, endPoint y: 59, distance: 27.2
click at [680, 57] on link "Documents" at bounding box center [707, 60] width 154 height 25
select select "car"
select select "60"
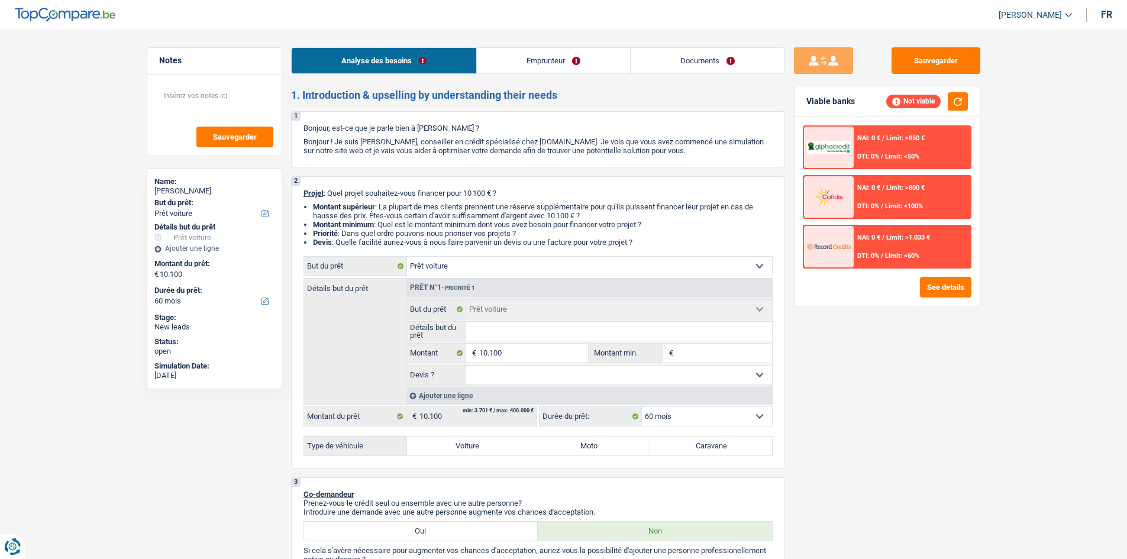
select select "car"
select select "60"
select select "car"
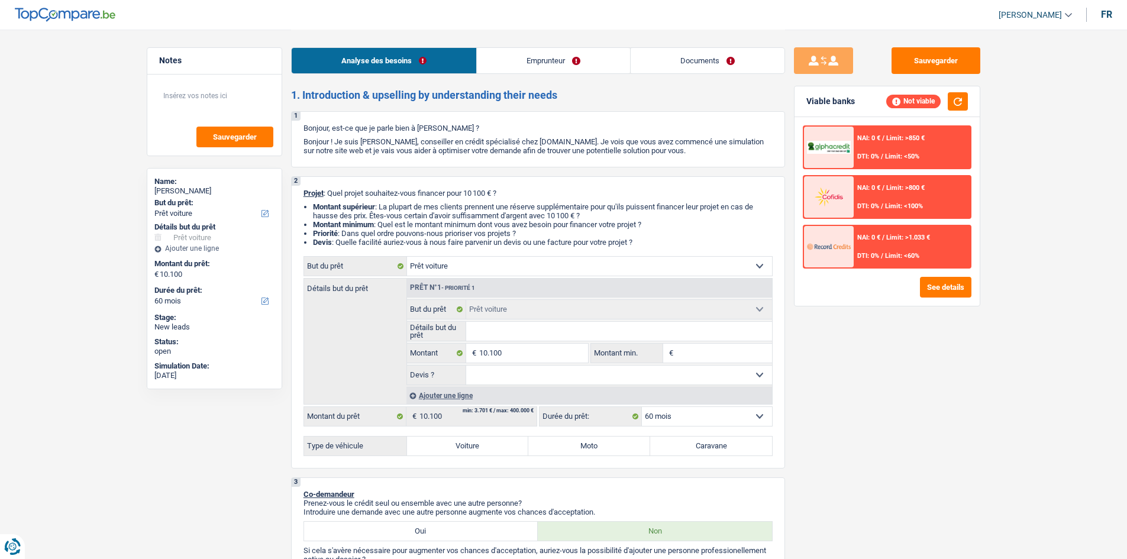
select select "60"
click at [686, 58] on link "Documents" at bounding box center [707, 60] width 154 height 25
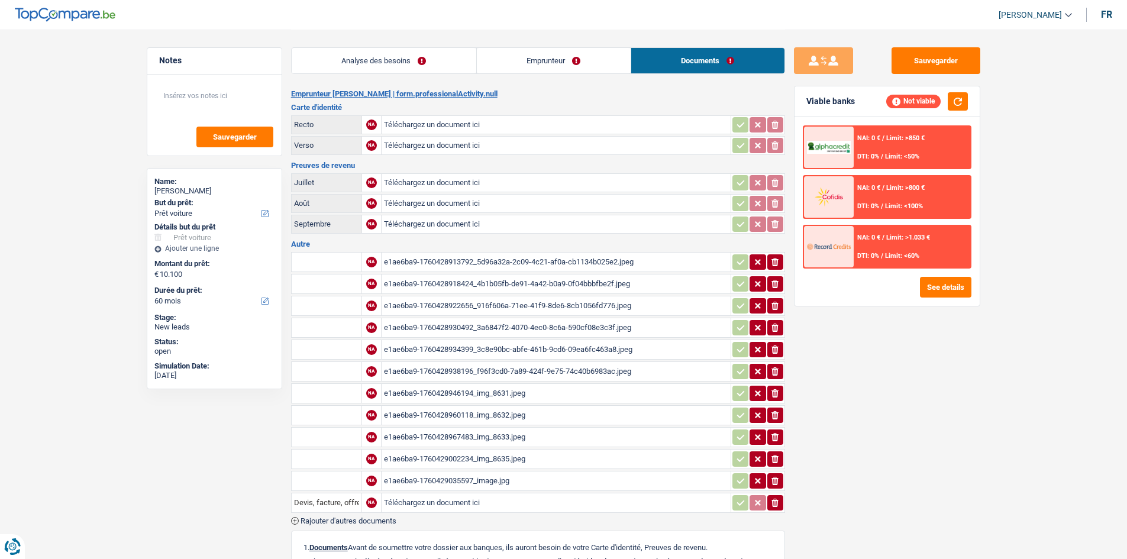
click at [590, 258] on div "e1ae6ba9-1760428913792_5d96a32a-2c09-4c21-af0a-cb1134b025e2.jpeg" at bounding box center [556, 262] width 344 height 18
click at [539, 368] on div "e1ae6ba9-1760428938196_f96f3cd0-7a89-424f-9e75-74c40b6983ac.jpeg" at bounding box center [556, 372] width 344 height 18
click at [583, 280] on div "e1ae6ba9-1760428918424_4b1b05fb-de91-4a42-b0a9-0f04bbbfbe2f.jpeg" at bounding box center [556, 284] width 344 height 18
click at [544, 309] on div "e1ae6ba9-1760428922656_916f606a-71ee-41f9-8de6-8cb1056fd776.jpeg" at bounding box center [556, 306] width 344 height 18
click at [567, 328] on div "e1ae6ba9-1760428930492_3a6847f2-4070-4ec0-8c6a-590cf08e3c3f.jpeg" at bounding box center [556, 328] width 344 height 18
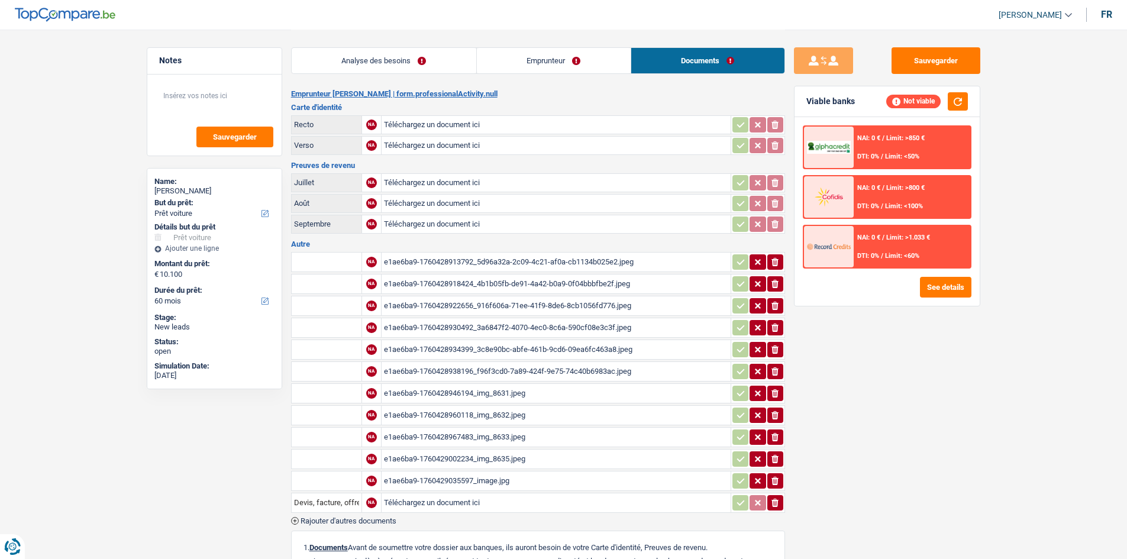
click at [611, 343] on div "e1ae6ba9-1760428934399_3c8e90bc-abfe-461b-9cd6-09ea6fc463a8.jpeg" at bounding box center [556, 350] width 344 height 18
click at [568, 371] on div "e1ae6ba9-1760428938196_f96f3cd0-7a89-424f-9e75-74c40b6983ac.jpeg" at bounding box center [556, 372] width 344 height 18
click at [562, 394] on div "e1ae6ba9-1760428946194_img_8631.jpeg" at bounding box center [556, 393] width 344 height 18
click at [525, 413] on div "e1ae6ba9-1760428960118_img_8632.jpeg" at bounding box center [556, 415] width 344 height 18
click at [517, 480] on div "e1ae6ba9-1760429035597_image.jpg" at bounding box center [556, 481] width 344 height 18
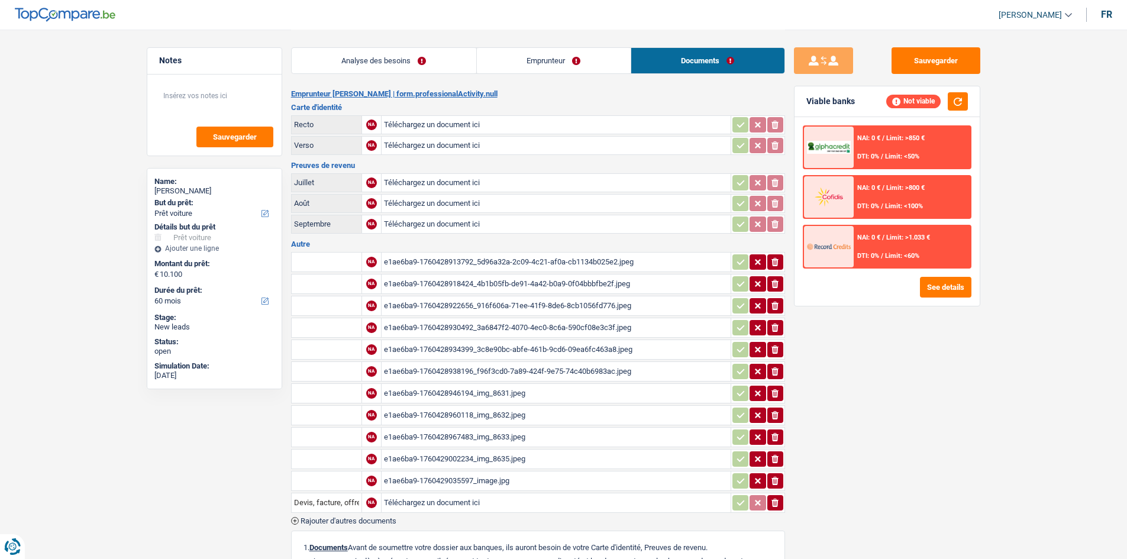
click at [102, 138] on main "Notes Sauvegarder Name: Giovanna Piacente But du prêt: Confort maison: meubles,…" at bounding box center [563, 388] width 1127 height 777
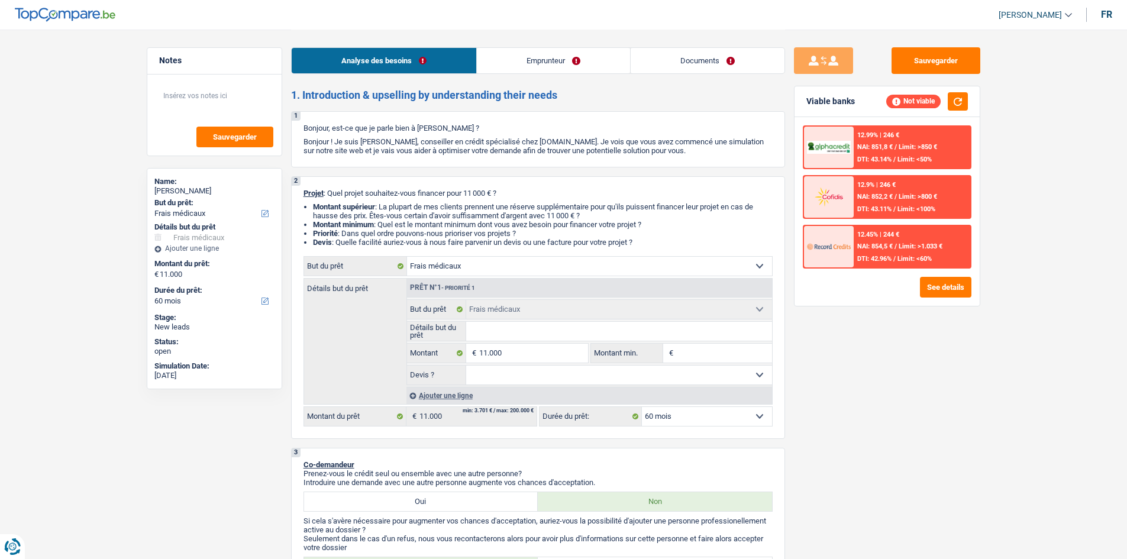
select select "medical"
select select "60"
select select "medical"
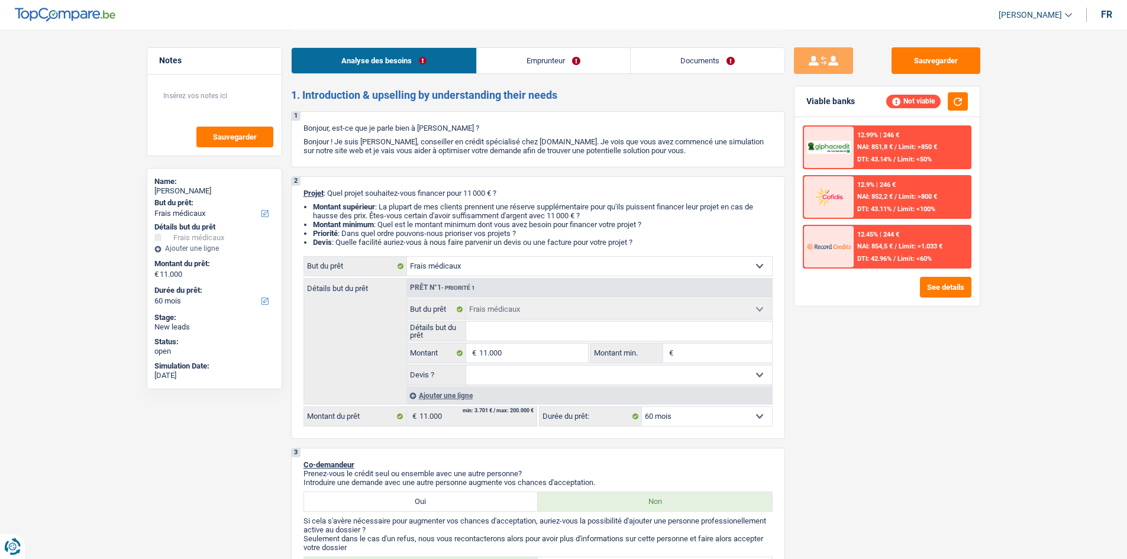
select select "60"
select select "unemployed"
select select "unemployment"
select select "rents"
select select "medical"
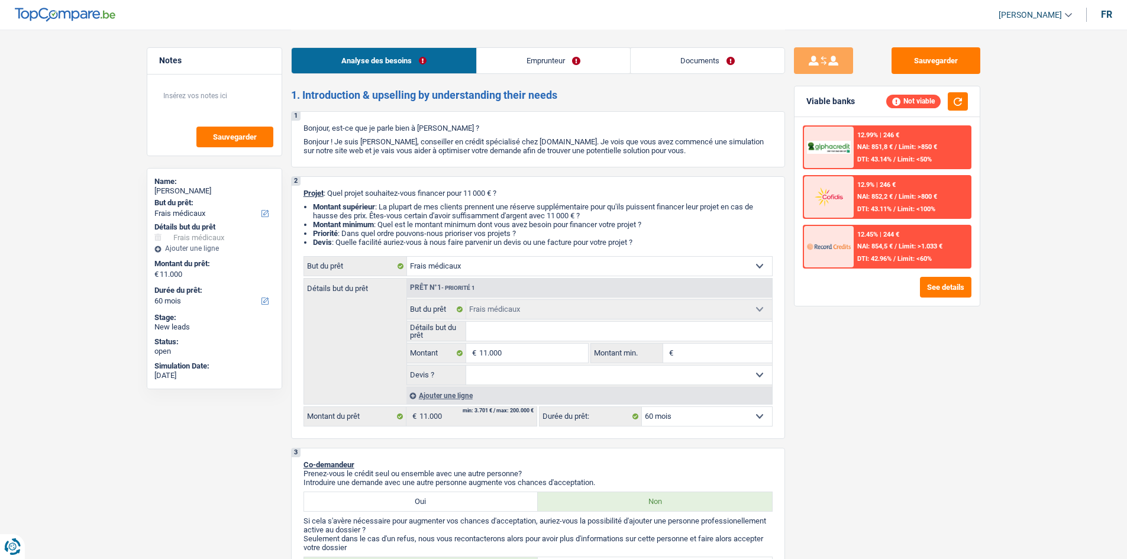
select select "medical"
select select "60"
click at [688, 59] on link "Documents" at bounding box center [707, 60] width 154 height 25
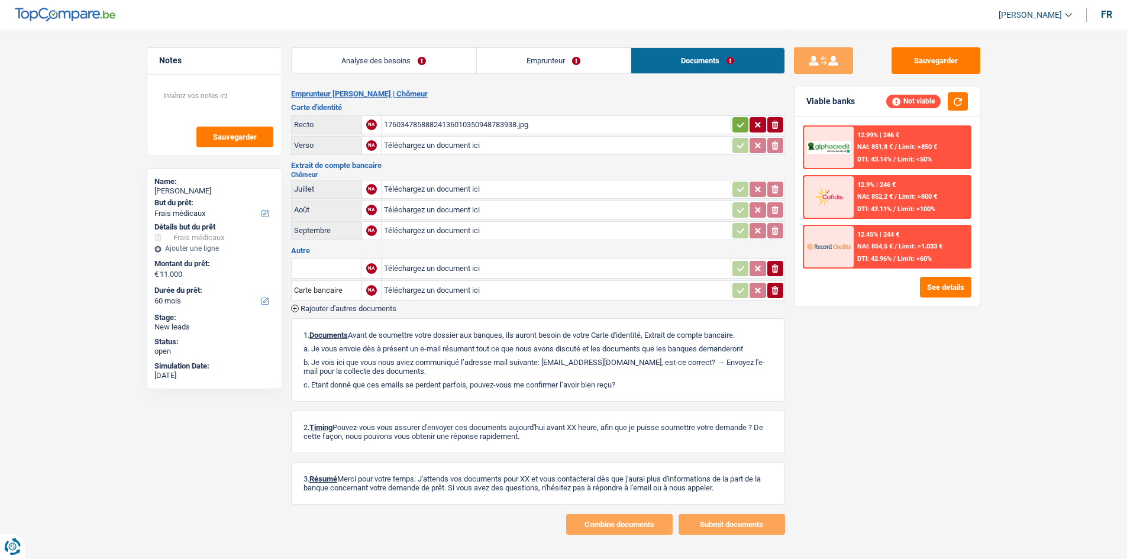
click at [607, 64] on link "Emprunteur" at bounding box center [554, 60] width 154 height 25
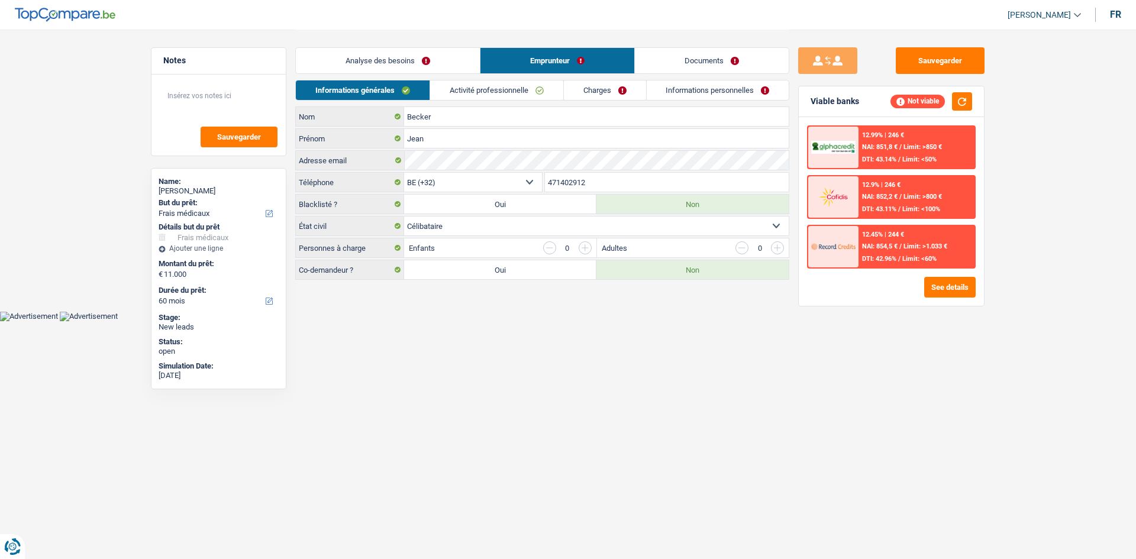
click at [720, 69] on link "Documents" at bounding box center [712, 60] width 154 height 25
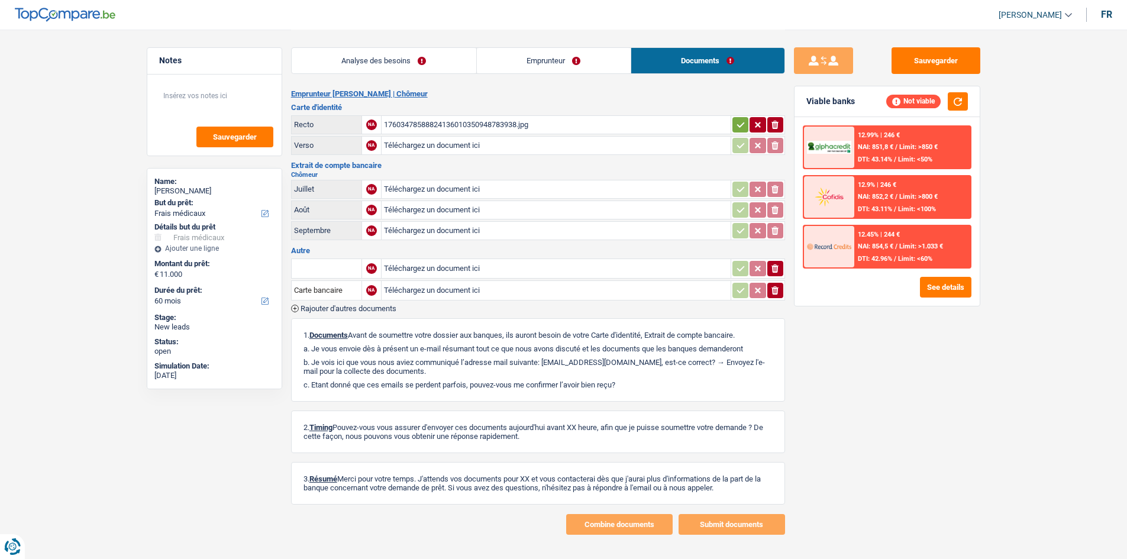
click at [466, 116] on div "17603478588824136010350948783938.jpg" at bounding box center [556, 125] width 344 height 18
click at [401, 59] on link "Analyse des besoins" at bounding box center [384, 60] width 185 height 25
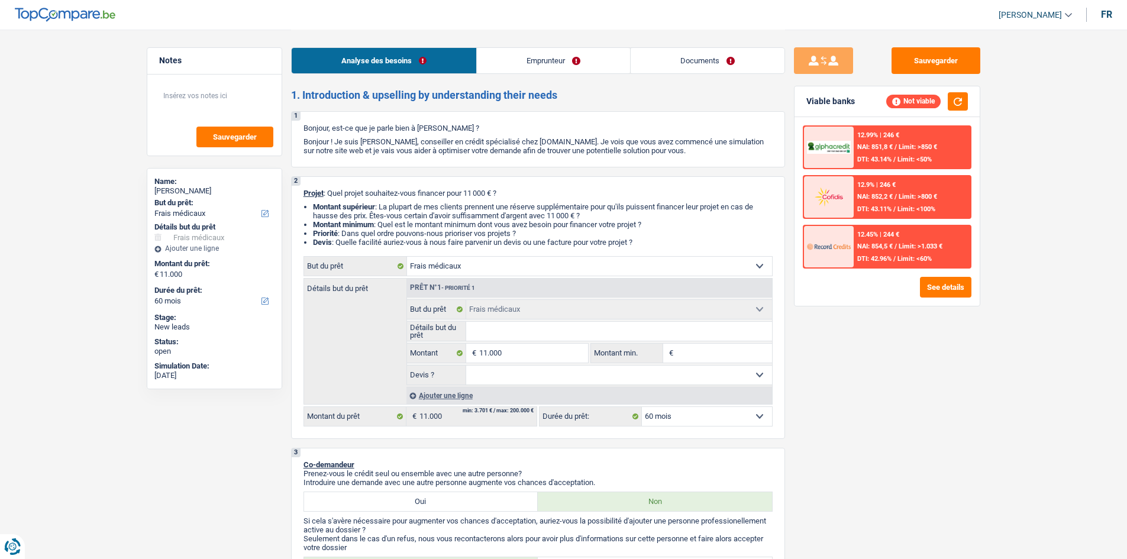
click at [613, 94] on h2 "1. Introduction & upselling by understanding their needs" at bounding box center [538, 95] width 494 height 13
click at [539, 353] on input "11.000" at bounding box center [533, 353] width 108 height 19
click at [541, 46] on div "Analyse des besoins Emprunteur Documents" at bounding box center [538, 55] width 494 height 50
click at [541, 61] on link "Emprunteur" at bounding box center [553, 60] width 153 height 25
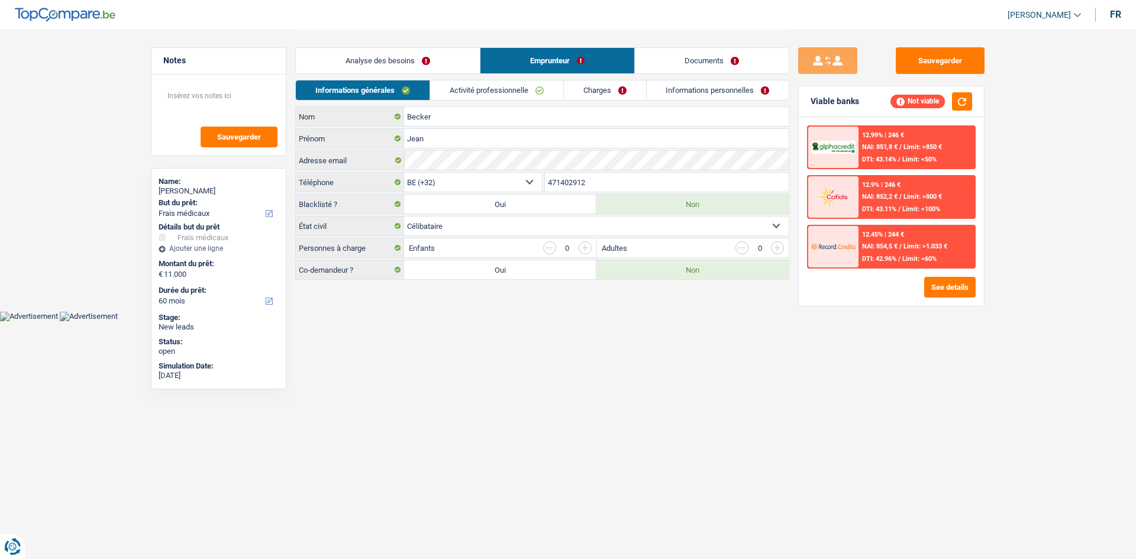
click at [515, 94] on link "Activité professionnelle" at bounding box center [496, 90] width 133 height 20
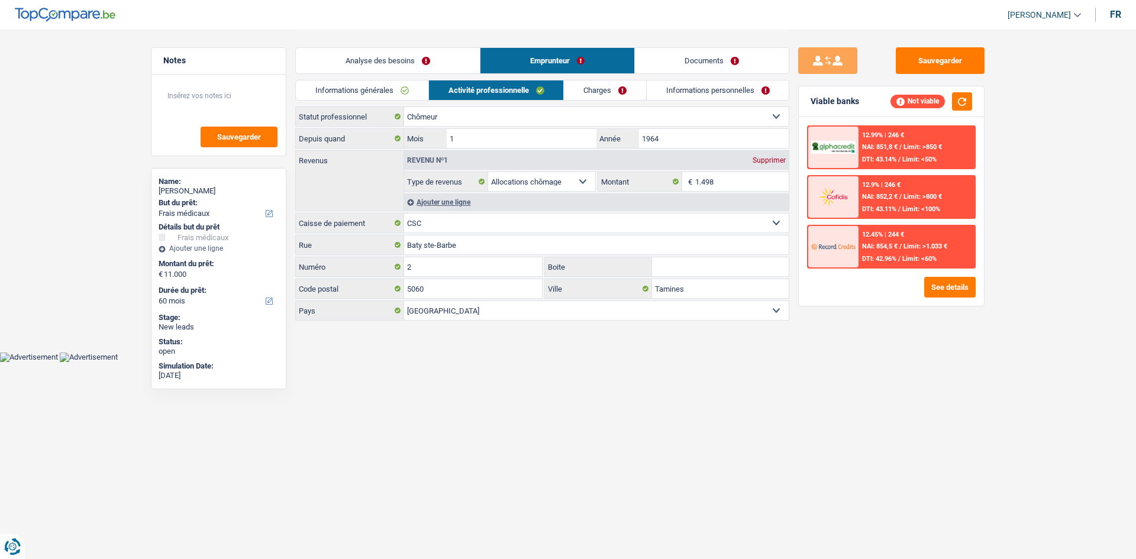
click at [623, 92] on link "Charges" at bounding box center [605, 90] width 82 height 20
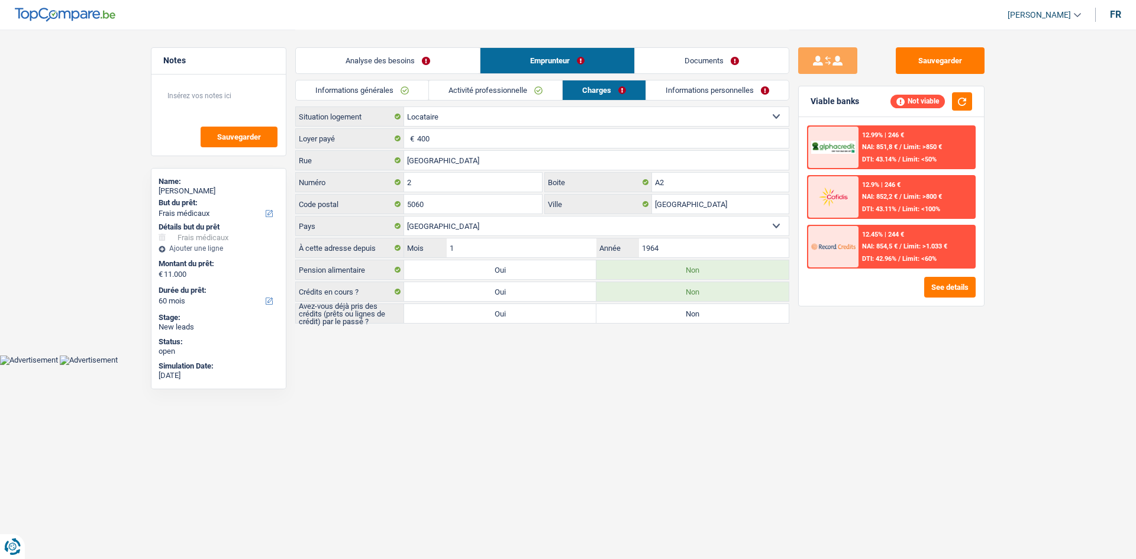
click at [667, 90] on link "Informations personnelles" at bounding box center [717, 90] width 143 height 20
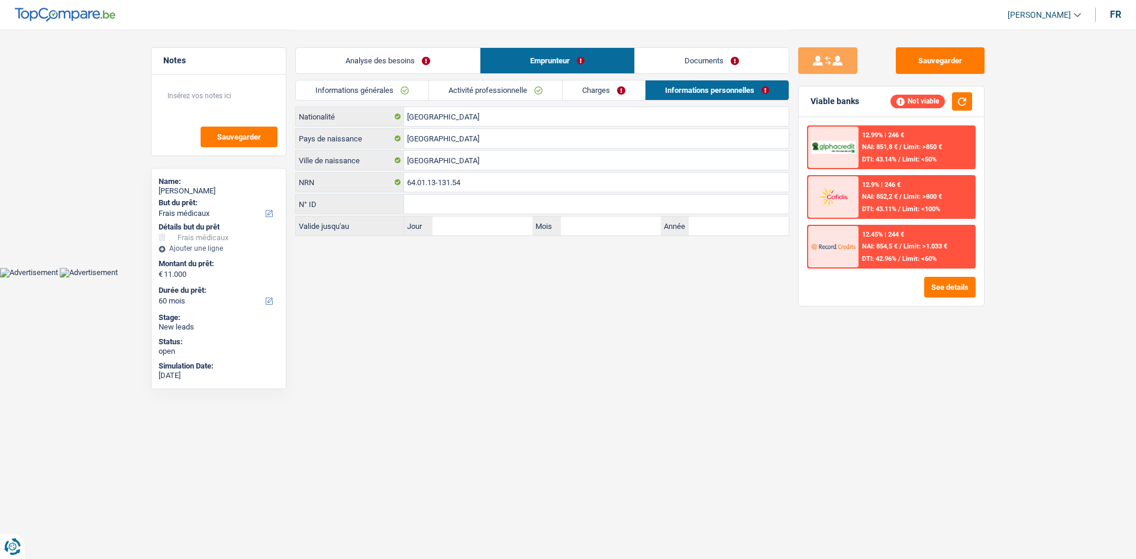
click at [429, 64] on link "Analyse des besoins" at bounding box center [388, 60] width 184 height 25
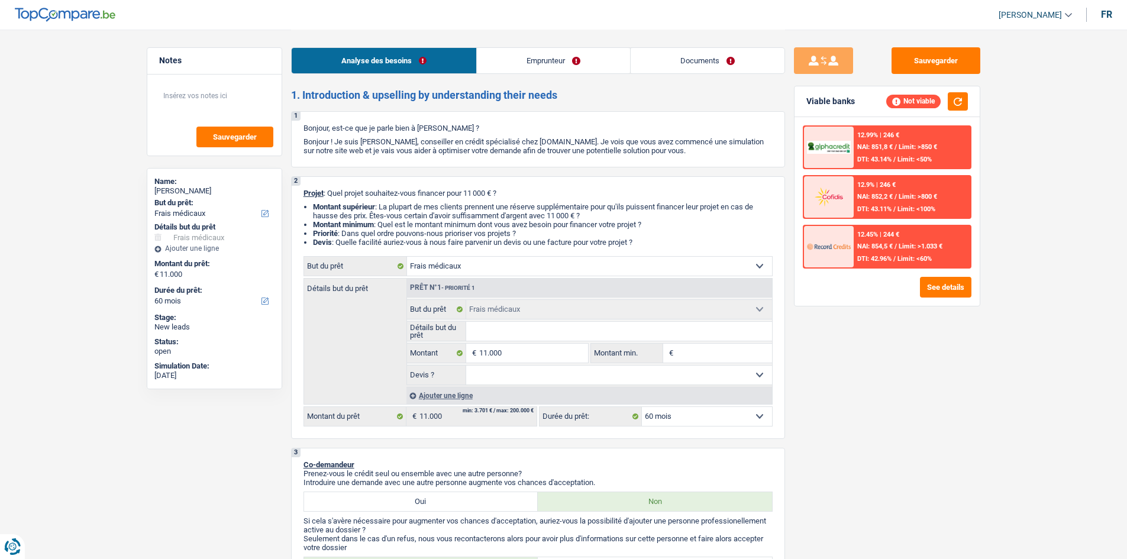
click at [960, 384] on div "Sauvegarder Viable banks Not viable 12.99% | 246 € NAI: 851,8 € / Limit: >850 €…" at bounding box center [887, 293] width 204 height 493
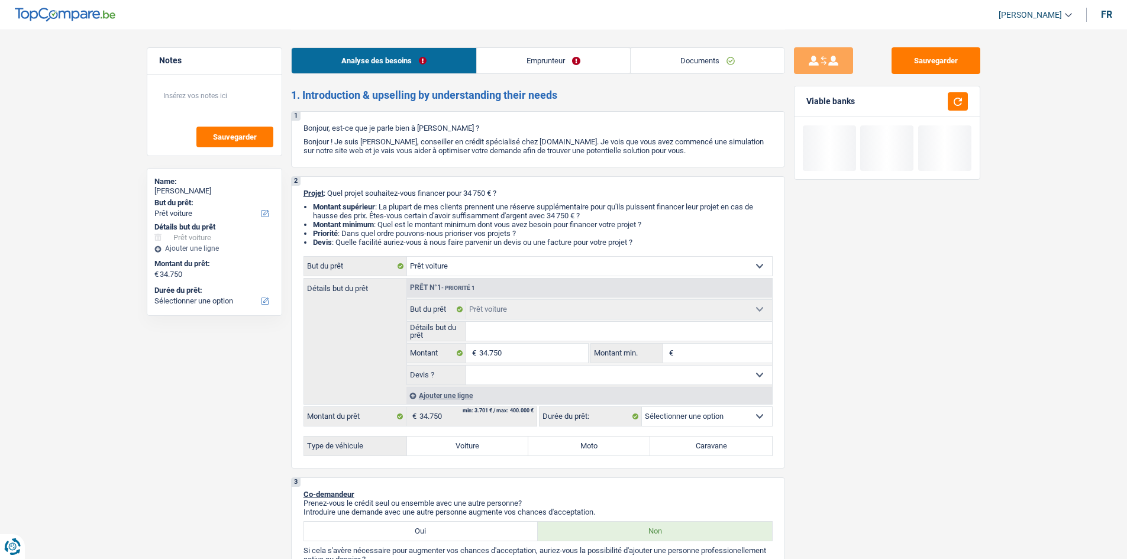
select select "car"
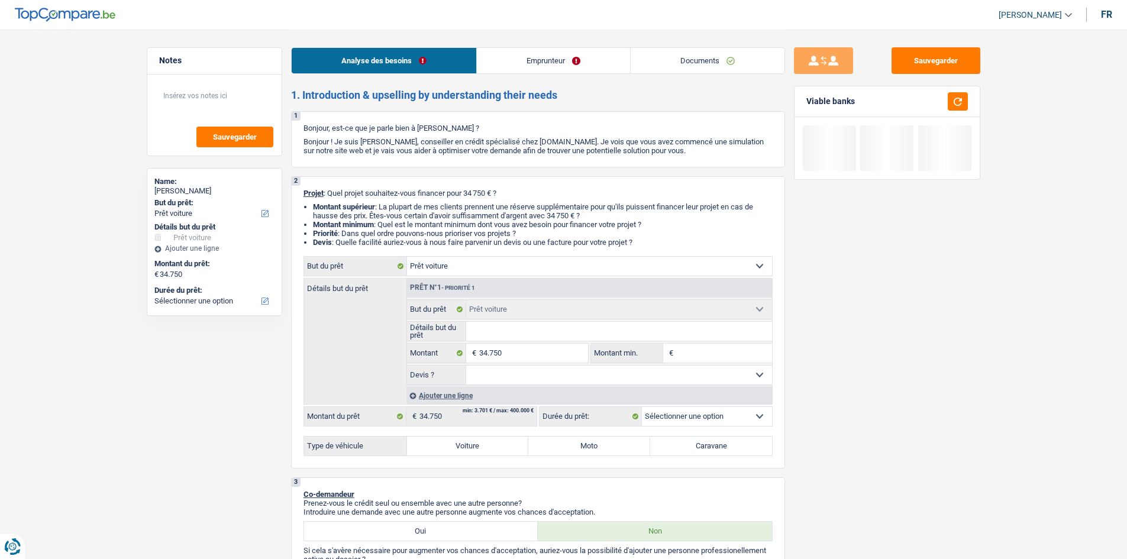
select select "car"
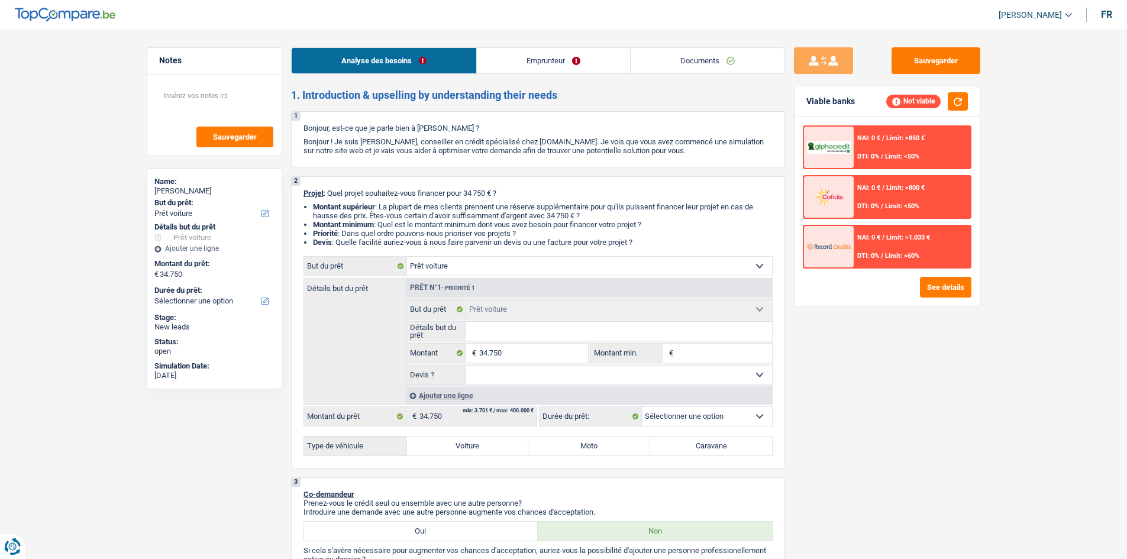
click at [578, 67] on link "Emprunteur" at bounding box center [553, 60] width 153 height 25
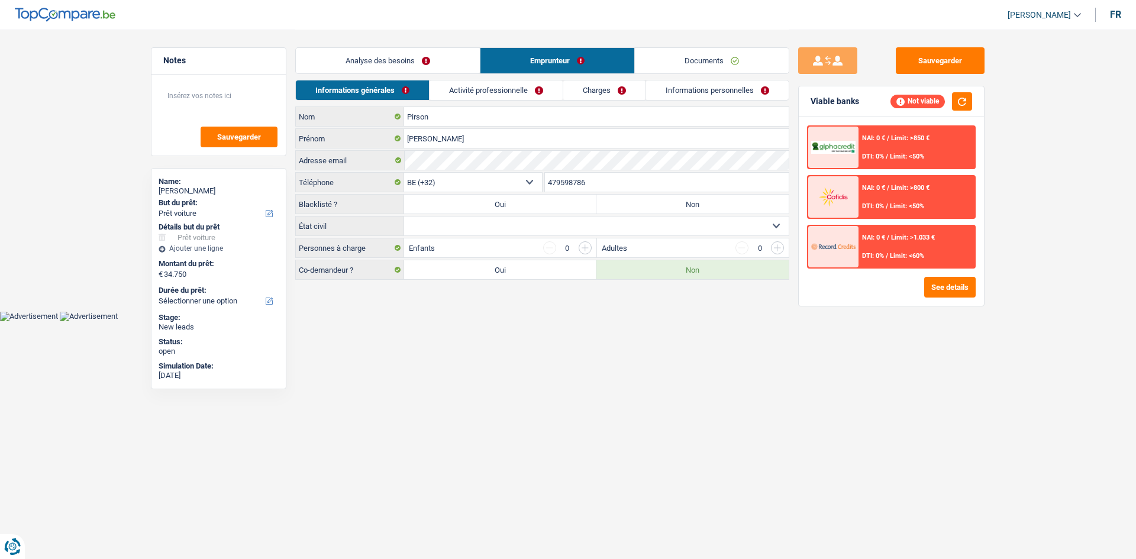
click at [661, 66] on link "Documents" at bounding box center [712, 60] width 154 height 25
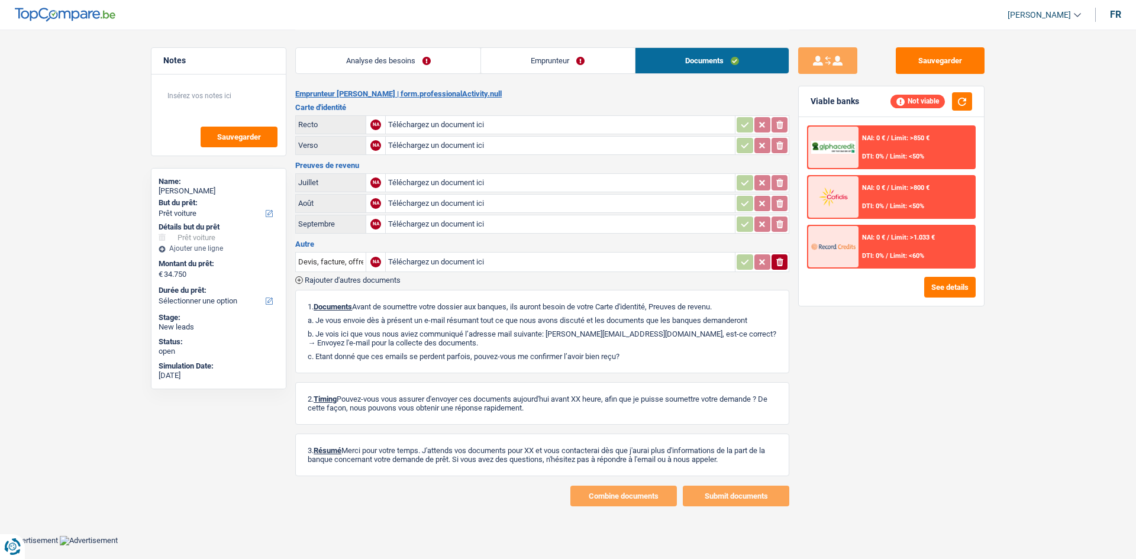
drag, startPoint x: 551, startPoint y: 64, endPoint x: 533, endPoint y: 75, distance: 21.0
click at [551, 64] on link "Emprunteur" at bounding box center [558, 60] width 154 height 25
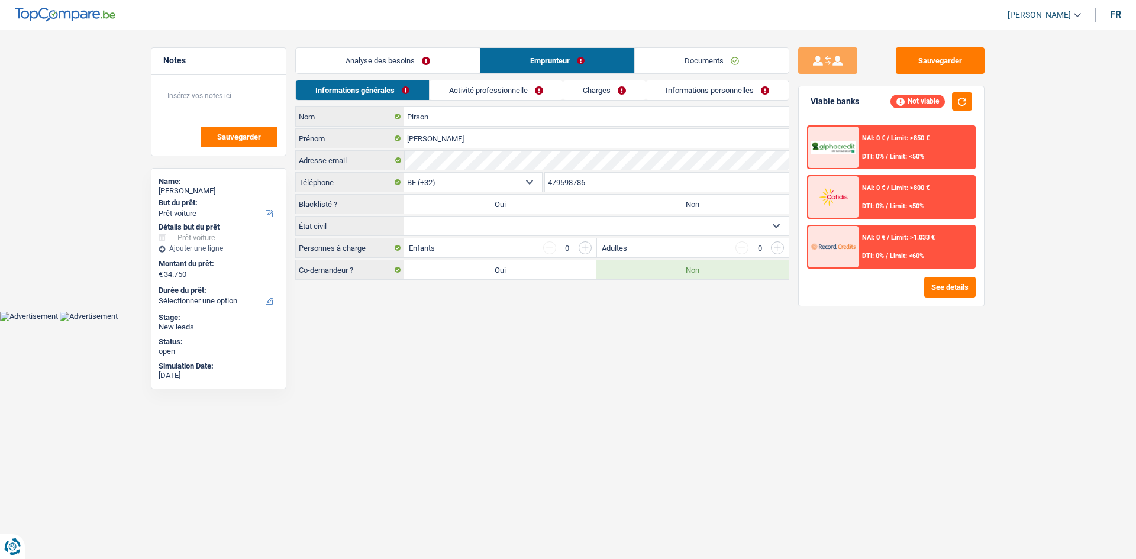
click at [511, 88] on link "Activité professionnelle" at bounding box center [495, 90] width 133 height 20
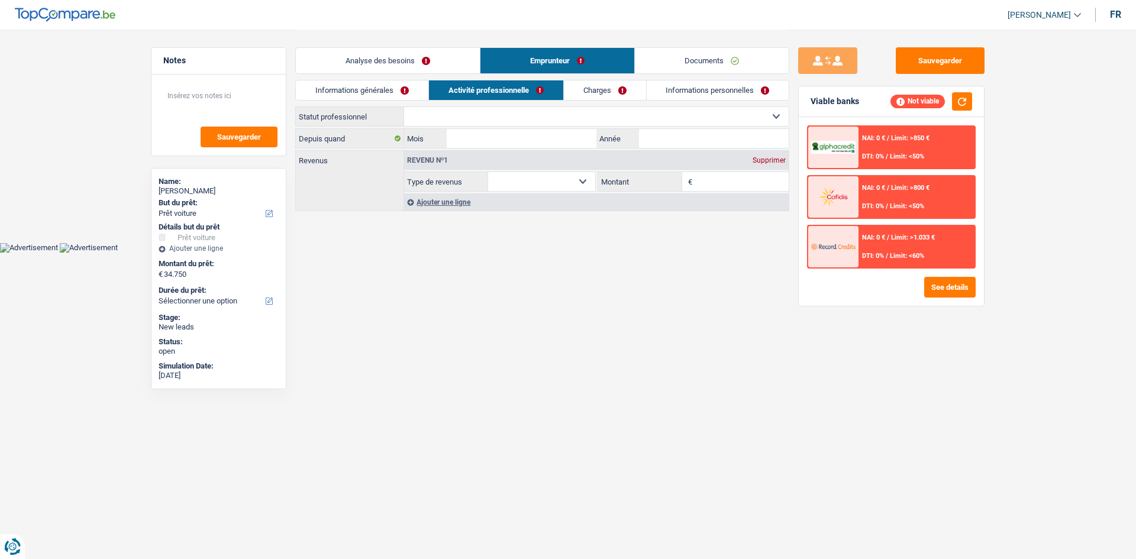
click at [608, 88] on link "Charges" at bounding box center [605, 90] width 82 height 20
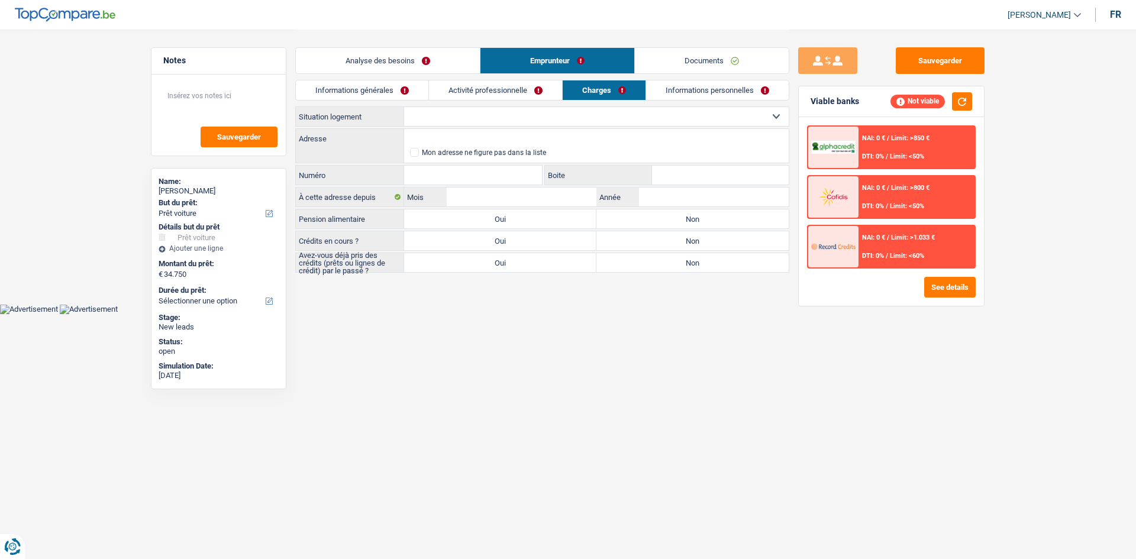
click at [420, 60] on link "Analyse des besoins" at bounding box center [388, 60] width 184 height 25
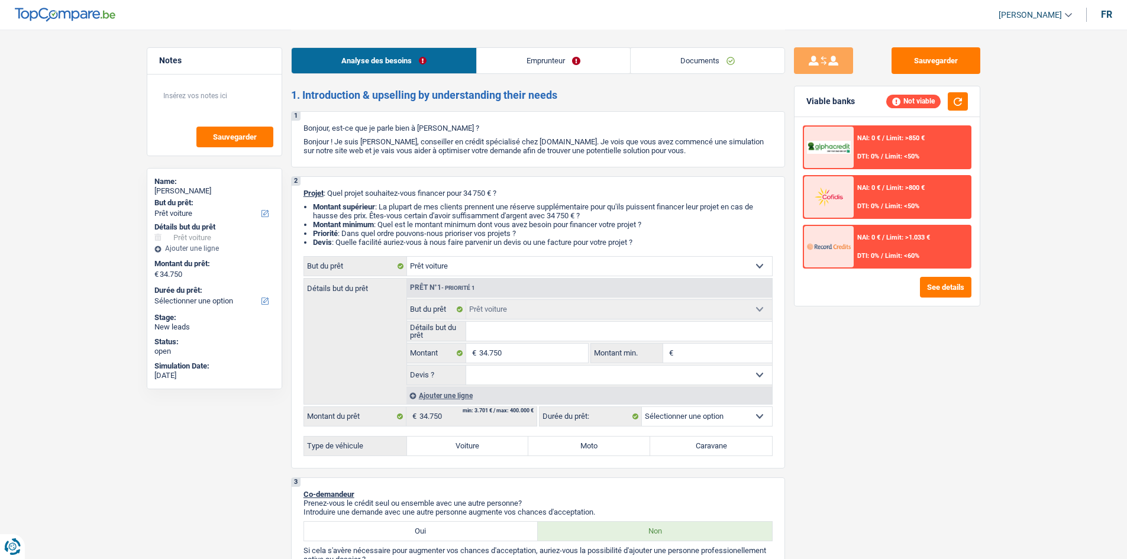
click at [512, 62] on link "Emprunteur" at bounding box center [553, 60] width 153 height 25
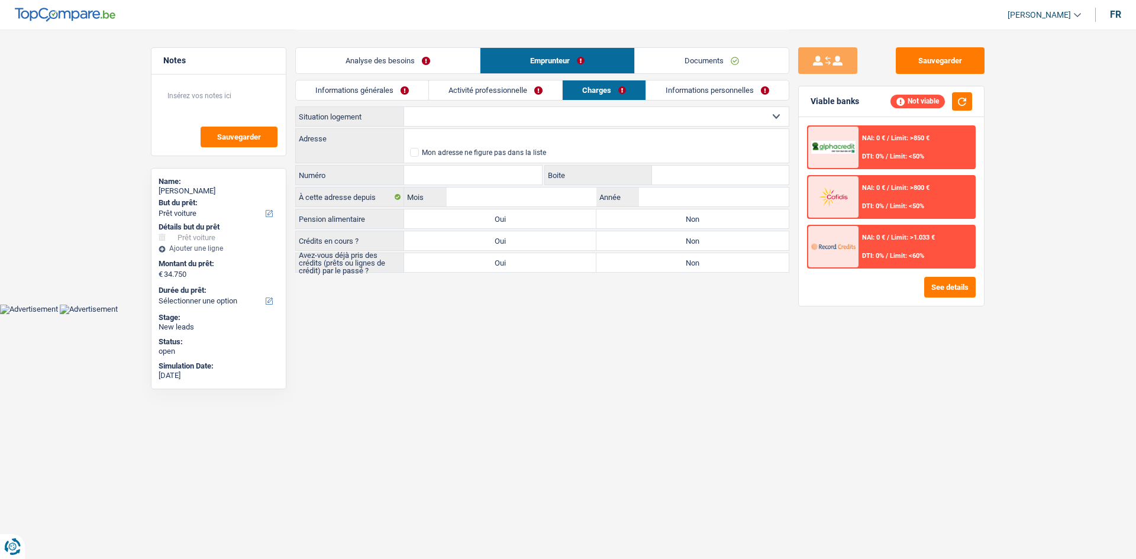
click at [391, 89] on link "Informations générales" at bounding box center [362, 90] width 132 height 20
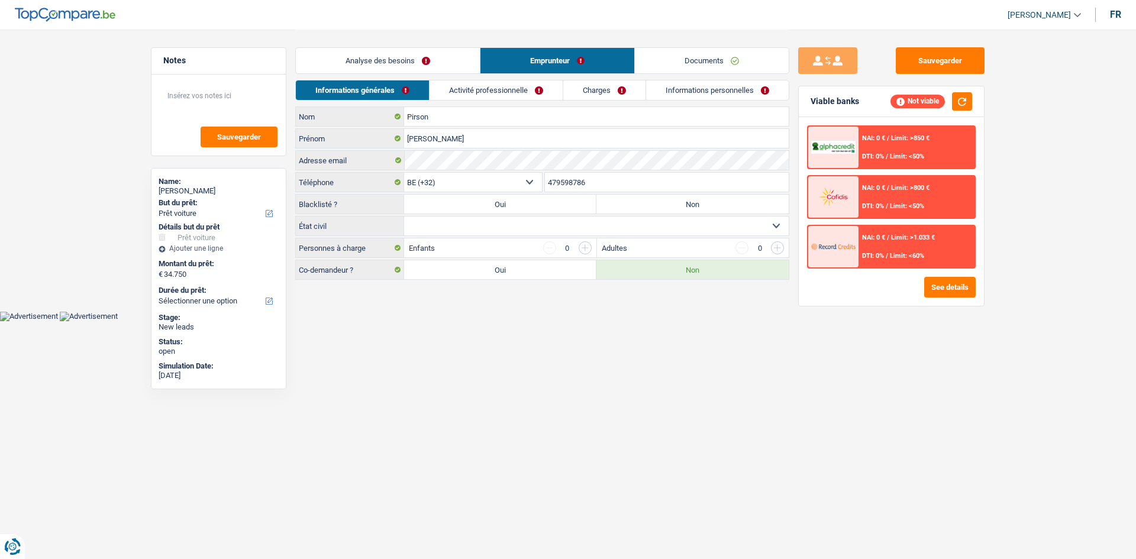
click at [489, 82] on link "Activité professionnelle" at bounding box center [495, 90] width 133 height 20
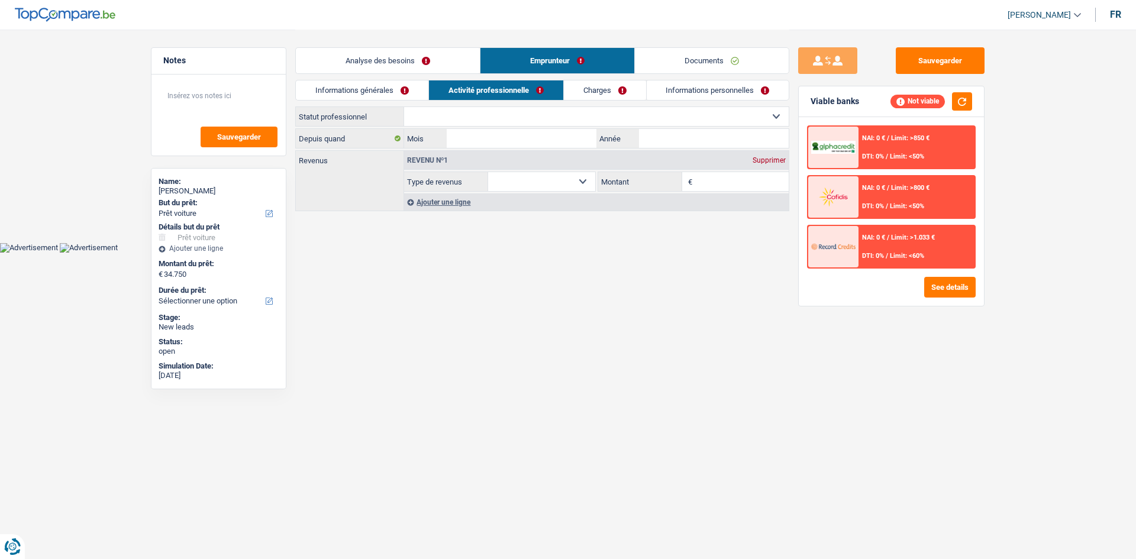
click at [538, 112] on select "Ouvrier Employé privé Employé public Invalide Indépendant Pensionné Chômeur Mut…" at bounding box center [596, 116] width 384 height 19
select select "independent"
click at [404, 107] on select "Ouvrier Employé privé Employé public Invalide Indépendant Pensionné Chômeur Mut…" at bounding box center [596, 116] width 384 height 19
select select "netSalary"
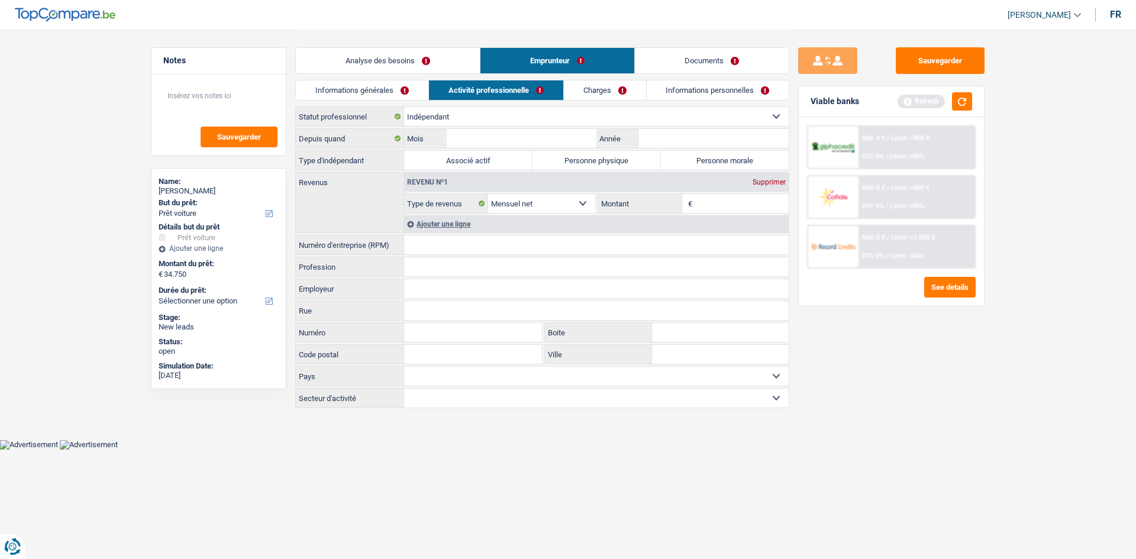
click at [493, 244] on input "Numéro d'entreprise (RPM)" at bounding box center [596, 244] width 384 height 19
paste input "0803.484.5"
type input "0803.484.5"
click at [232, 93] on textarea at bounding box center [219, 100] width 118 height 35
paste textarea "0803.484.553"
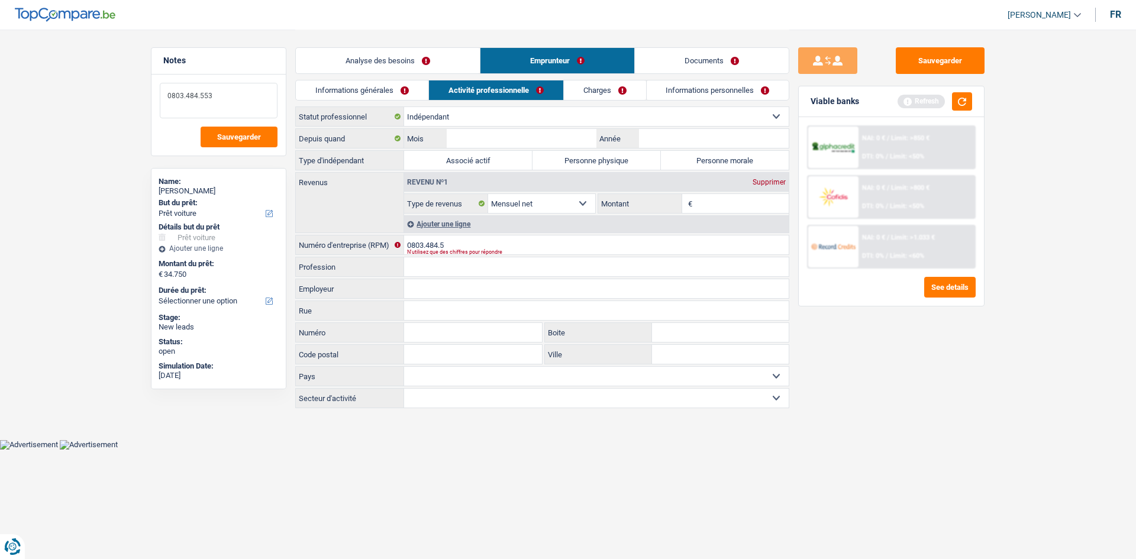
click at [201, 99] on textarea "0803.484.553" at bounding box center [219, 100] width 118 height 35
click at [222, 102] on textarea "0803484553" at bounding box center [219, 100] width 118 height 35
type textarea "0803484553"
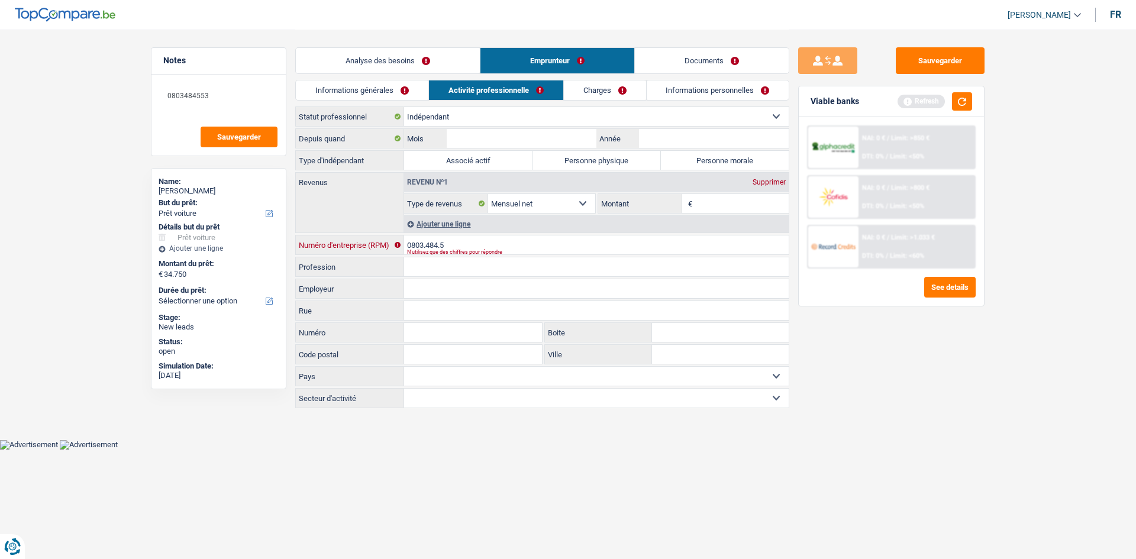
click at [459, 243] on input "0803.484.5" at bounding box center [596, 244] width 384 height 19
paste input "484553"
type input "0803484553"
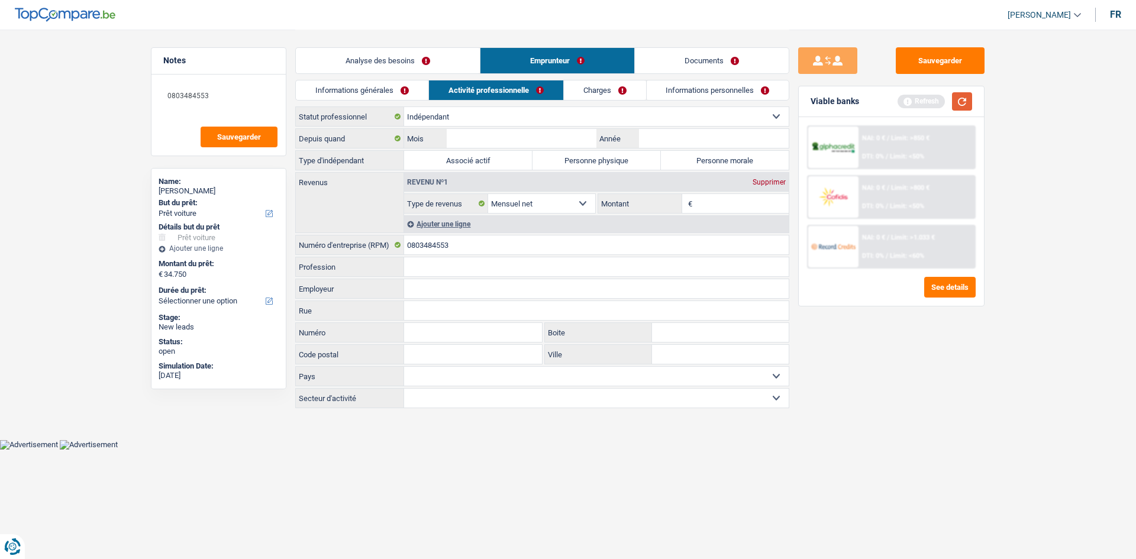
click at [971, 102] on button "button" at bounding box center [962, 101] width 20 height 18
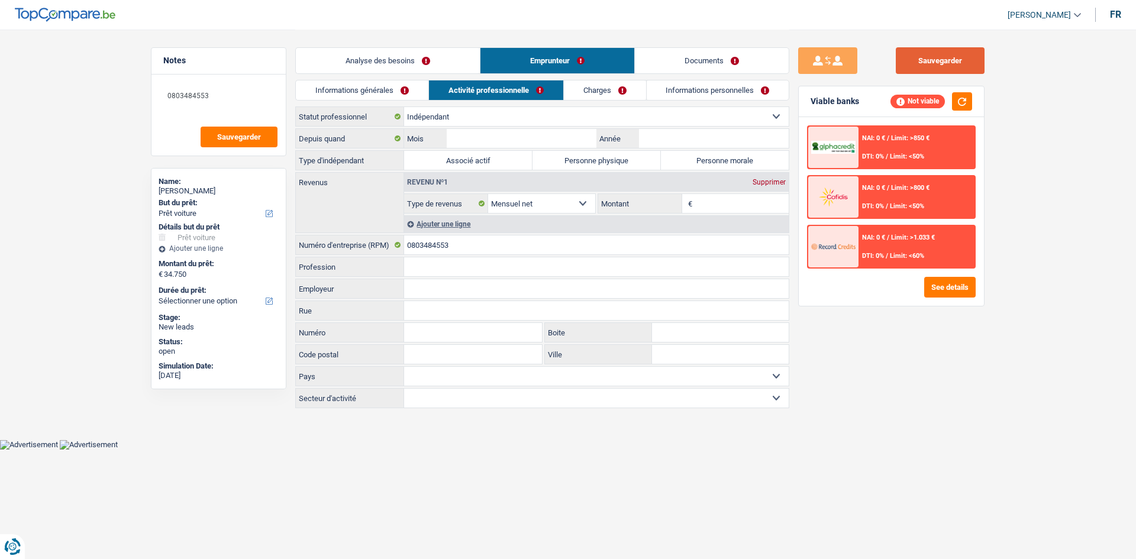
click at [962, 54] on button "Sauvegarder" at bounding box center [939, 60] width 89 height 27
